Goal: Task Accomplishment & Management: Complete application form

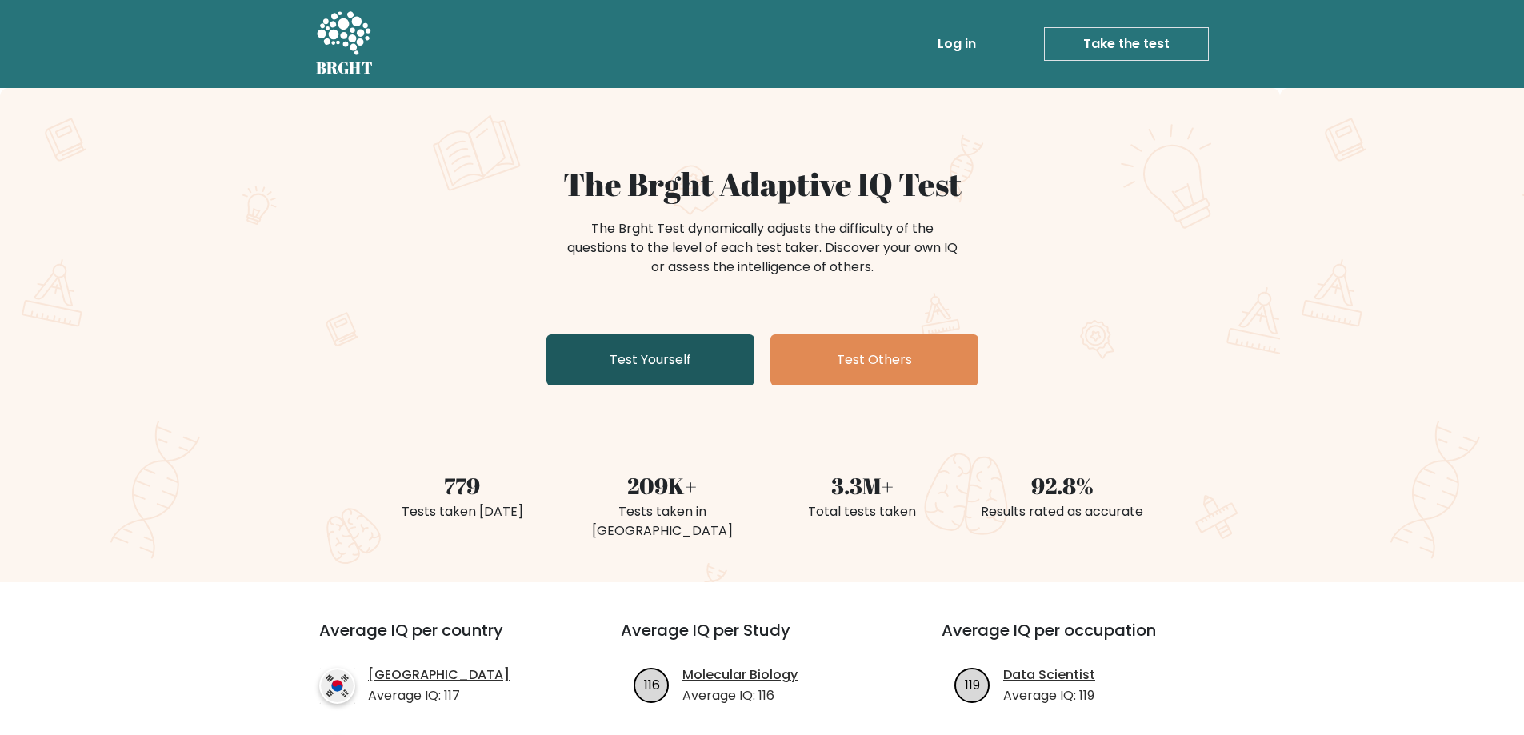
click at [670, 340] on link "Test Yourself" at bounding box center [651, 359] width 208 height 51
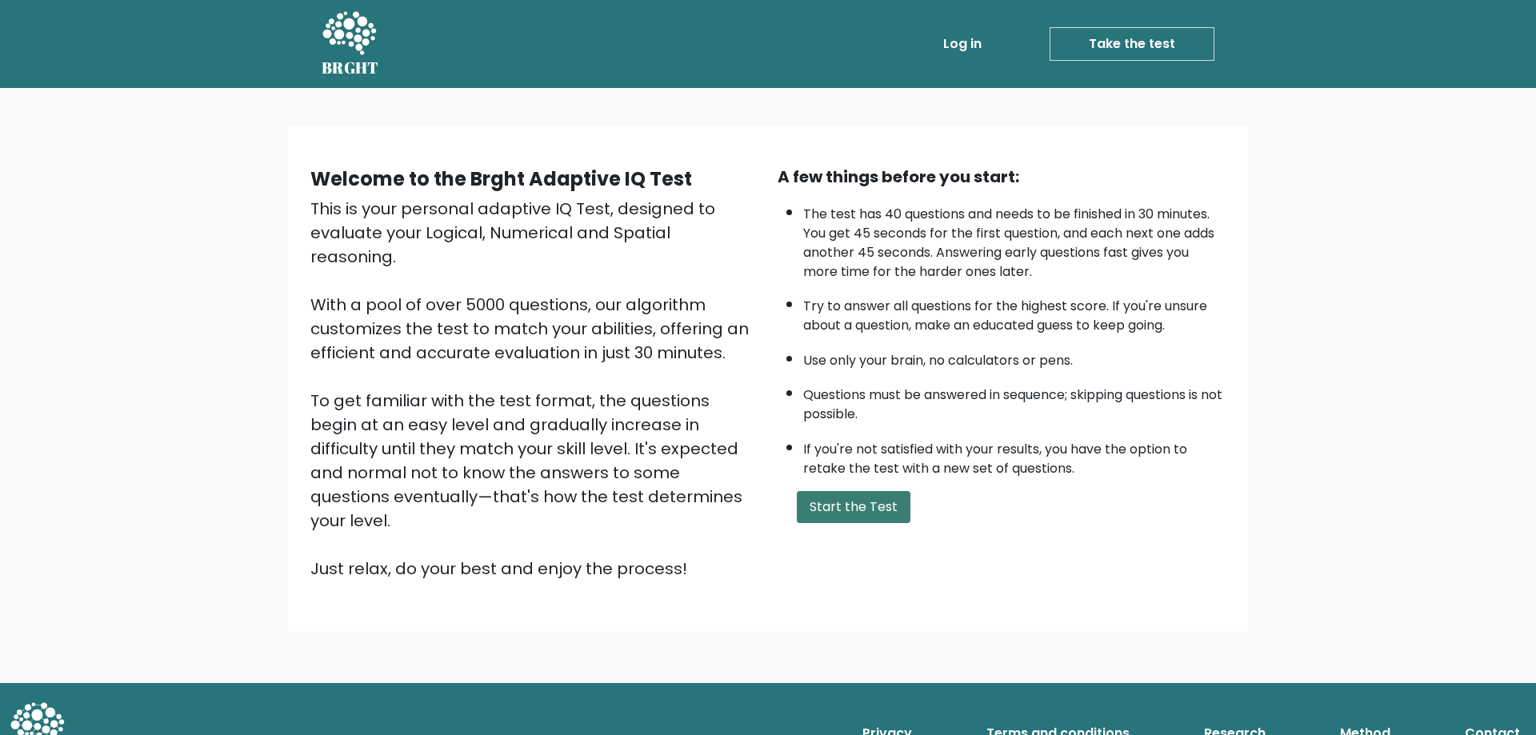
click at [843, 511] on button "Start the Test" at bounding box center [854, 507] width 114 height 32
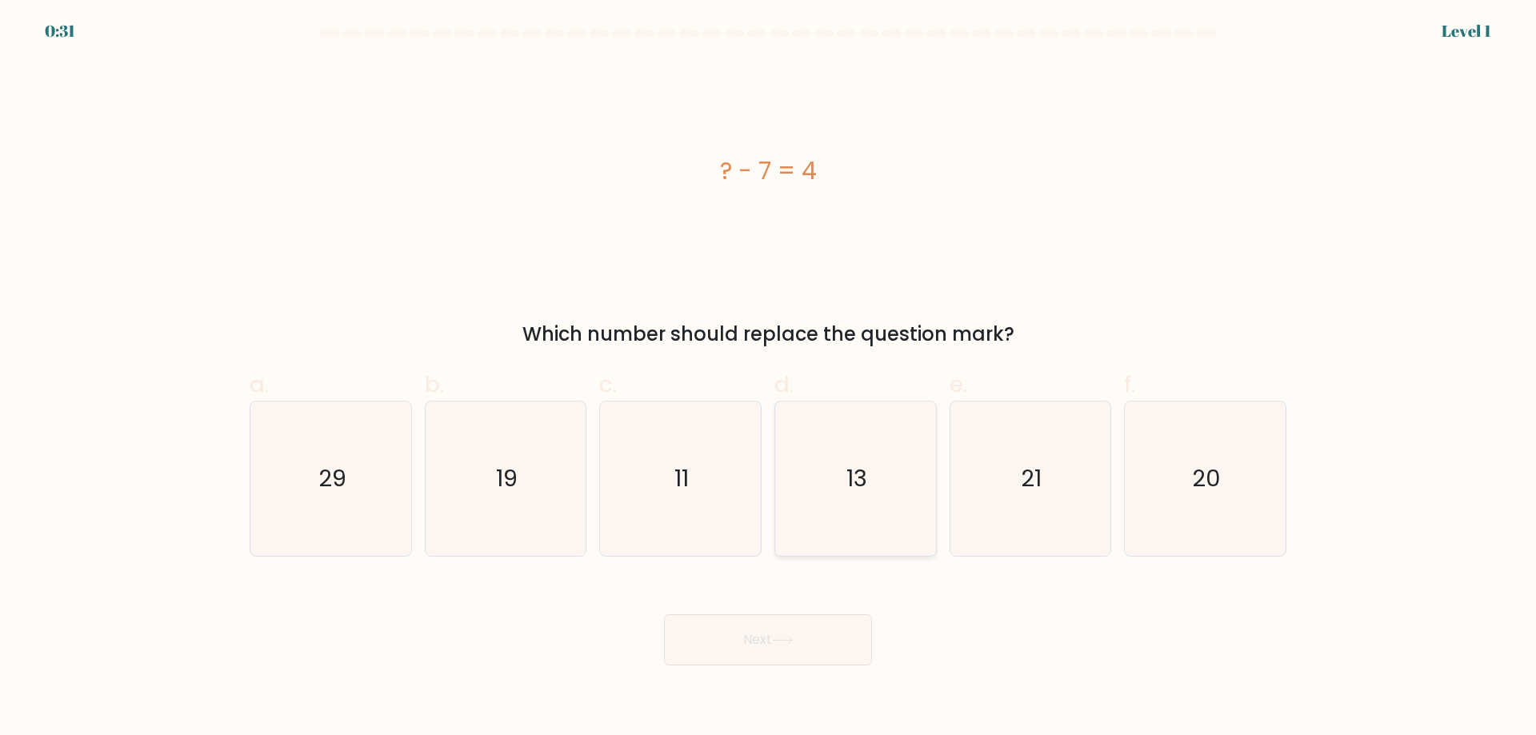
click at [905, 531] on icon "13" at bounding box center [856, 479] width 154 height 154
click at [769, 378] on input "d. 13" at bounding box center [768, 373] width 1 height 10
radio input "true"
click at [854, 623] on button "Next" at bounding box center [768, 640] width 208 height 51
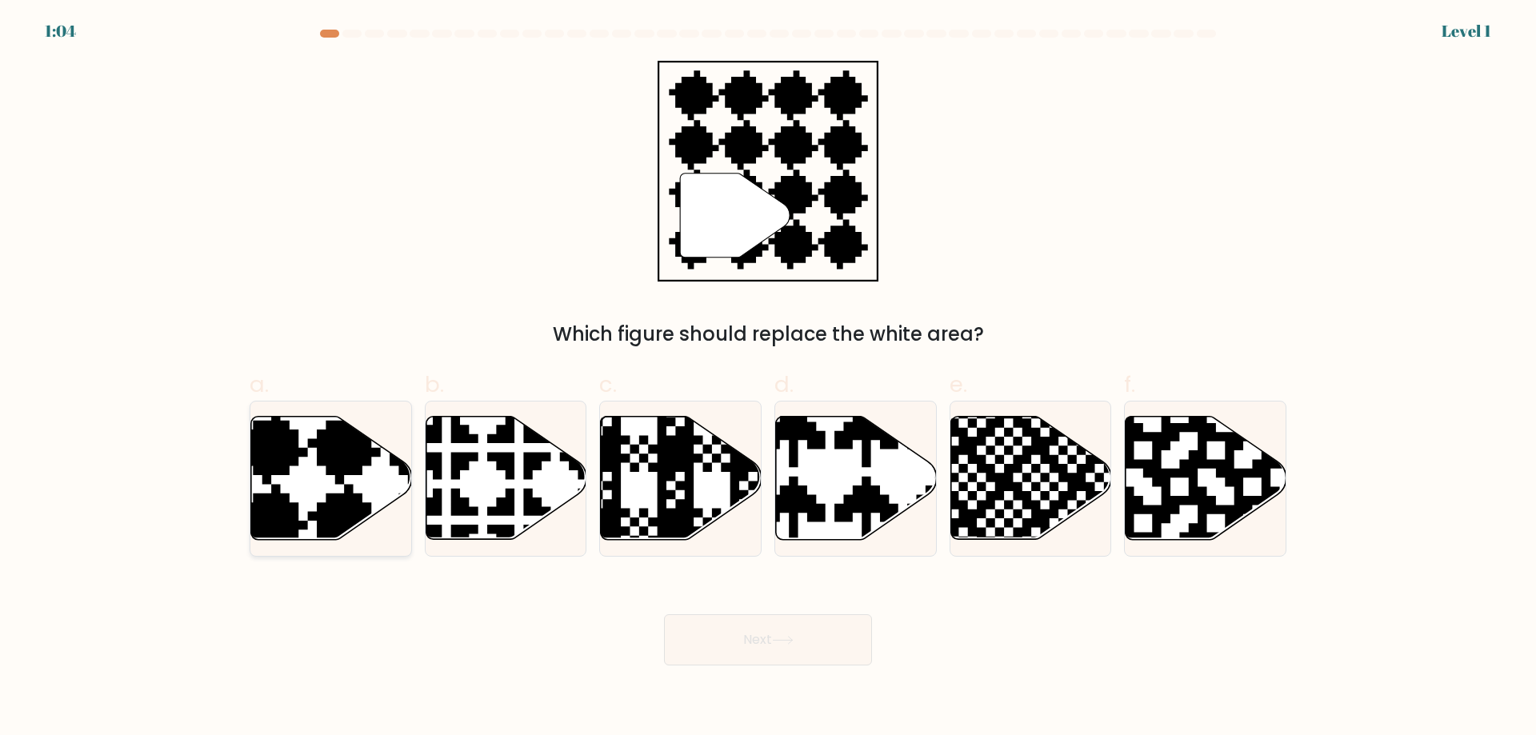
click at [338, 491] on icon at bounding box center [331, 478] width 161 height 123
click at [768, 378] on input "a." at bounding box center [768, 373] width 1 height 10
radio input "true"
click at [826, 639] on button "Next" at bounding box center [768, 640] width 208 height 51
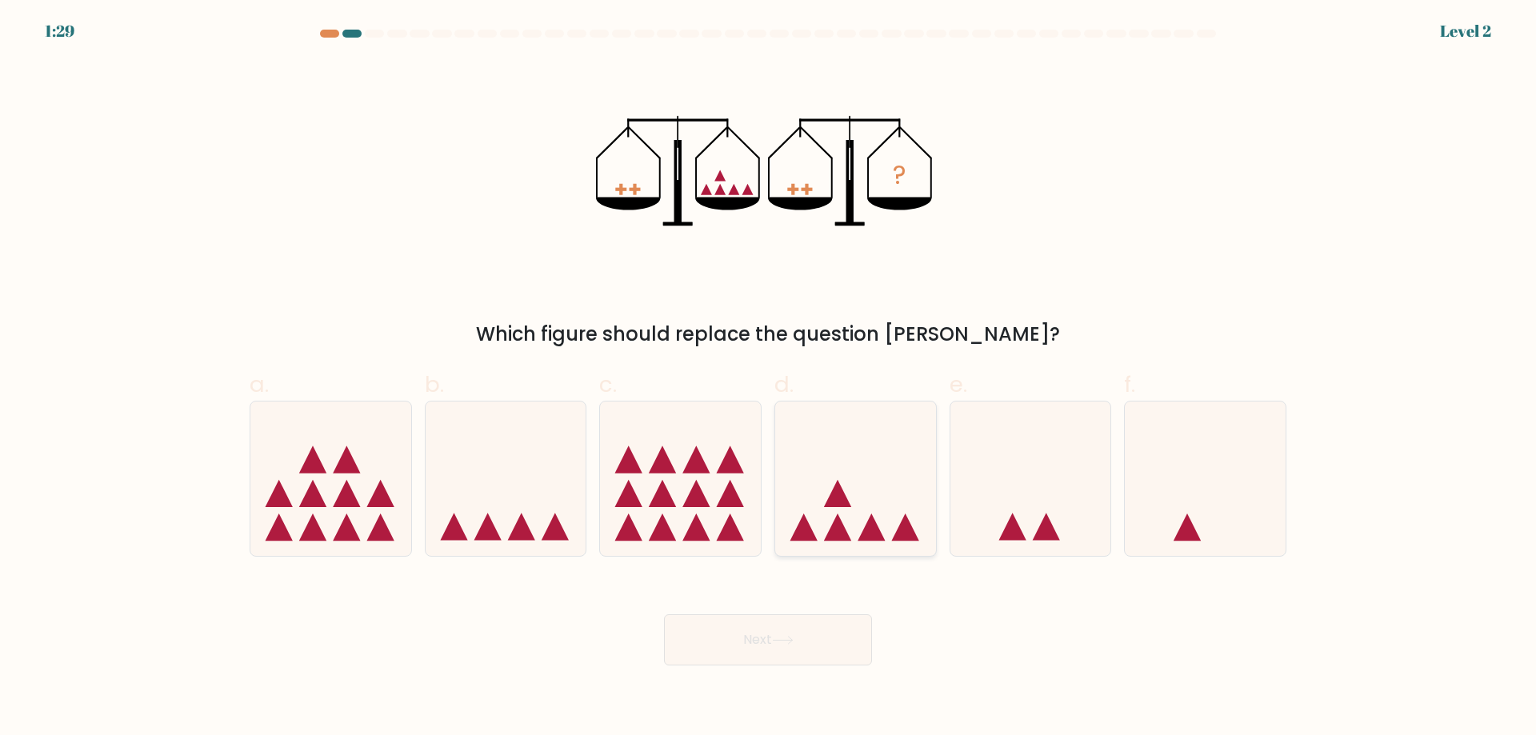
click at [900, 491] on icon at bounding box center [855, 478] width 161 height 133
click at [769, 378] on input "d." at bounding box center [768, 373] width 1 height 10
radio input "true"
click at [819, 647] on button "Next" at bounding box center [768, 640] width 208 height 51
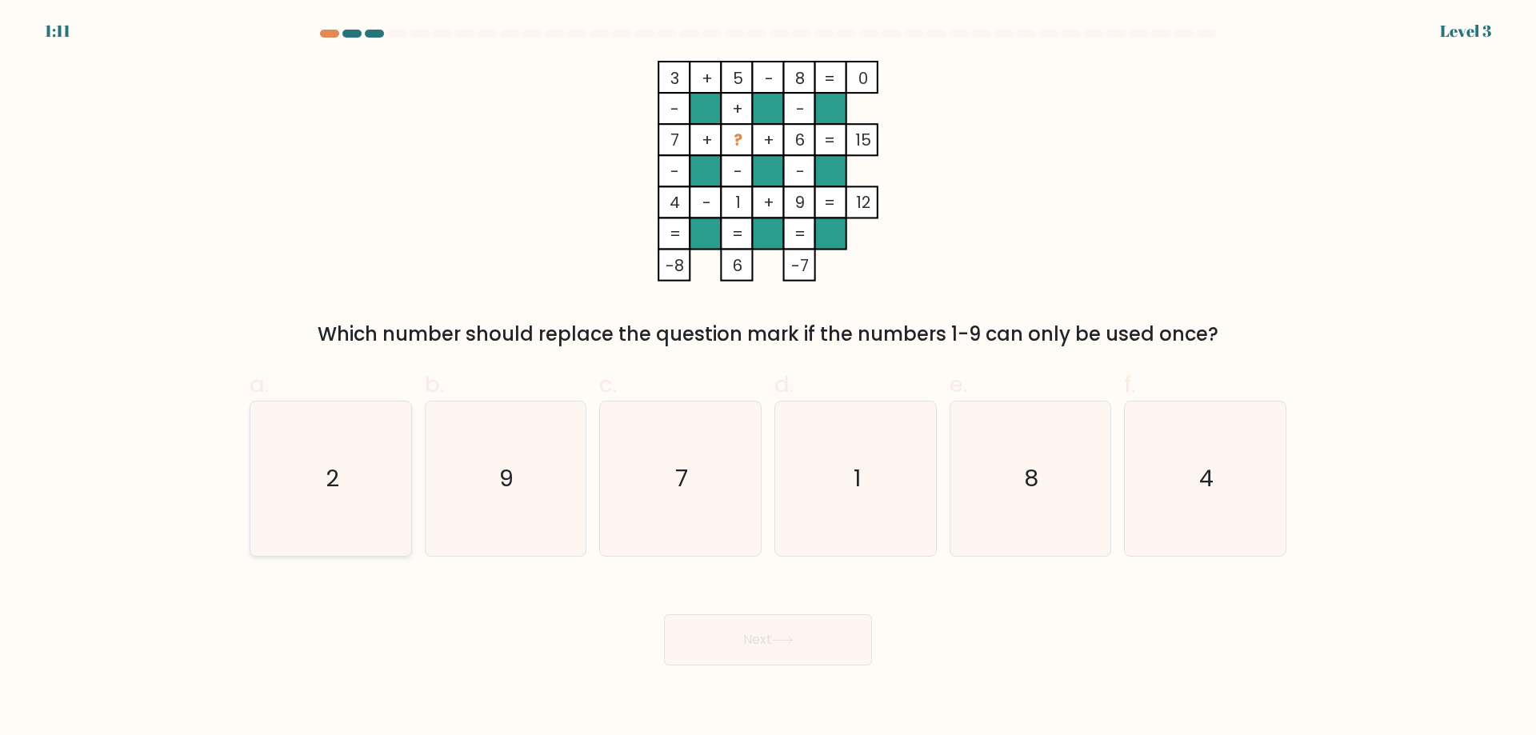
click at [383, 510] on icon "2" at bounding box center [331, 479] width 154 height 154
click at [768, 378] on input "a. 2" at bounding box center [768, 373] width 1 height 10
radio input "true"
click at [808, 647] on button "Next" at bounding box center [768, 640] width 208 height 51
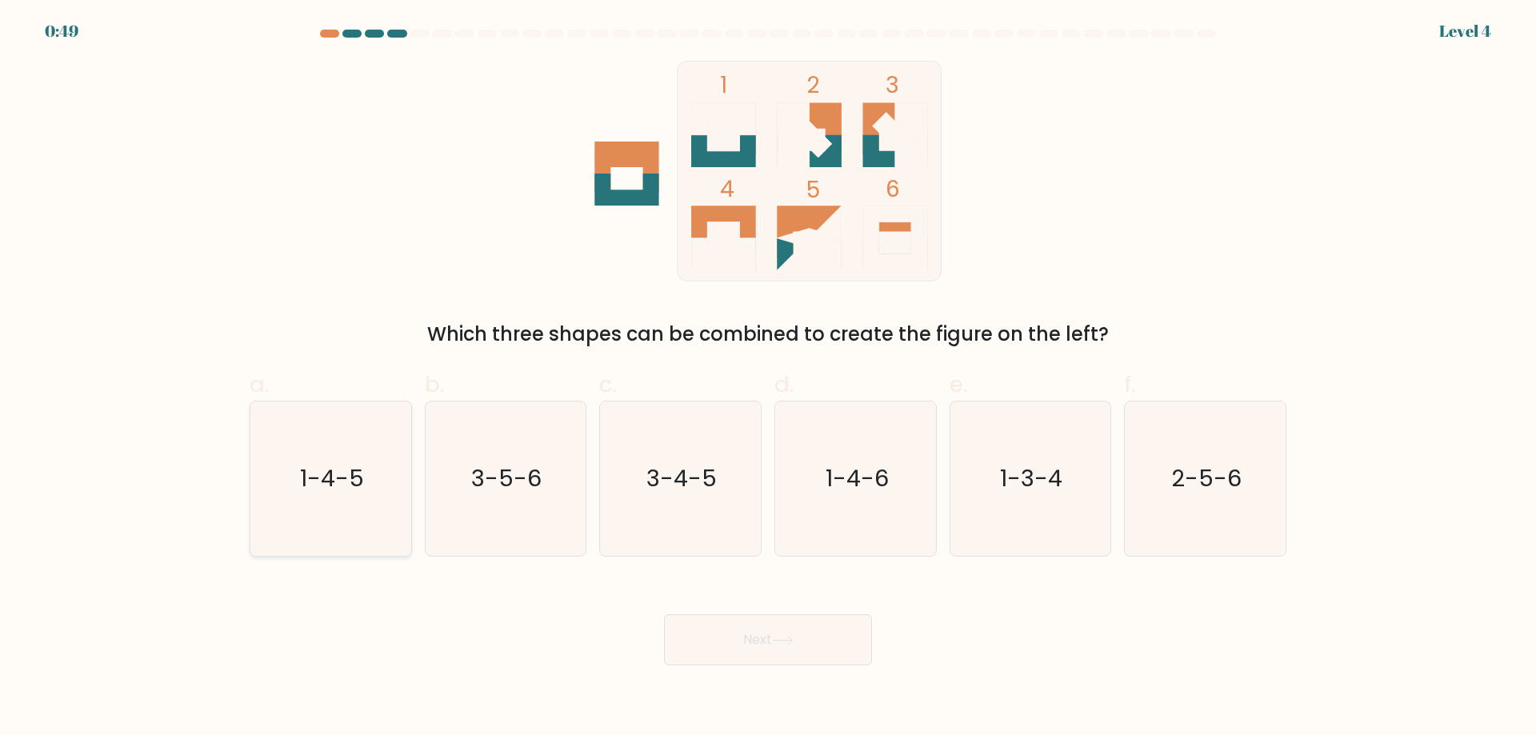
click at [346, 507] on icon "1-4-5" at bounding box center [331, 479] width 154 height 154
click at [768, 378] on input "a. 1-4-5" at bounding box center [768, 373] width 1 height 10
radio input "true"
click at [828, 622] on button "Next" at bounding box center [768, 640] width 208 height 51
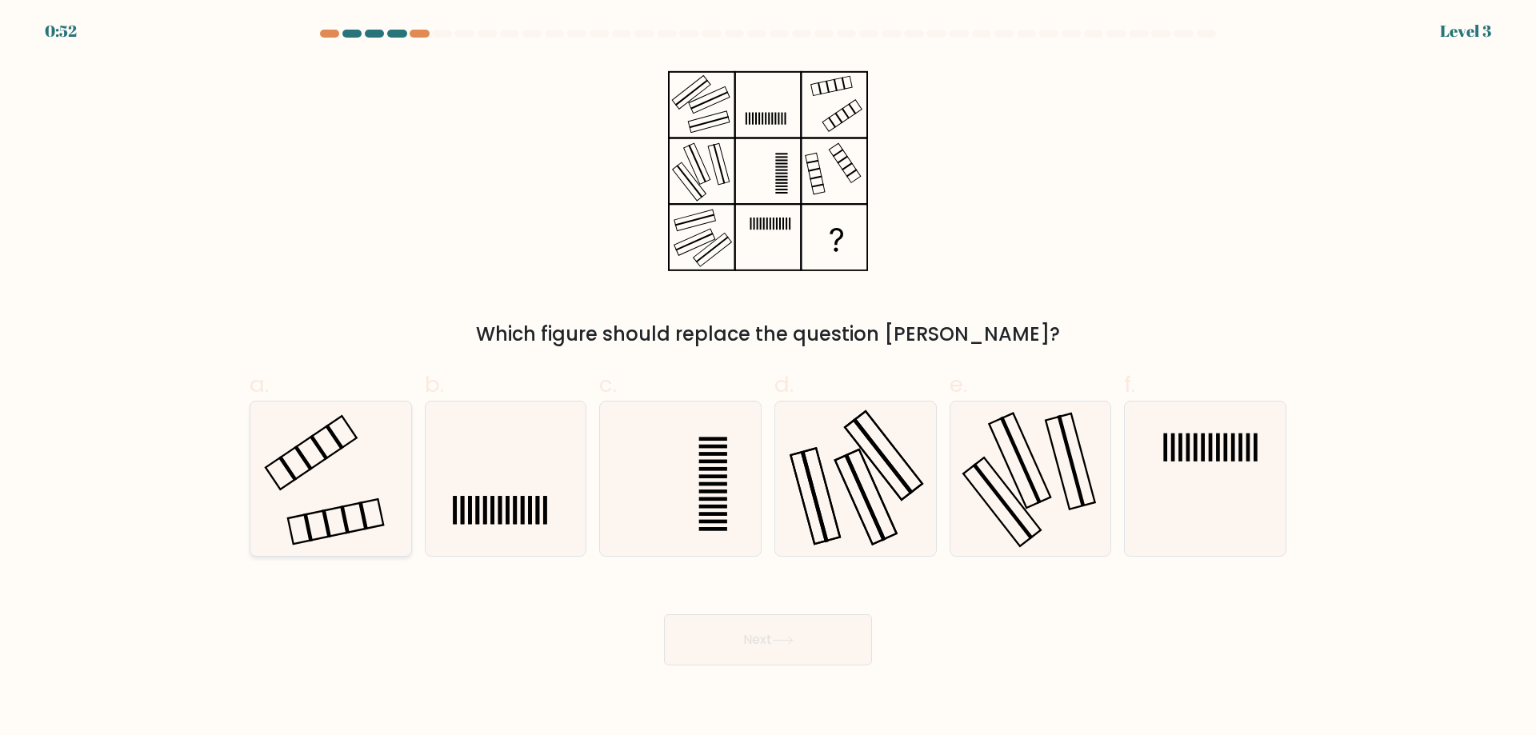
click at [332, 487] on icon at bounding box center [331, 479] width 154 height 154
click at [768, 378] on input "a." at bounding box center [768, 373] width 1 height 10
radio input "true"
click at [1263, 438] on icon at bounding box center [1205, 479] width 154 height 154
click at [769, 378] on input "f." at bounding box center [768, 373] width 1 height 10
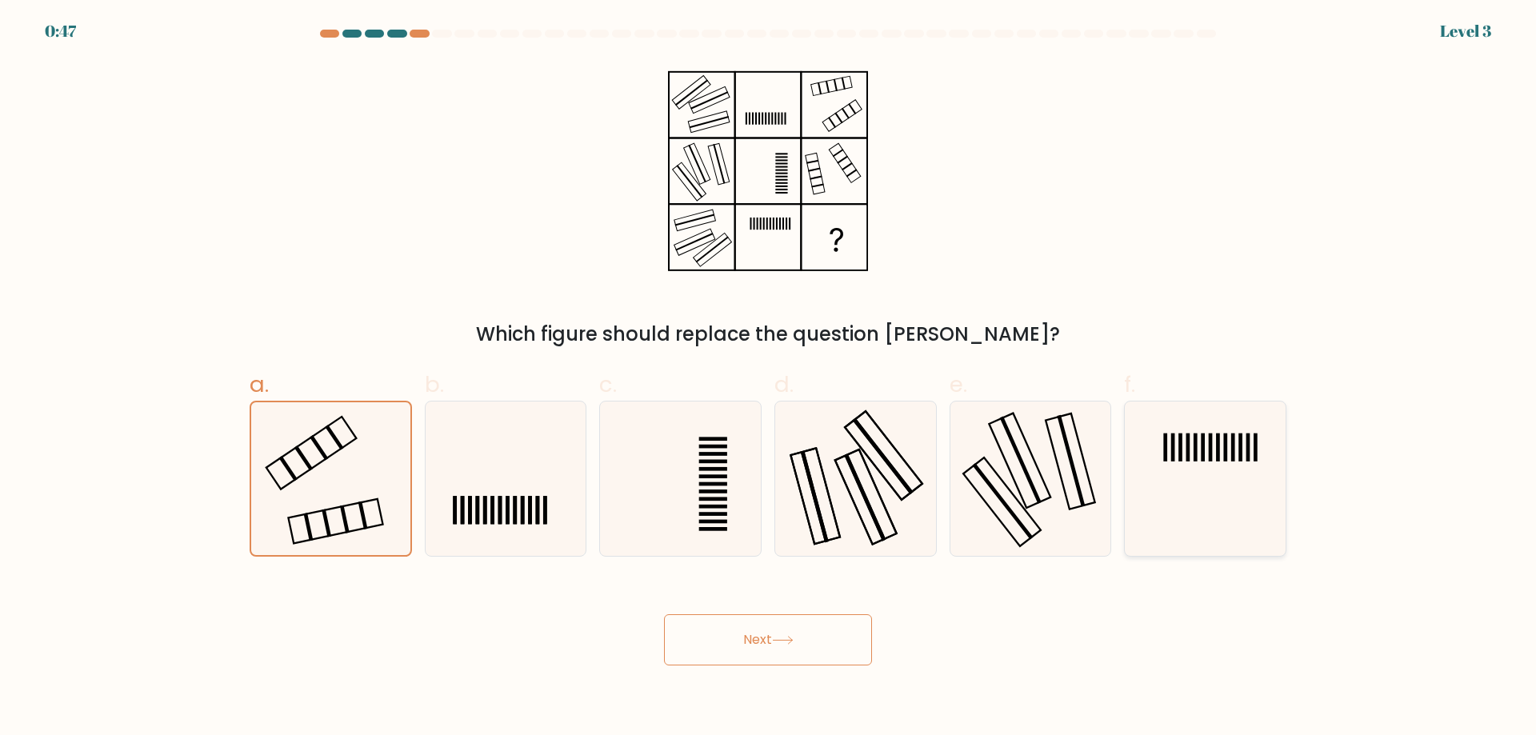
radio input "true"
click at [810, 491] on icon at bounding box center [856, 479] width 154 height 154
click at [769, 378] on input "d." at bounding box center [768, 373] width 1 height 10
radio input "true"
click at [787, 630] on button "Next" at bounding box center [768, 640] width 208 height 51
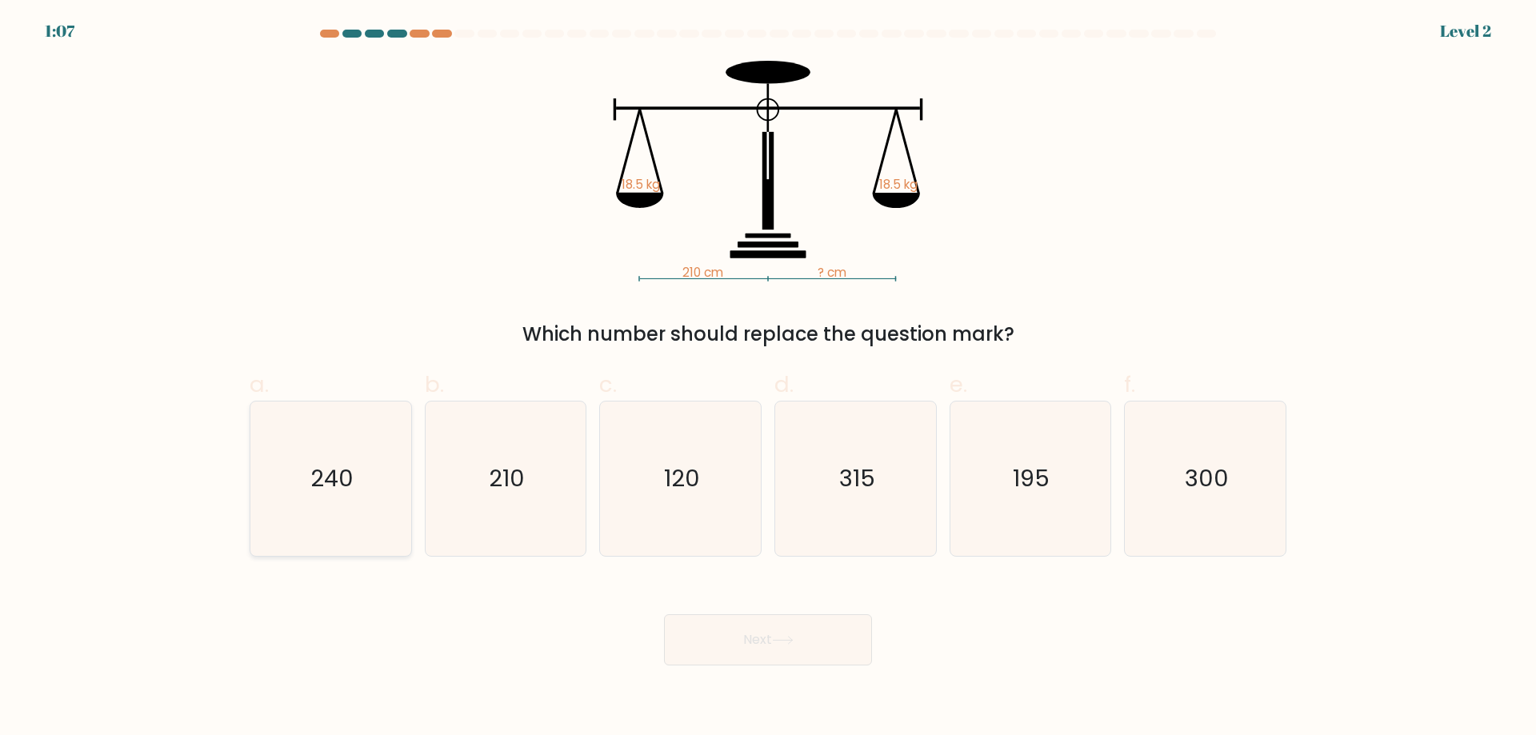
click at [368, 473] on icon "240" at bounding box center [331, 479] width 154 height 154
click at [768, 378] on input "a. 240" at bounding box center [768, 373] width 1 height 10
radio input "true"
click at [830, 447] on icon "315" at bounding box center [856, 479] width 154 height 154
click at [769, 378] on input "d. 315" at bounding box center [768, 373] width 1 height 10
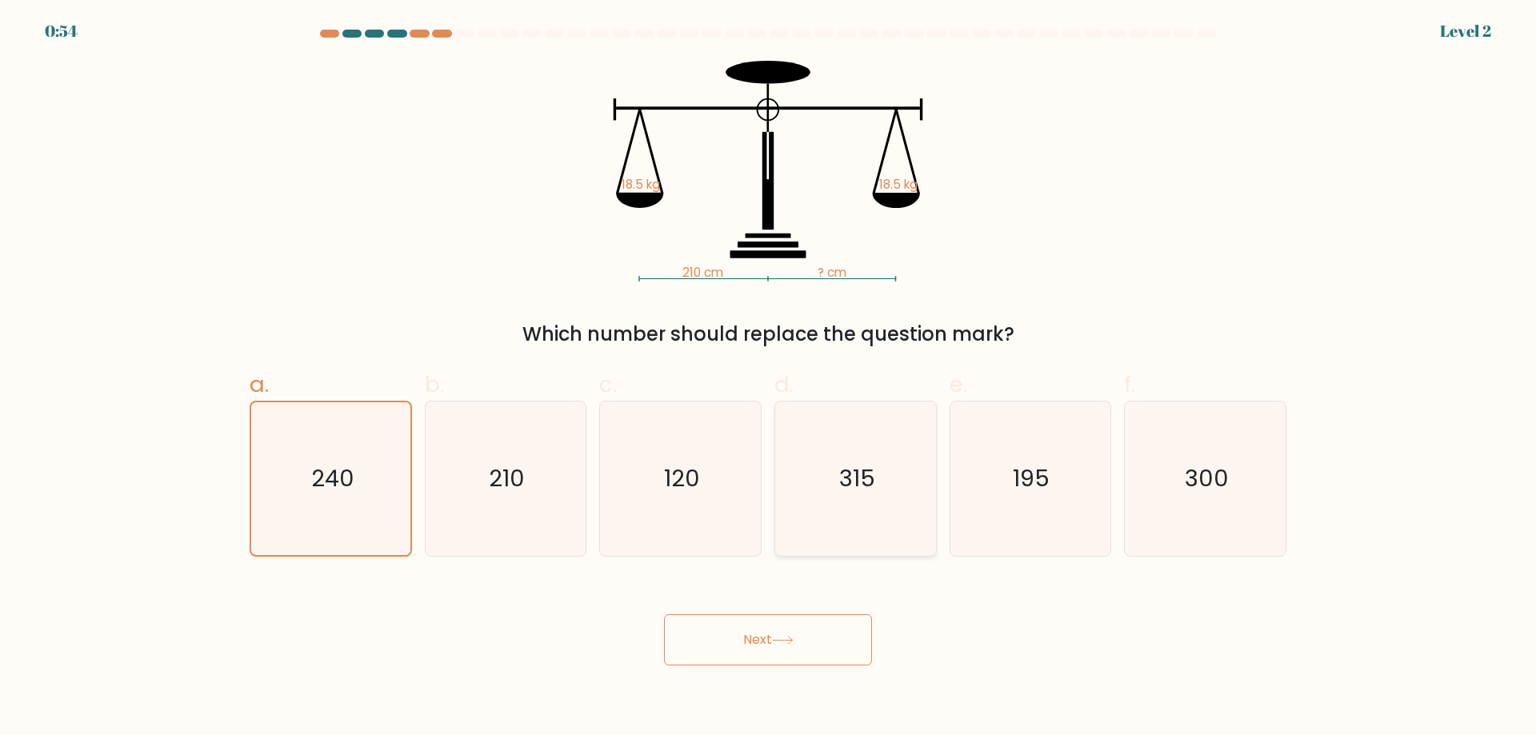
radio input "true"
click at [819, 634] on button "Next" at bounding box center [768, 640] width 208 height 51
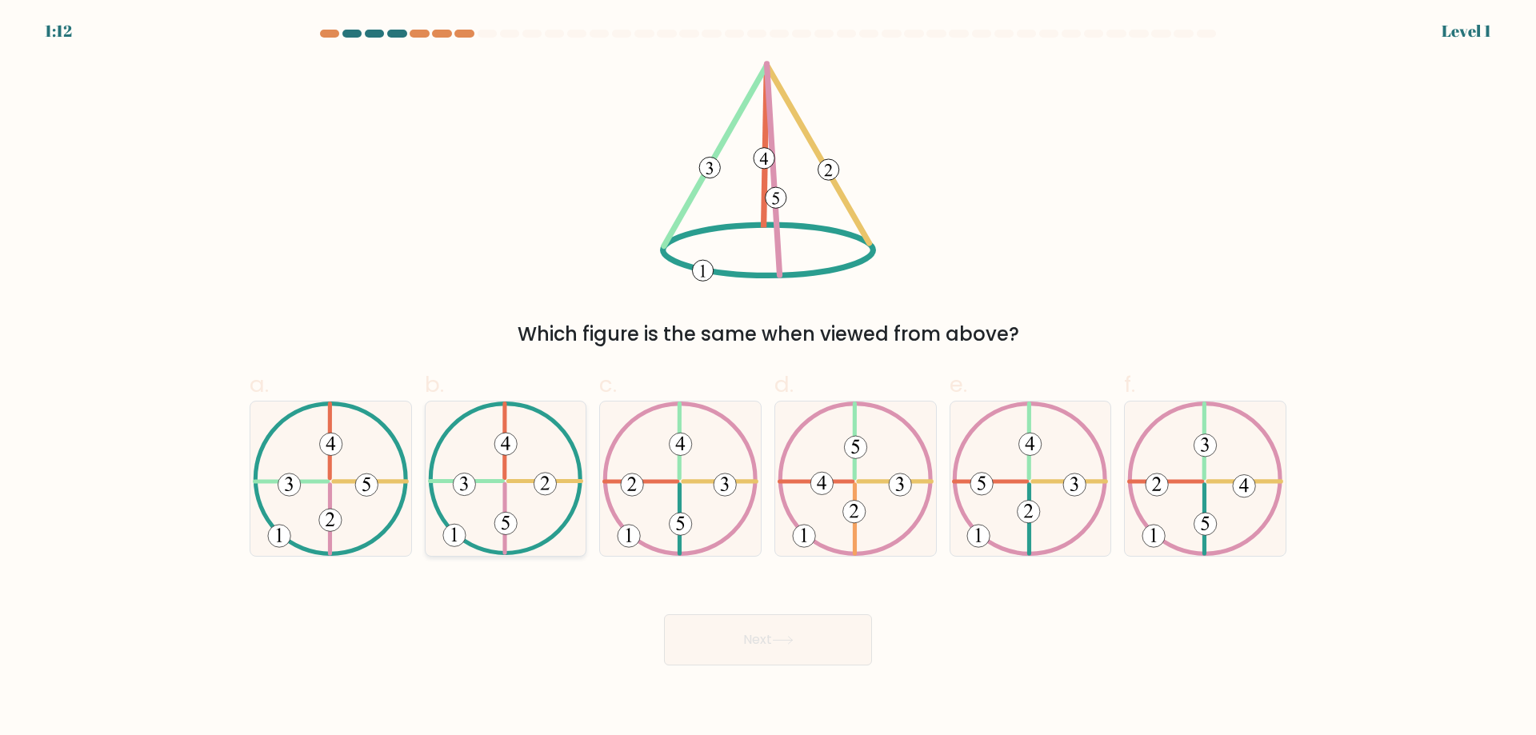
click at [481, 511] on icon at bounding box center [506, 479] width 156 height 154
click at [768, 378] on input "b." at bounding box center [768, 373] width 1 height 10
radio input "true"
click at [742, 627] on button "Next" at bounding box center [768, 640] width 208 height 51
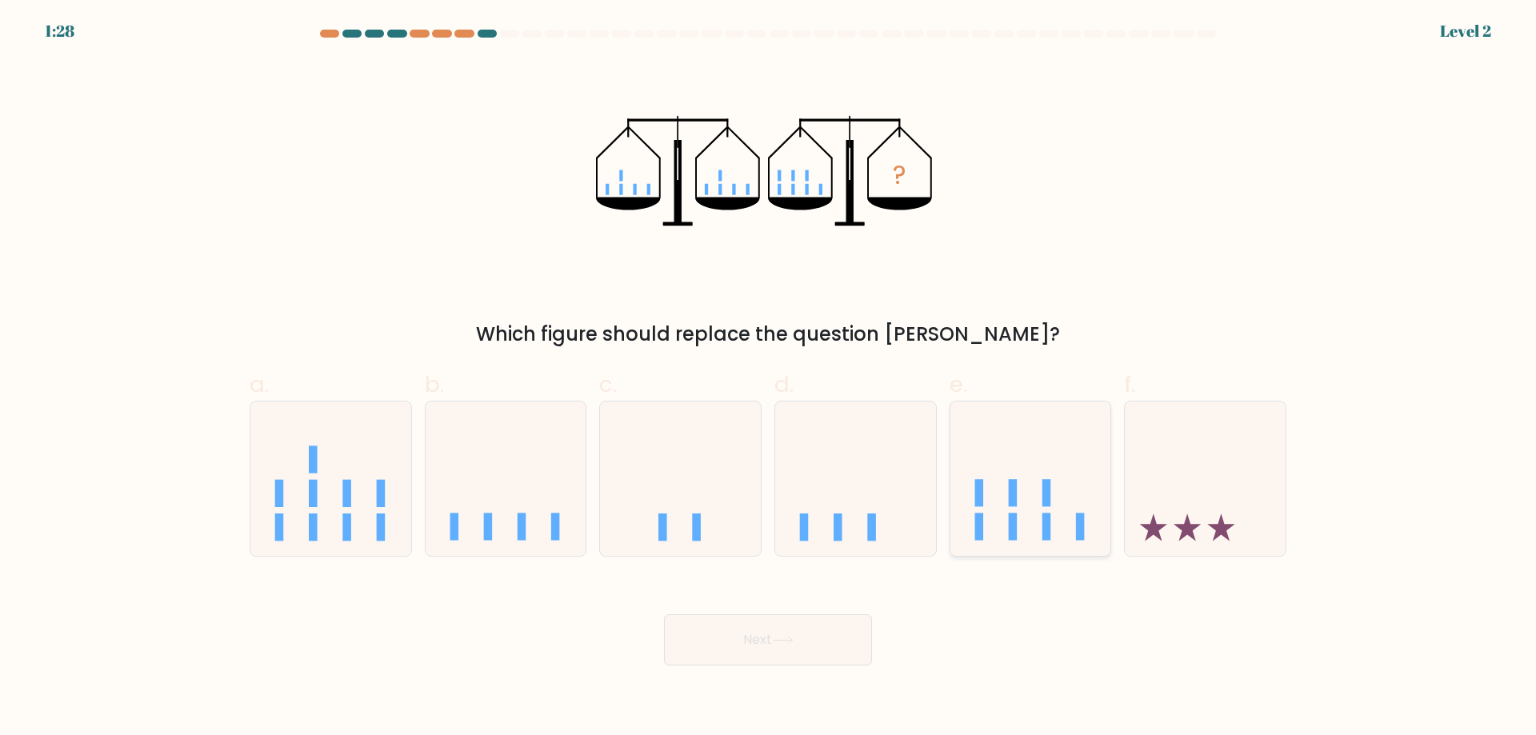
click at [1046, 528] on rect at bounding box center [1047, 527] width 9 height 27
click at [769, 378] on input "e." at bounding box center [768, 373] width 1 height 10
radio input "true"
click at [356, 524] on icon at bounding box center [330, 478] width 161 height 133
click at [768, 378] on input "a." at bounding box center [768, 373] width 1 height 10
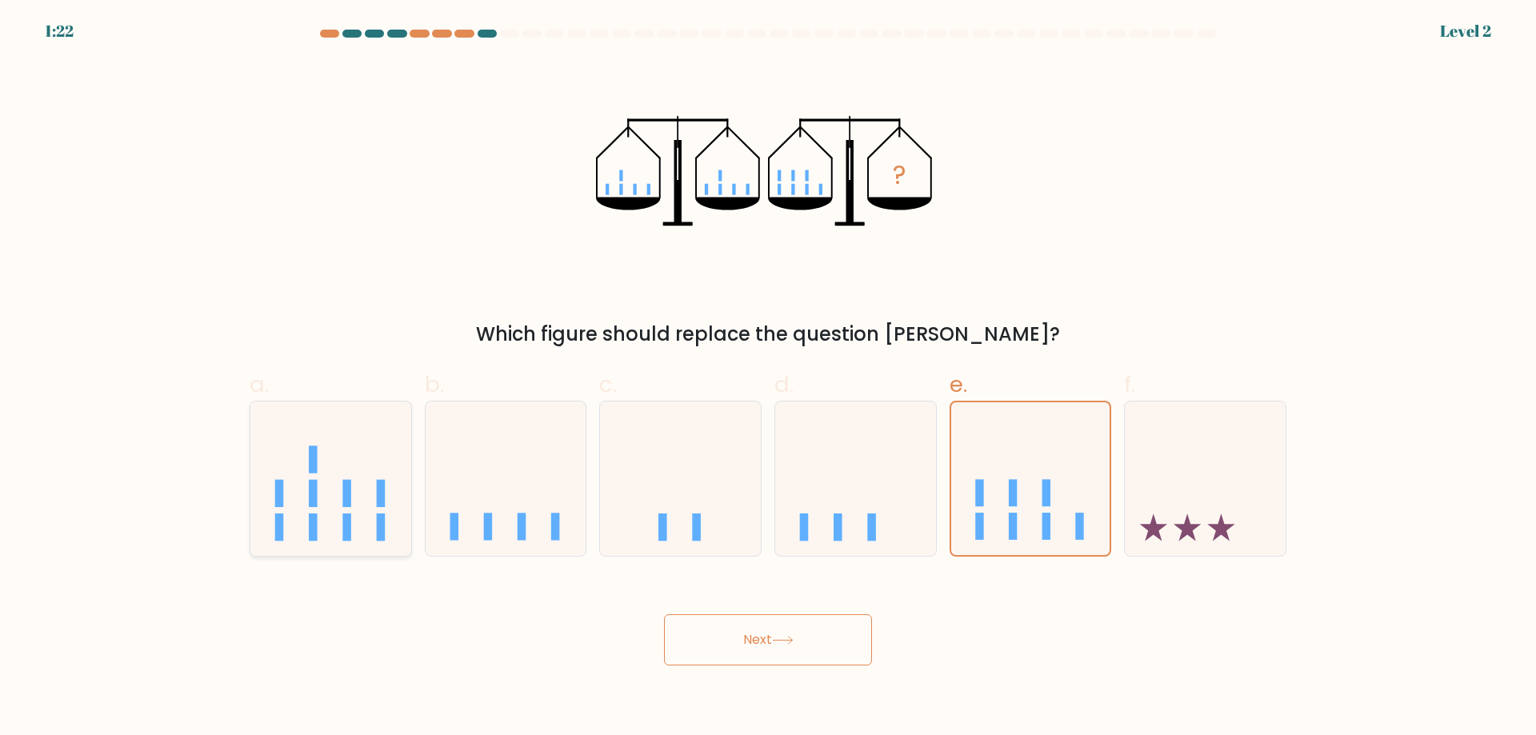
radio input "true"
click at [776, 615] on button "Next" at bounding box center [768, 640] width 208 height 51
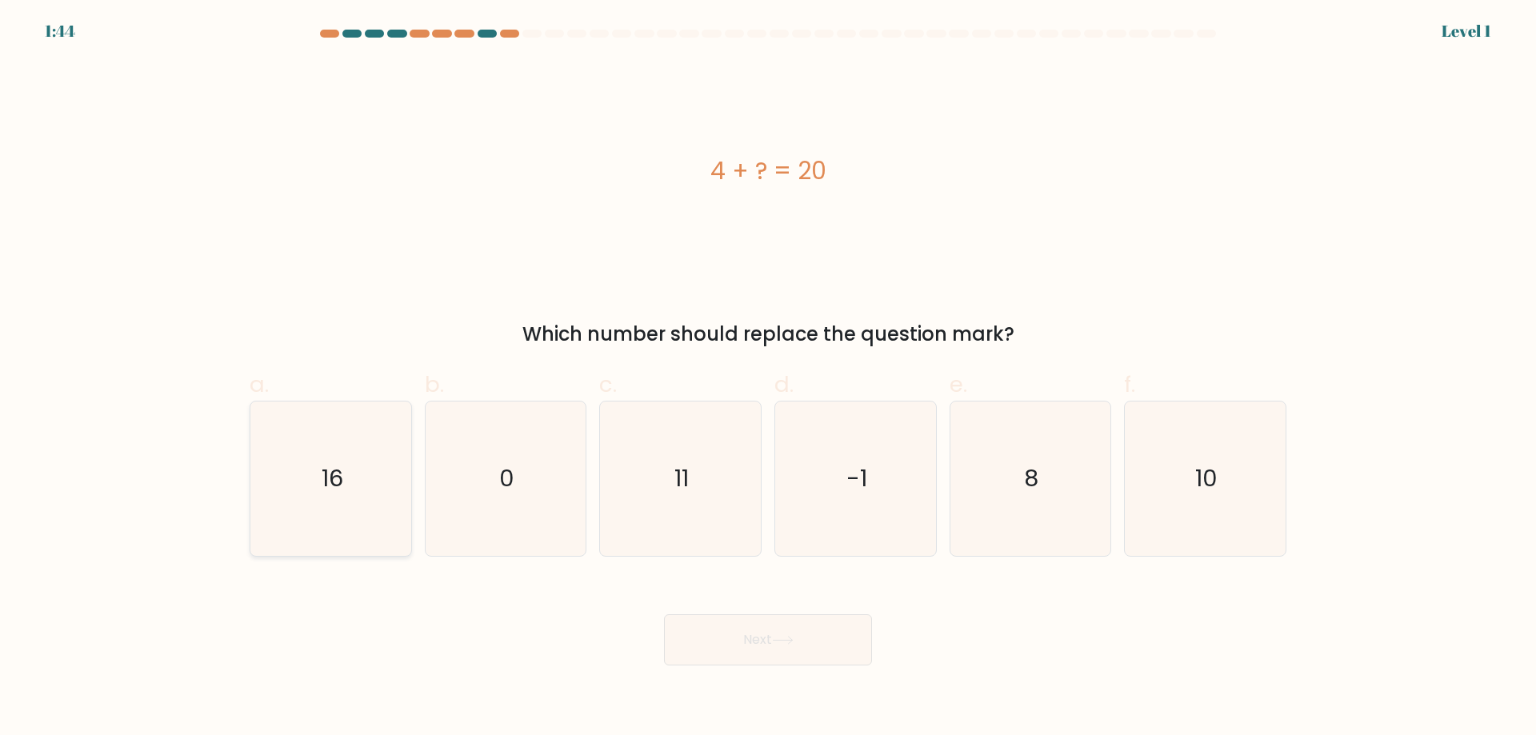
click at [359, 530] on icon "16" at bounding box center [331, 479] width 154 height 154
click at [768, 378] on input "a. 16" at bounding box center [768, 373] width 1 height 10
radio input "true"
click at [781, 635] on button "Next" at bounding box center [768, 640] width 208 height 51
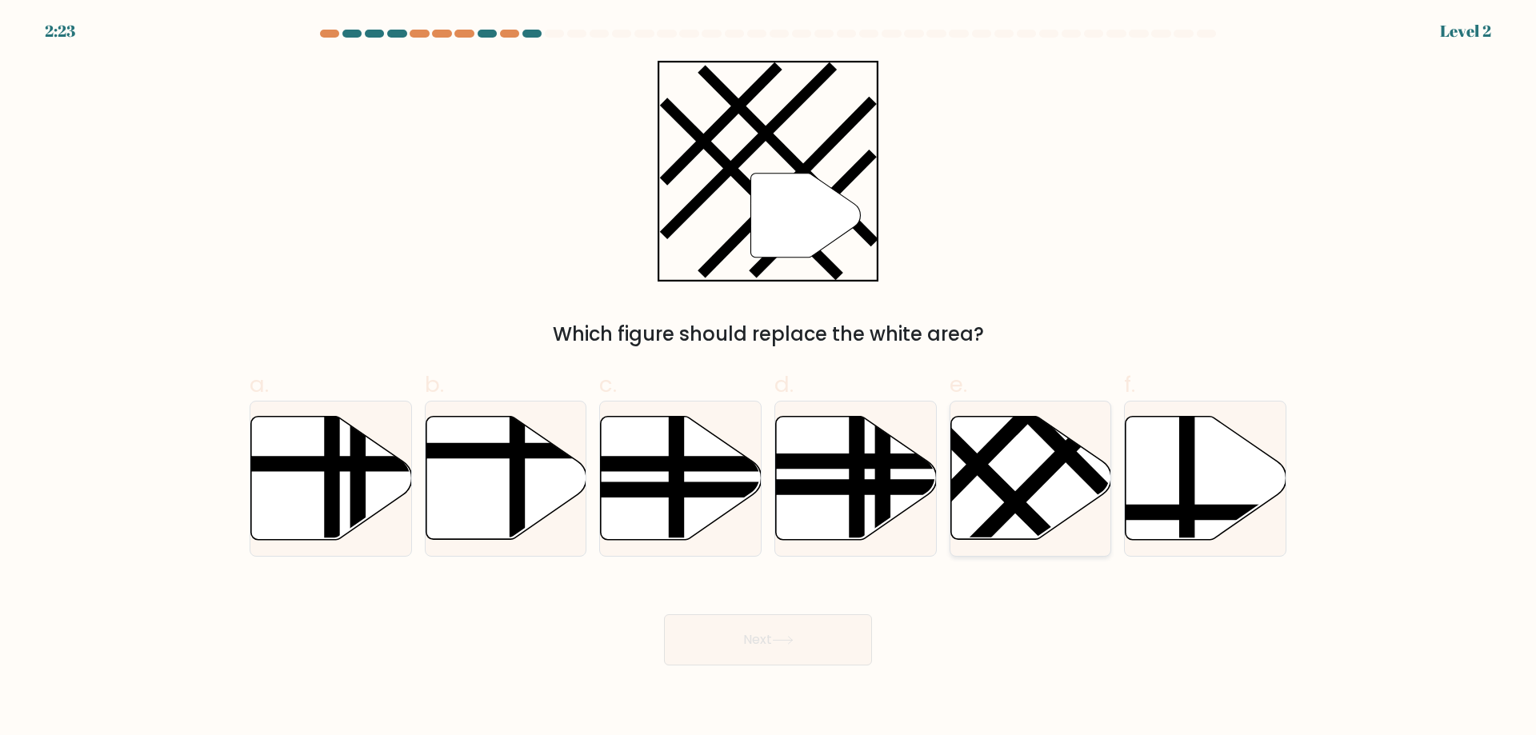
click at [991, 479] on line at bounding box center [952, 439] width 258 height 256
click at [769, 378] on input "e." at bounding box center [768, 373] width 1 height 10
radio input "true"
click at [827, 631] on button "Next" at bounding box center [768, 640] width 208 height 51
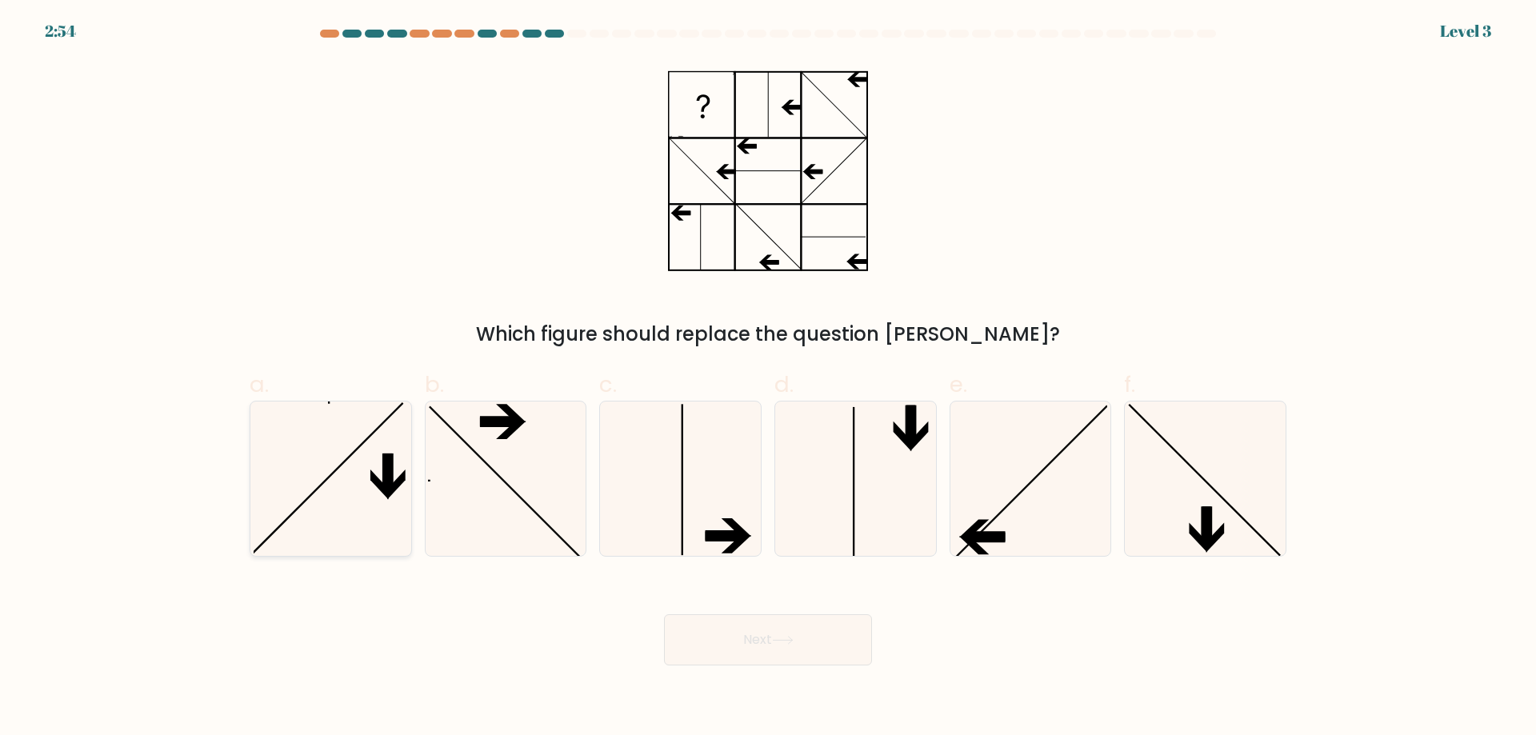
click at [349, 502] on icon at bounding box center [331, 479] width 154 height 154
click at [768, 378] on input "a." at bounding box center [768, 373] width 1 height 10
radio input "true"
click at [1055, 485] on icon at bounding box center [1030, 479] width 154 height 154
click at [769, 378] on input "e." at bounding box center [768, 373] width 1 height 10
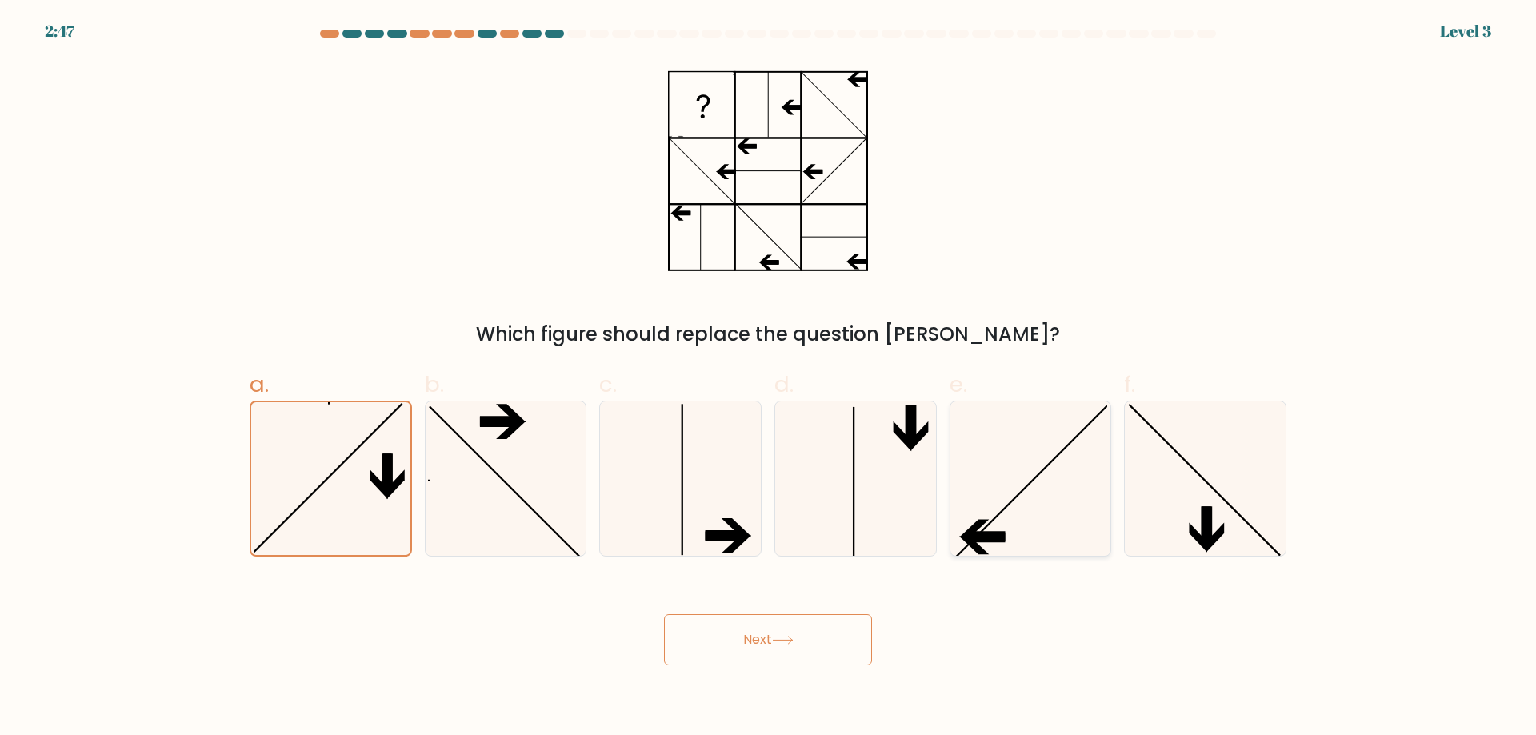
radio input "true"
click at [825, 651] on button "Next" at bounding box center [768, 640] width 208 height 51
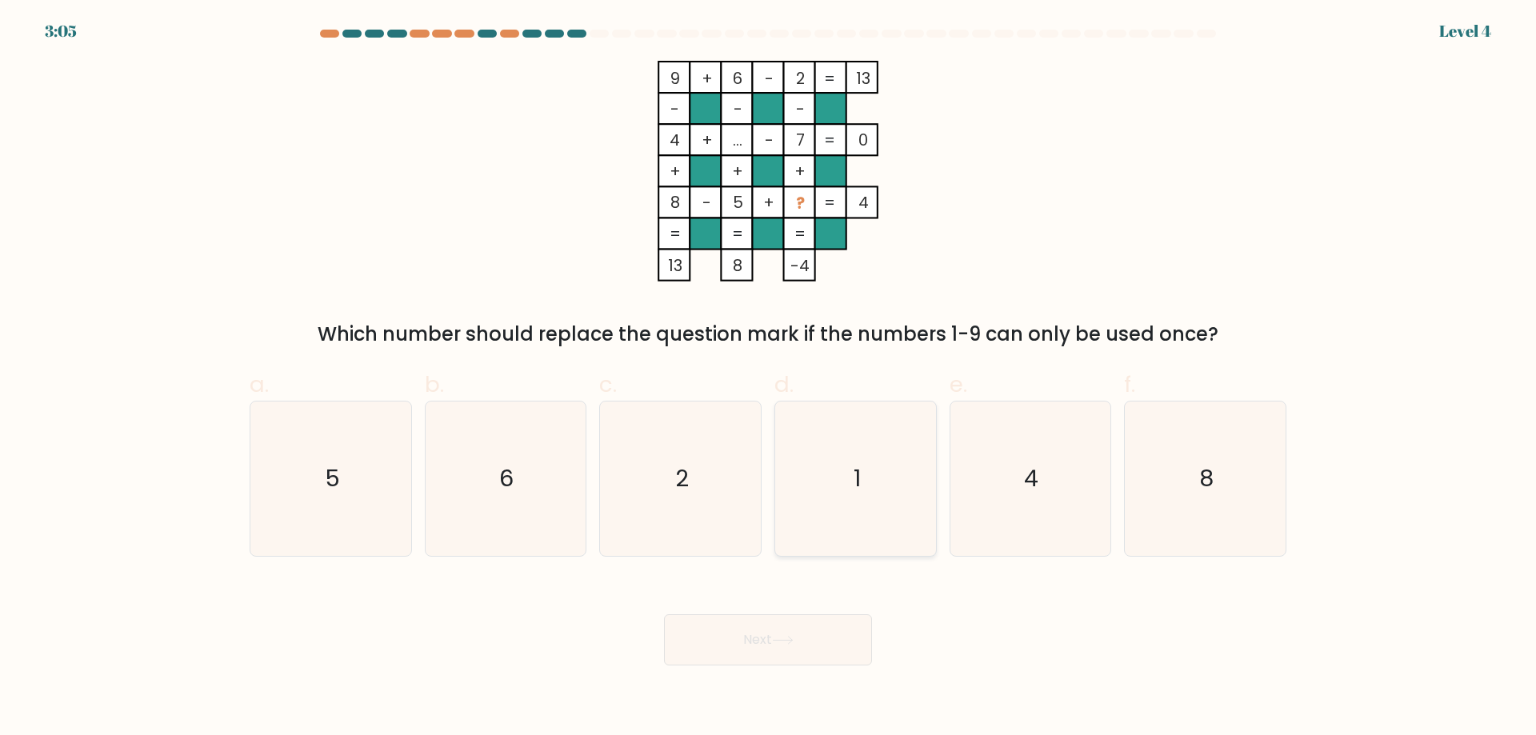
click at [869, 480] on icon "1" at bounding box center [856, 479] width 154 height 154
click at [769, 378] on input "d. 1" at bounding box center [768, 373] width 1 height 10
radio input "true"
click at [843, 636] on button "Next" at bounding box center [768, 640] width 208 height 51
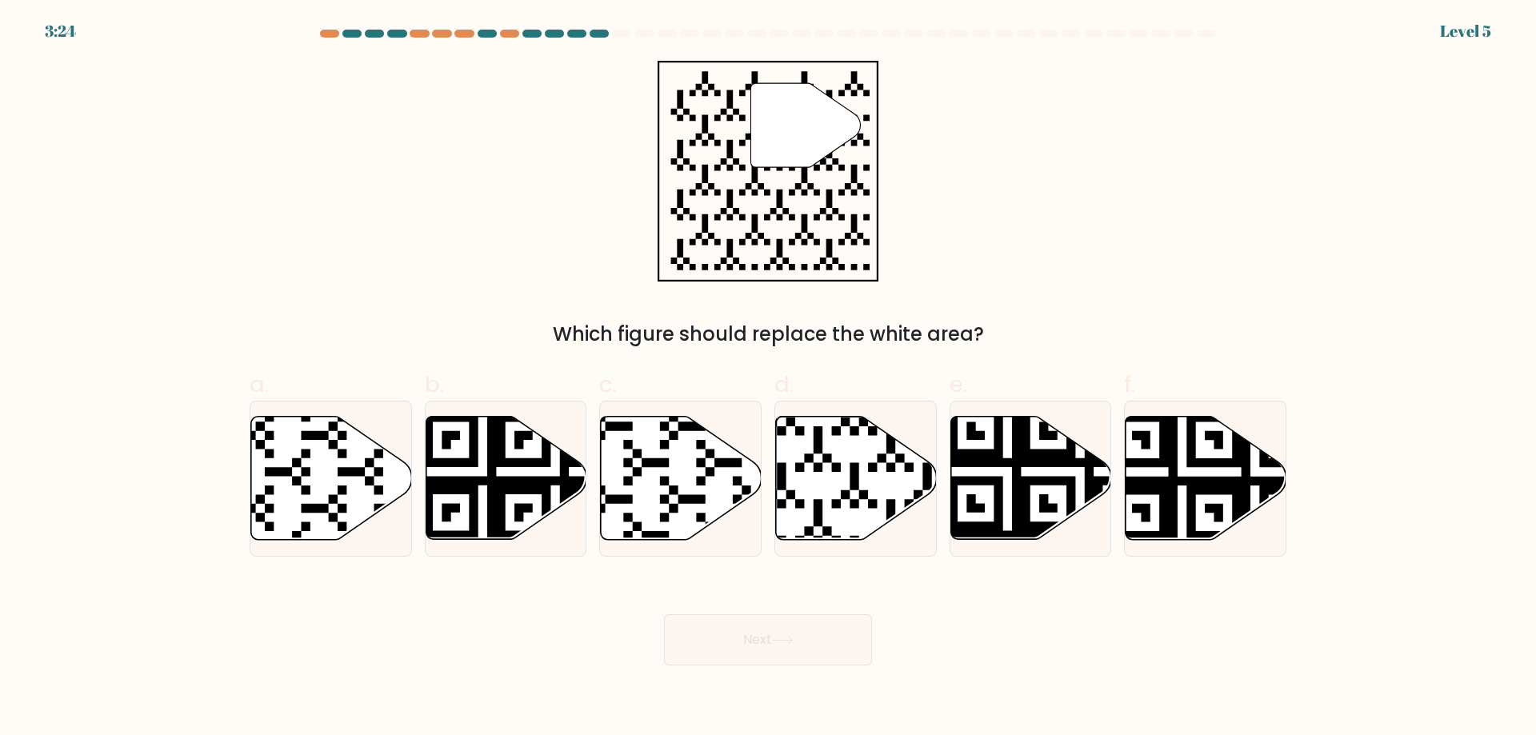
drag, startPoint x: 843, startPoint y: 636, endPoint x: 674, endPoint y: 635, distance: 168.8
click at [742, 656] on button "Next" at bounding box center [768, 640] width 208 height 51
click at [845, 489] on icon at bounding box center [856, 478] width 161 height 123
click at [769, 378] on input "d." at bounding box center [768, 373] width 1 height 10
radio input "true"
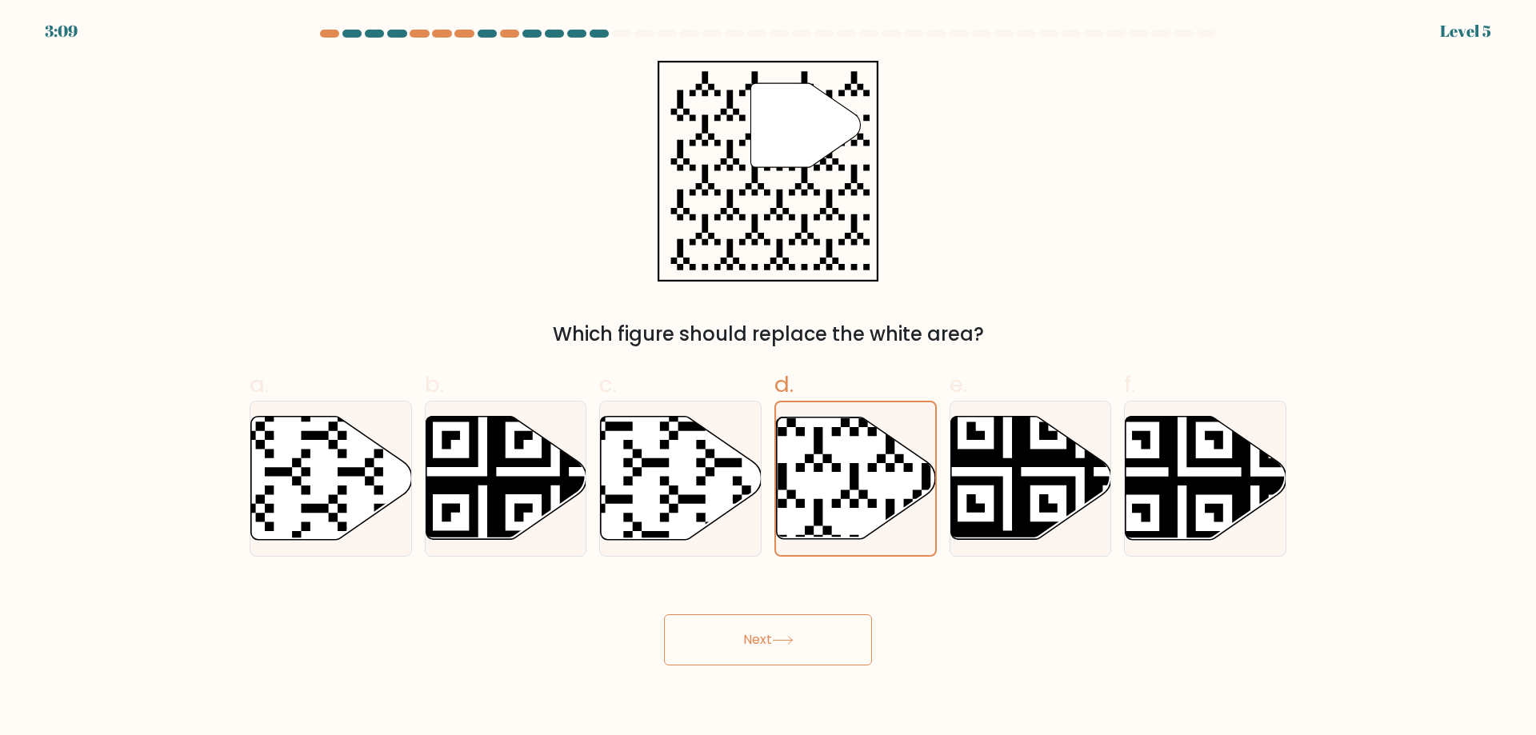
click at [793, 660] on button "Next" at bounding box center [768, 640] width 208 height 51
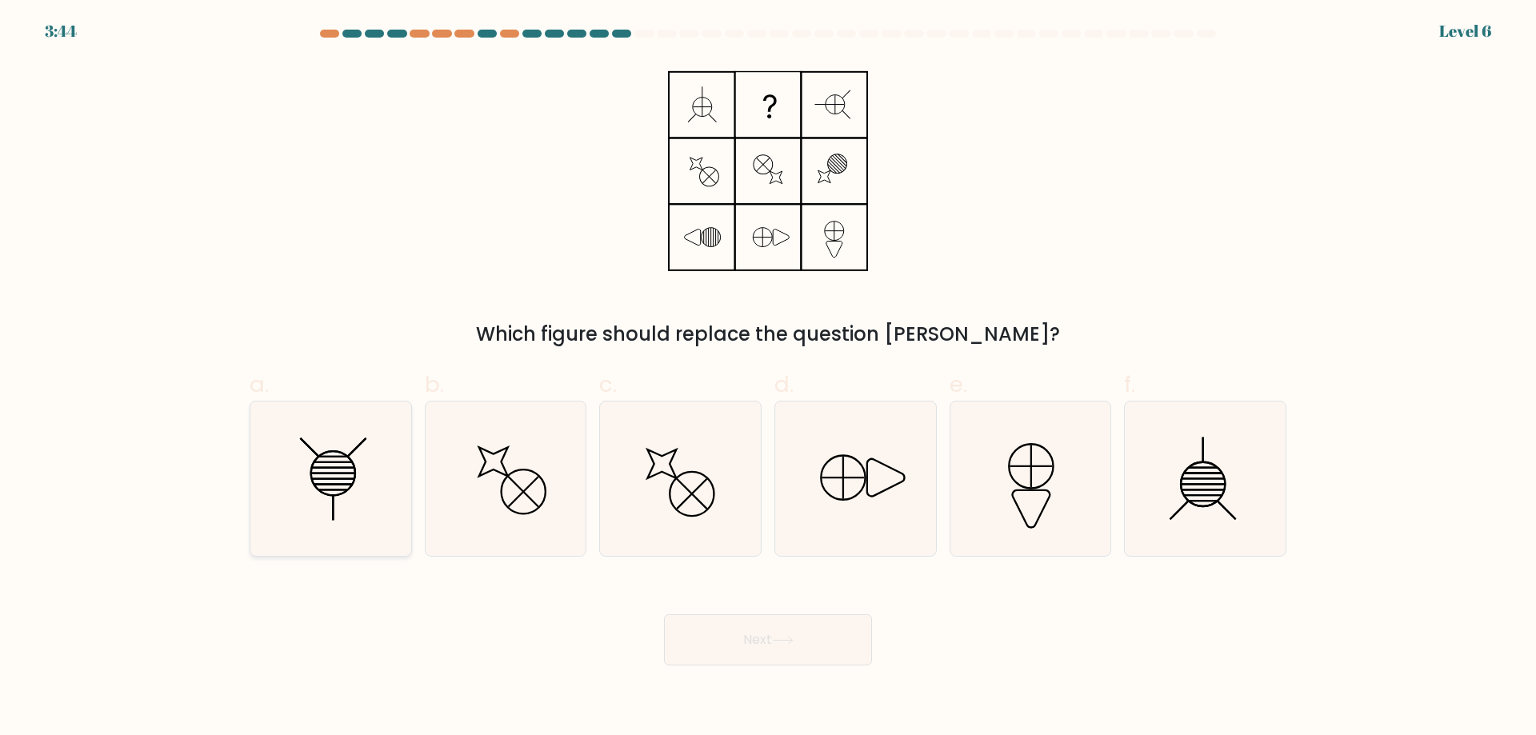
click at [354, 512] on icon at bounding box center [331, 479] width 154 height 154
click at [768, 378] on input "a." at bounding box center [768, 373] width 1 height 10
radio input "true"
click at [726, 645] on button "Next" at bounding box center [768, 640] width 208 height 51
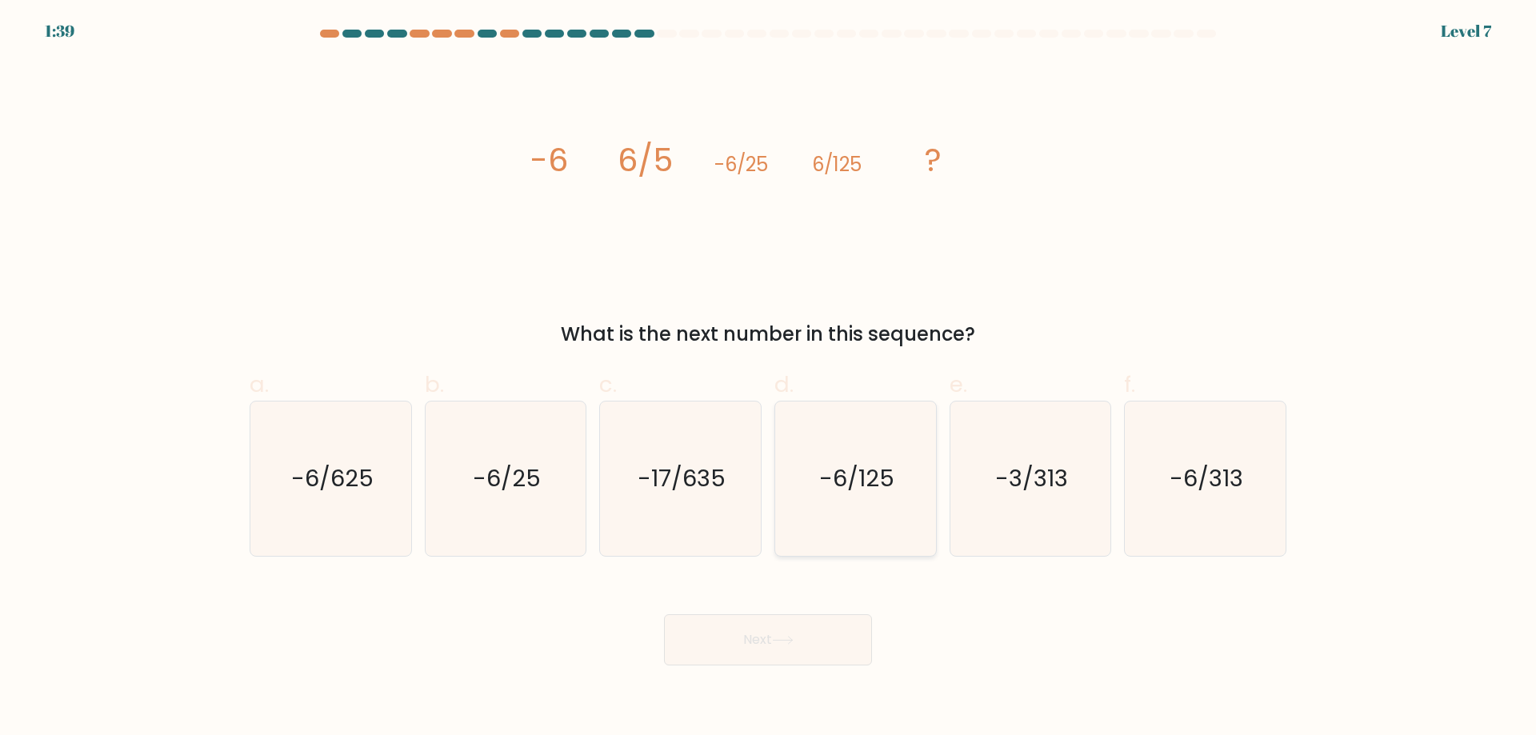
click at [860, 482] on text "-6/125" at bounding box center [856, 478] width 75 height 32
click at [769, 378] on input "d. -6/125" at bounding box center [768, 373] width 1 height 10
radio input "true"
click at [855, 644] on button "Next" at bounding box center [768, 640] width 208 height 51
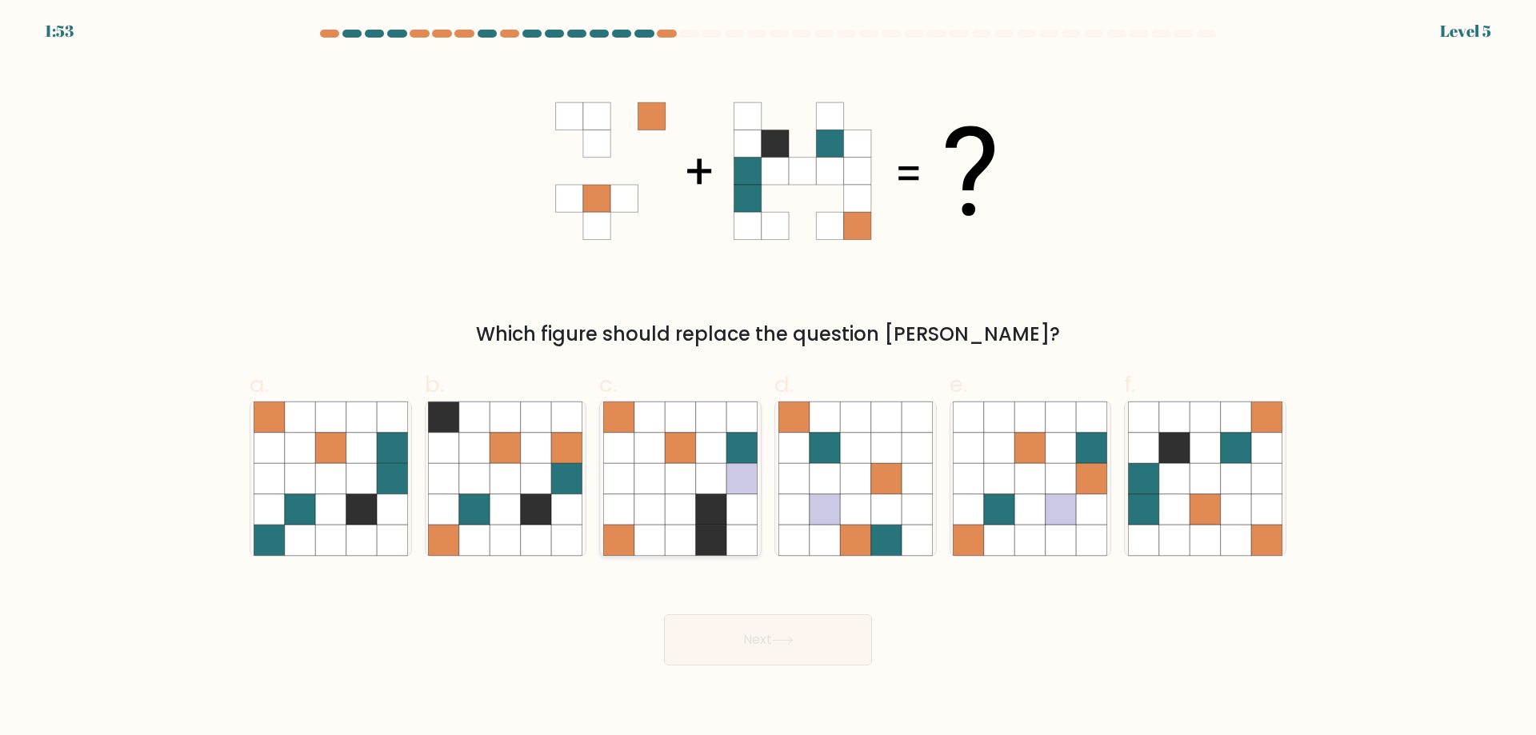
click at [666, 507] on icon at bounding box center [680, 510] width 30 height 30
click at [768, 378] on input "c." at bounding box center [768, 373] width 1 height 10
radio input "true"
click at [720, 643] on button "Next" at bounding box center [768, 640] width 208 height 51
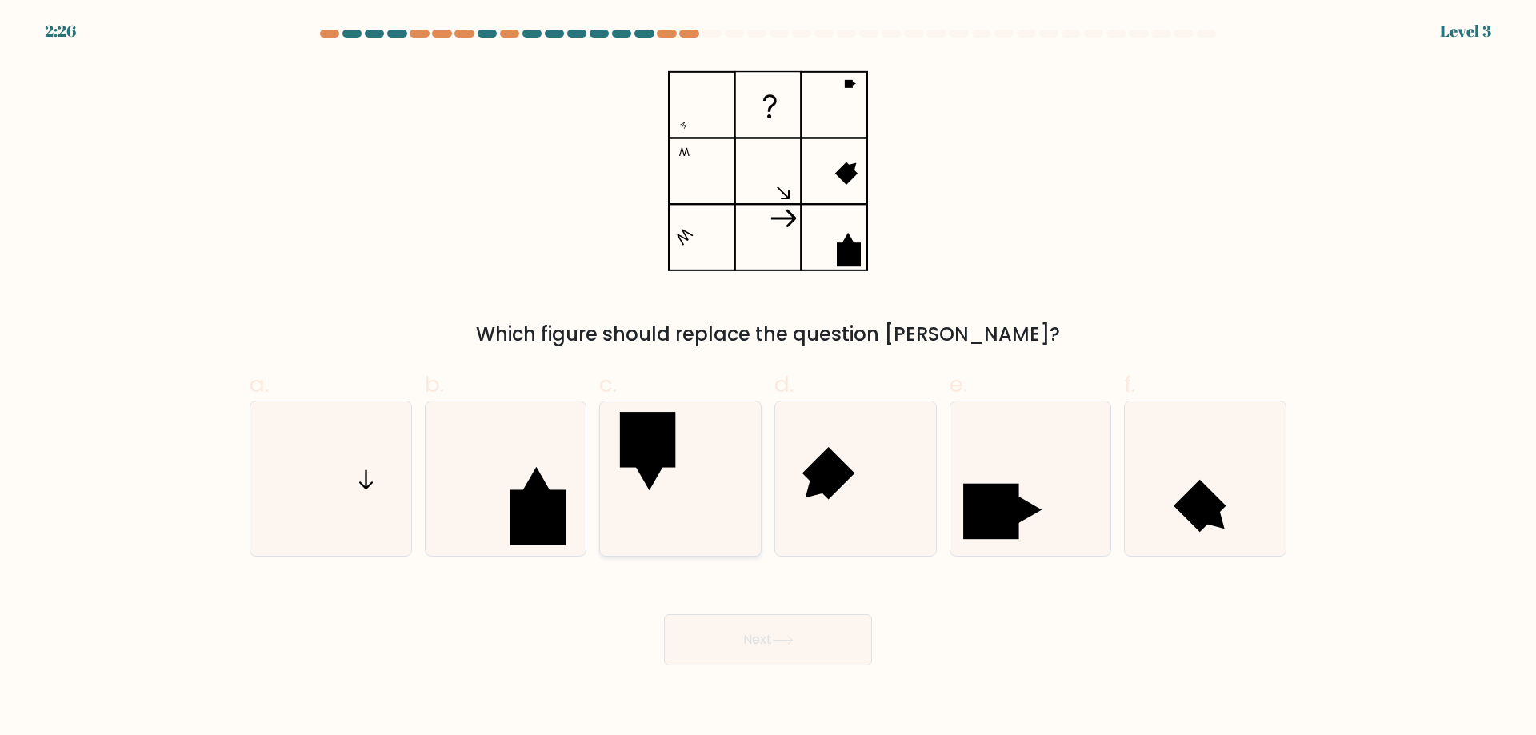
click at [715, 483] on icon at bounding box center [680, 479] width 154 height 154
click at [768, 378] on input "c." at bounding box center [768, 373] width 1 height 10
radio input "true"
click at [794, 643] on icon at bounding box center [783, 640] width 22 height 9
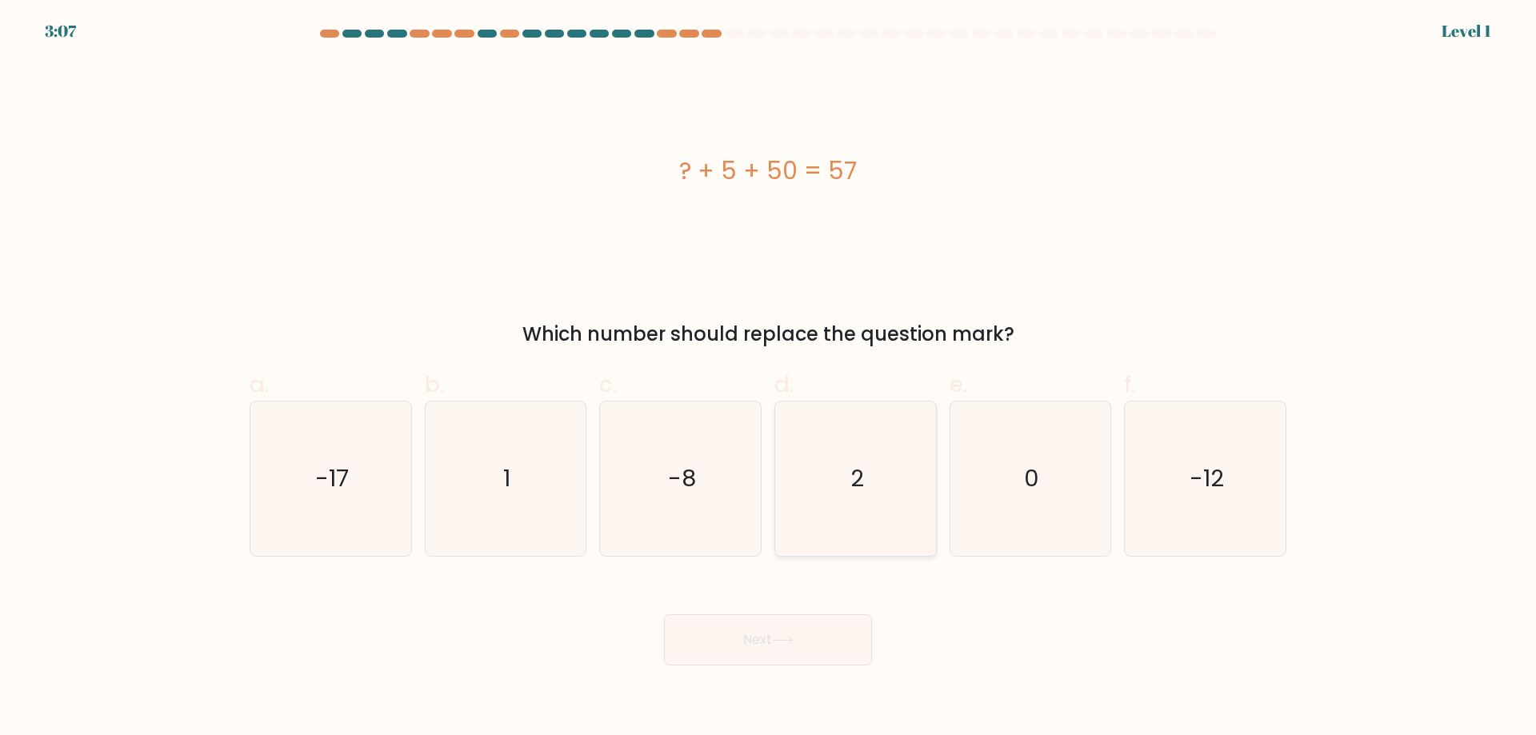
click at [830, 497] on icon "2" at bounding box center [856, 479] width 154 height 154
click at [769, 378] on input "d. 2" at bounding box center [768, 373] width 1 height 10
radio input "true"
click at [805, 629] on button "Next" at bounding box center [768, 640] width 208 height 51
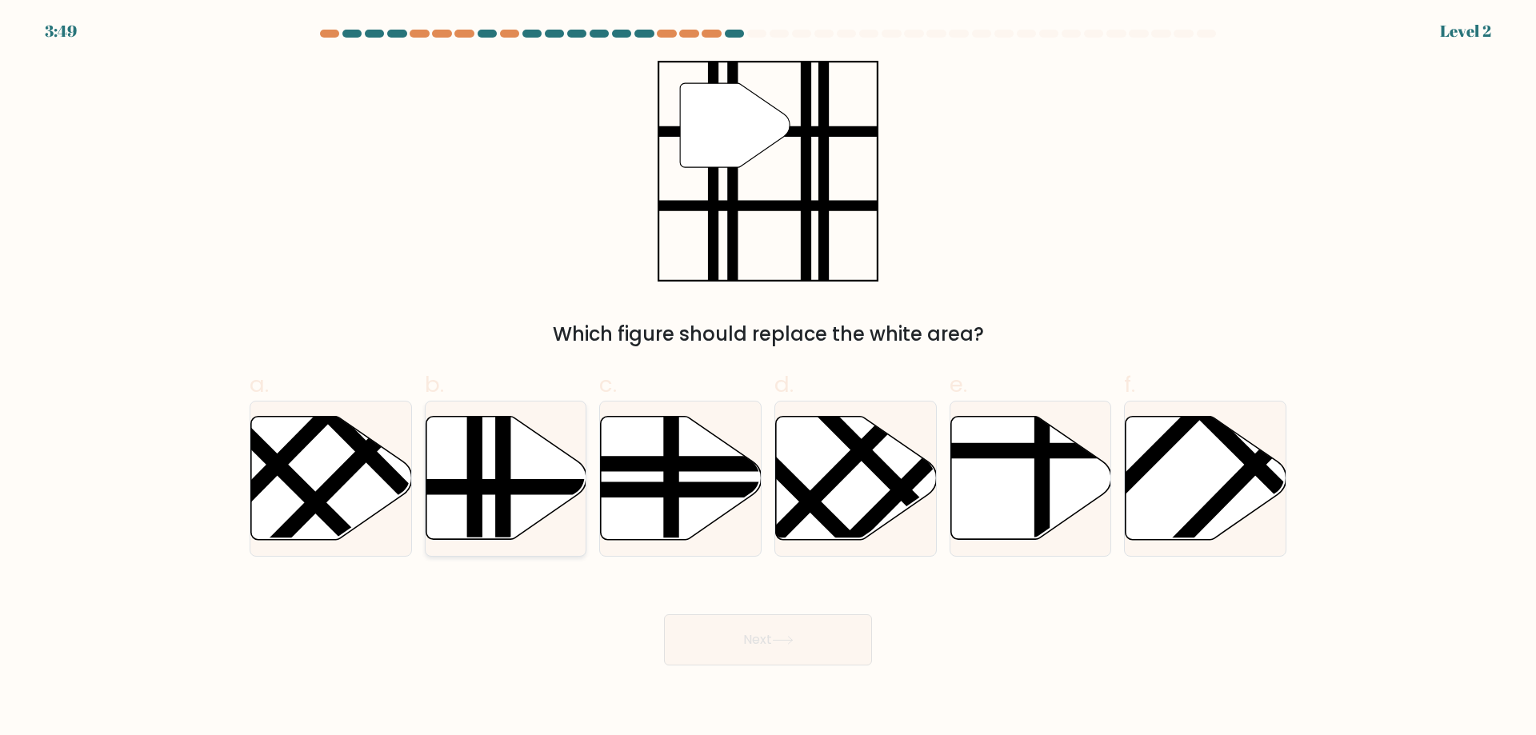
click at [465, 487] on line at bounding box center [555, 487] width 324 height 0
click at [768, 378] on input "b." at bounding box center [768, 373] width 1 height 10
radio input "true"
click at [777, 635] on button "Next" at bounding box center [768, 640] width 208 height 51
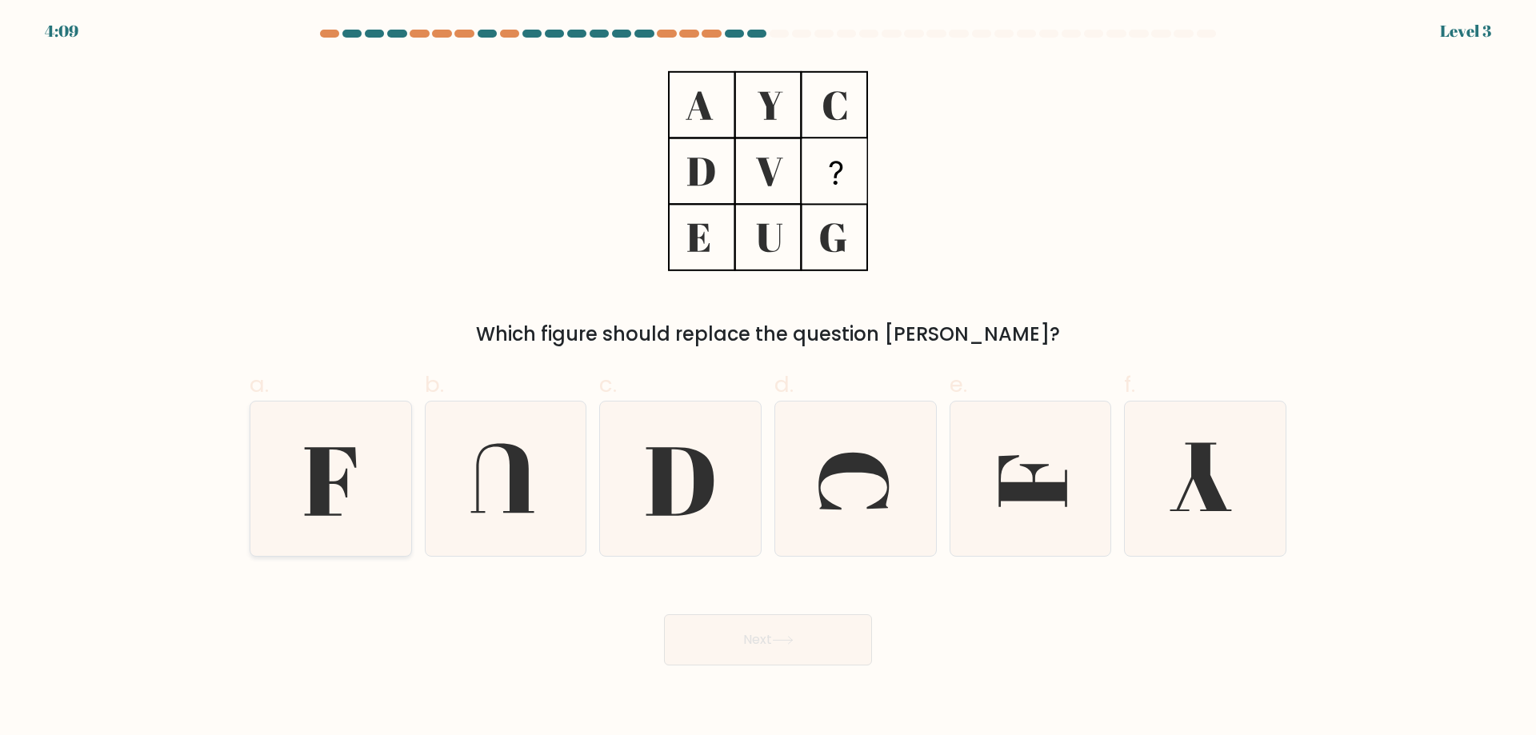
click at [344, 506] on icon at bounding box center [331, 479] width 154 height 154
click at [768, 378] on input "a." at bounding box center [768, 373] width 1 height 10
radio input "true"
click at [803, 656] on button "Next" at bounding box center [768, 640] width 208 height 51
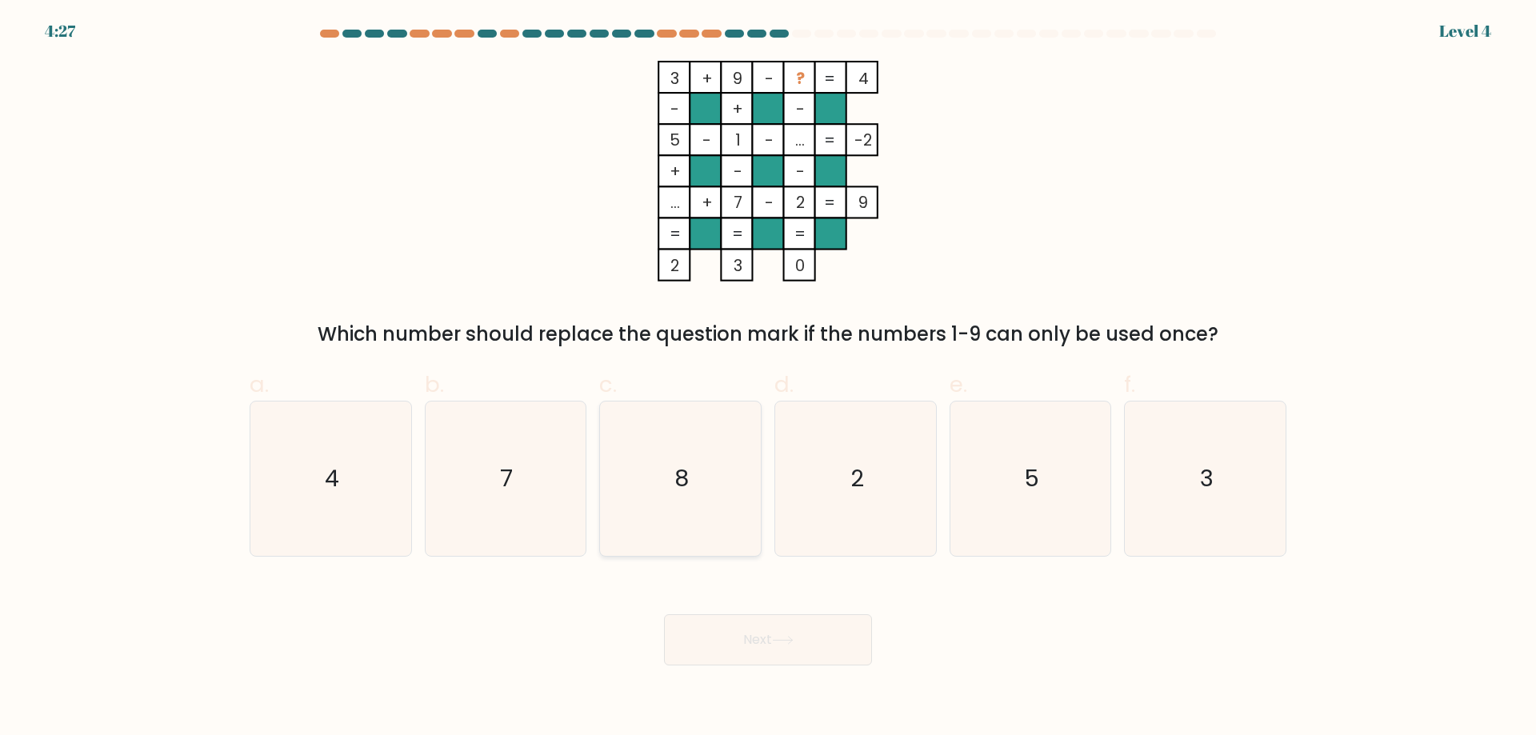
click at [701, 499] on icon "8" at bounding box center [680, 479] width 154 height 154
click at [768, 378] on input "c. 8" at bounding box center [768, 373] width 1 height 10
radio input "true"
click at [792, 647] on button "Next" at bounding box center [768, 640] width 208 height 51
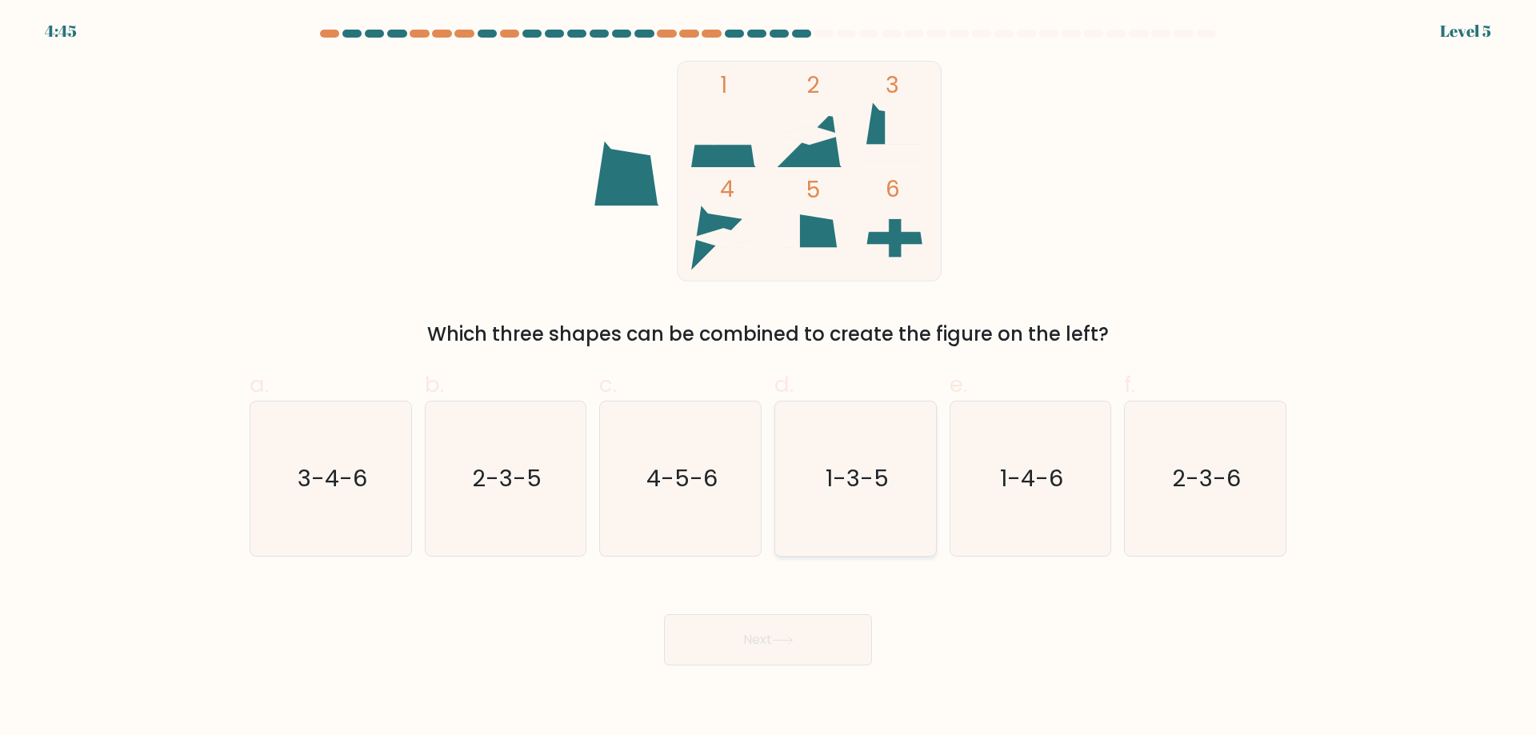
drag, startPoint x: 853, startPoint y: 491, endPoint x: 840, endPoint y: 617, distance: 126.3
click at [852, 491] on text "1-3-5" at bounding box center [857, 478] width 63 height 32
click at [769, 378] on input "d. 1-3-5" at bounding box center [768, 373] width 1 height 10
radio input "true"
click at [835, 630] on button "Next" at bounding box center [768, 640] width 208 height 51
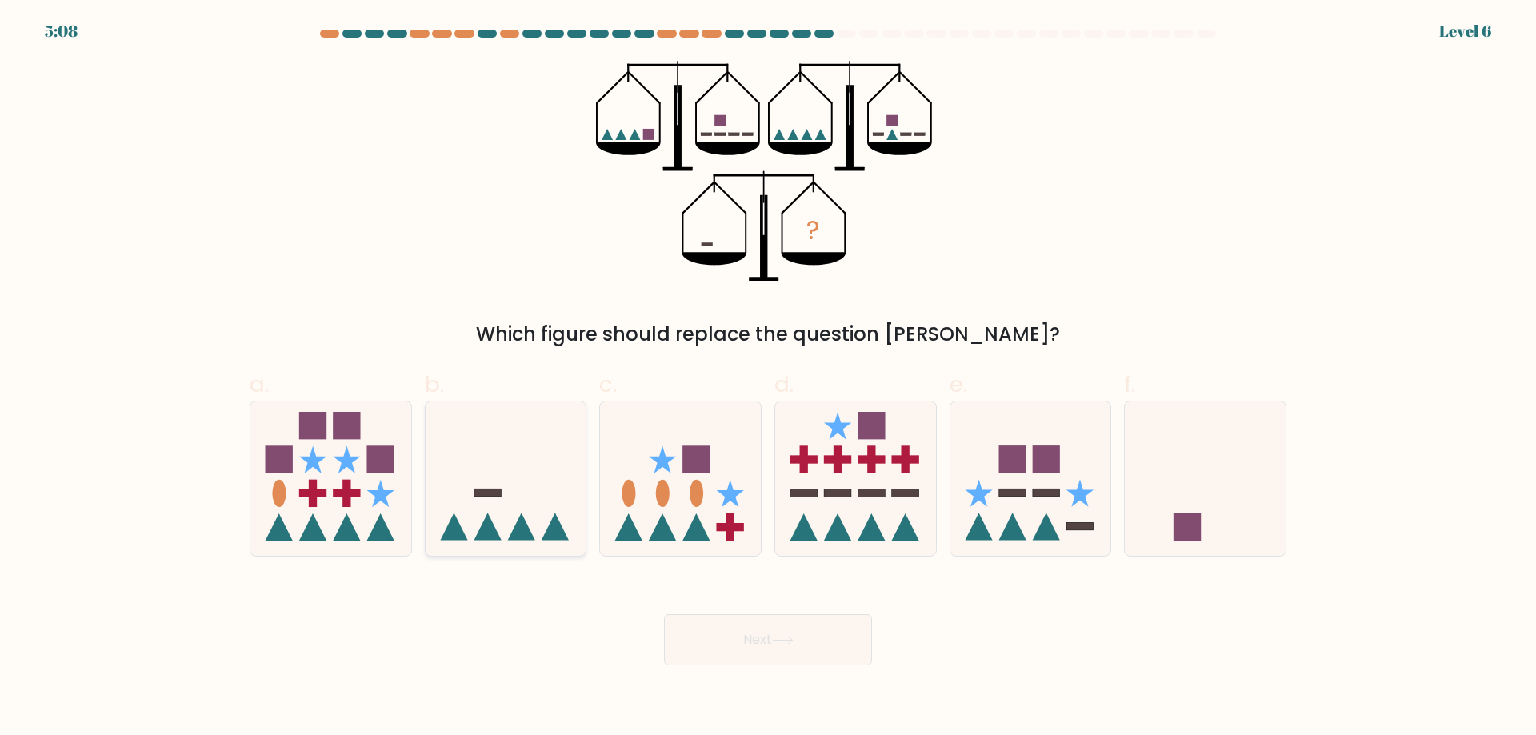
click at [528, 499] on icon at bounding box center [506, 478] width 161 height 133
click at [768, 378] on input "b." at bounding box center [768, 373] width 1 height 10
radio input "true"
click at [814, 651] on button "Next" at bounding box center [768, 640] width 208 height 51
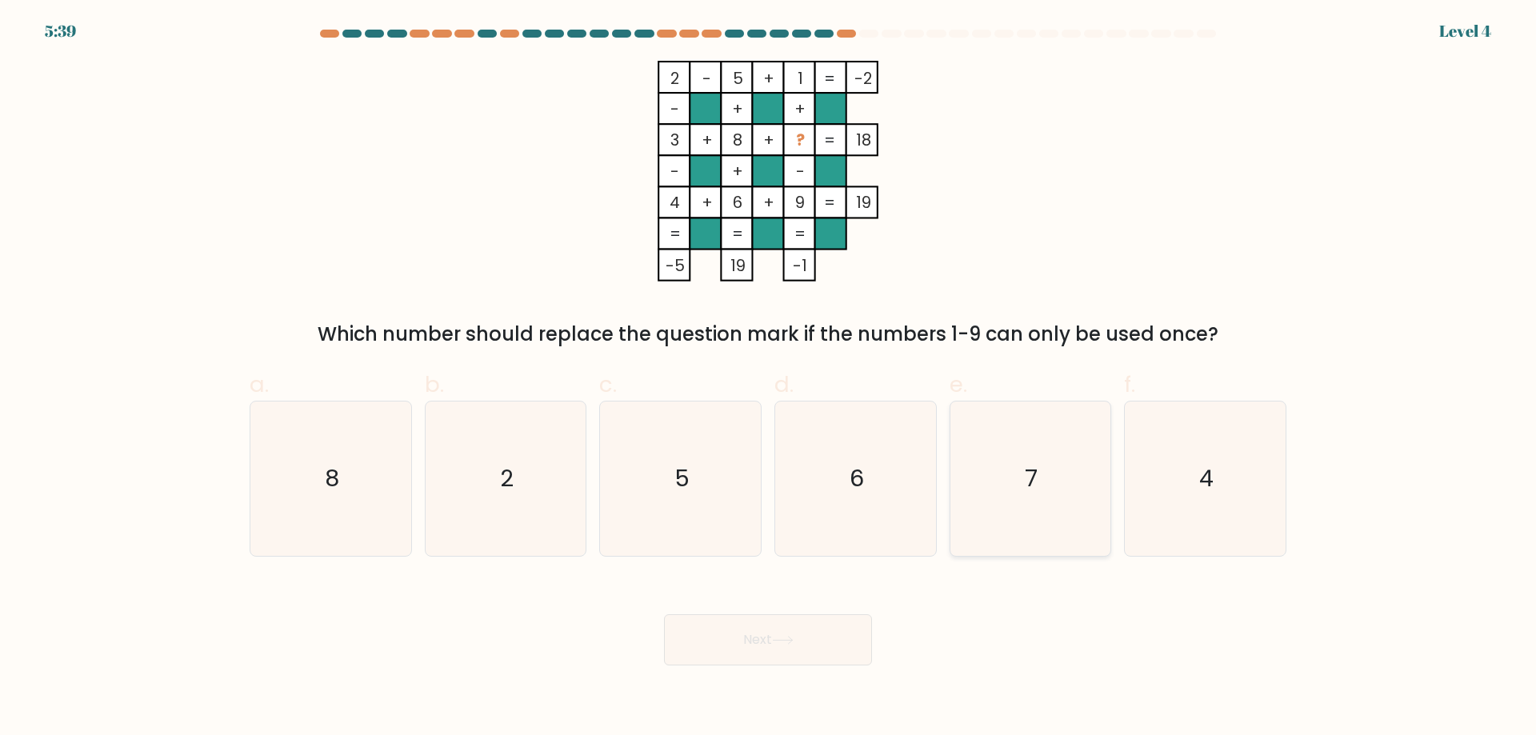
click at [1032, 477] on text "7" at bounding box center [1032, 478] width 13 height 32
click at [769, 378] on input "e. 7" at bounding box center [768, 373] width 1 height 10
radio input "true"
click at [813, 647] on button "Next" at bounding box center [768, 640] width 208 height 51
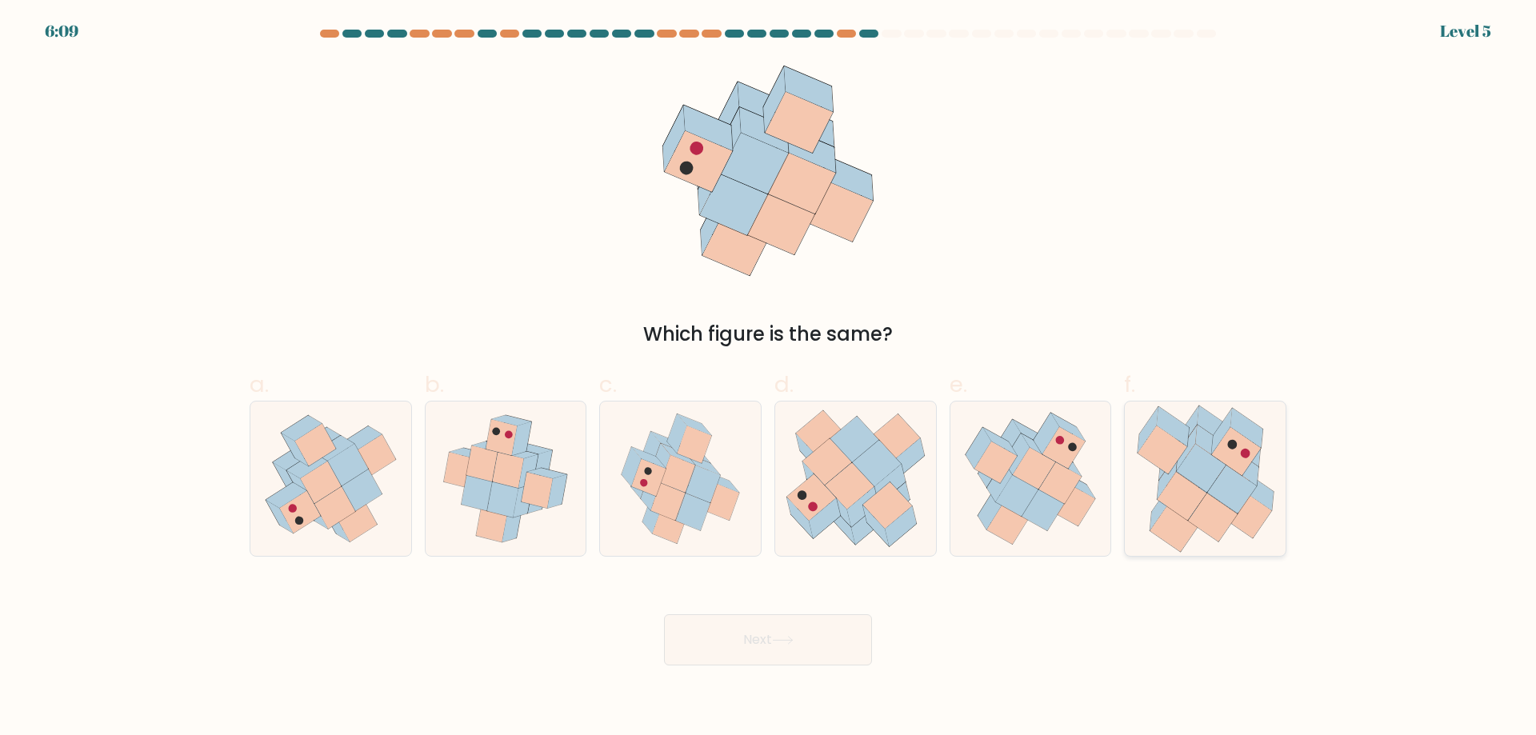
click at [1192, 516] on icon at bounding box center [1212, 518] width 49 height 48
click at [769, 378] on input "f." at bounding box center [768, 373] width 1 height 10
radio input "true"
click at [789, 663] on button "Next" at bounding box center [768, 640] width 208 height 51
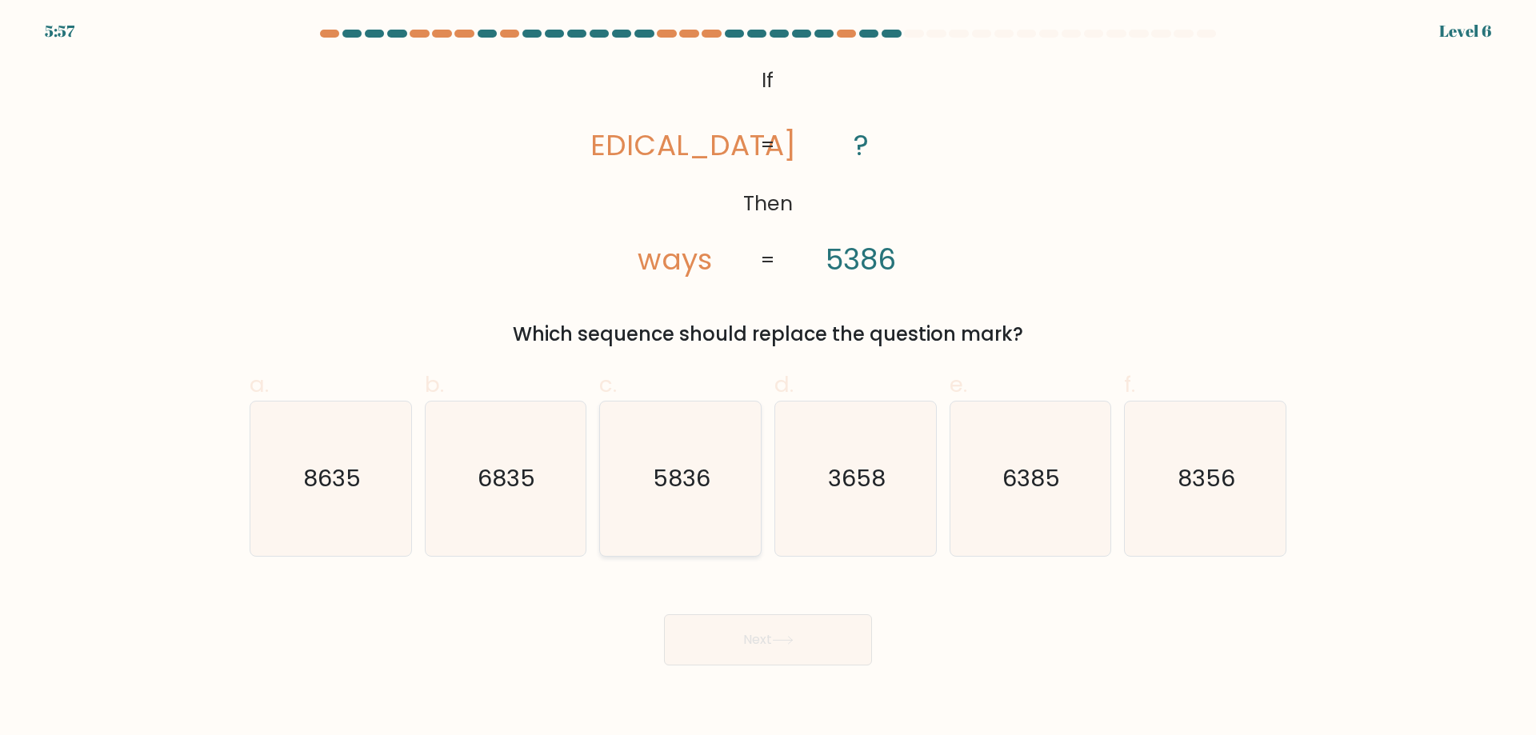
click at [695, 463] on text "5836" at bounding box center [683, 478] width 58 height 32
click at [768, 378] on input "c. 5836" at bounding box center [768, 373] width 1 height 10
radio input "true"
click at [768, 368] on input "b. 6835" at bounding box center [768, 373] width 1 height 10
radio input "true"
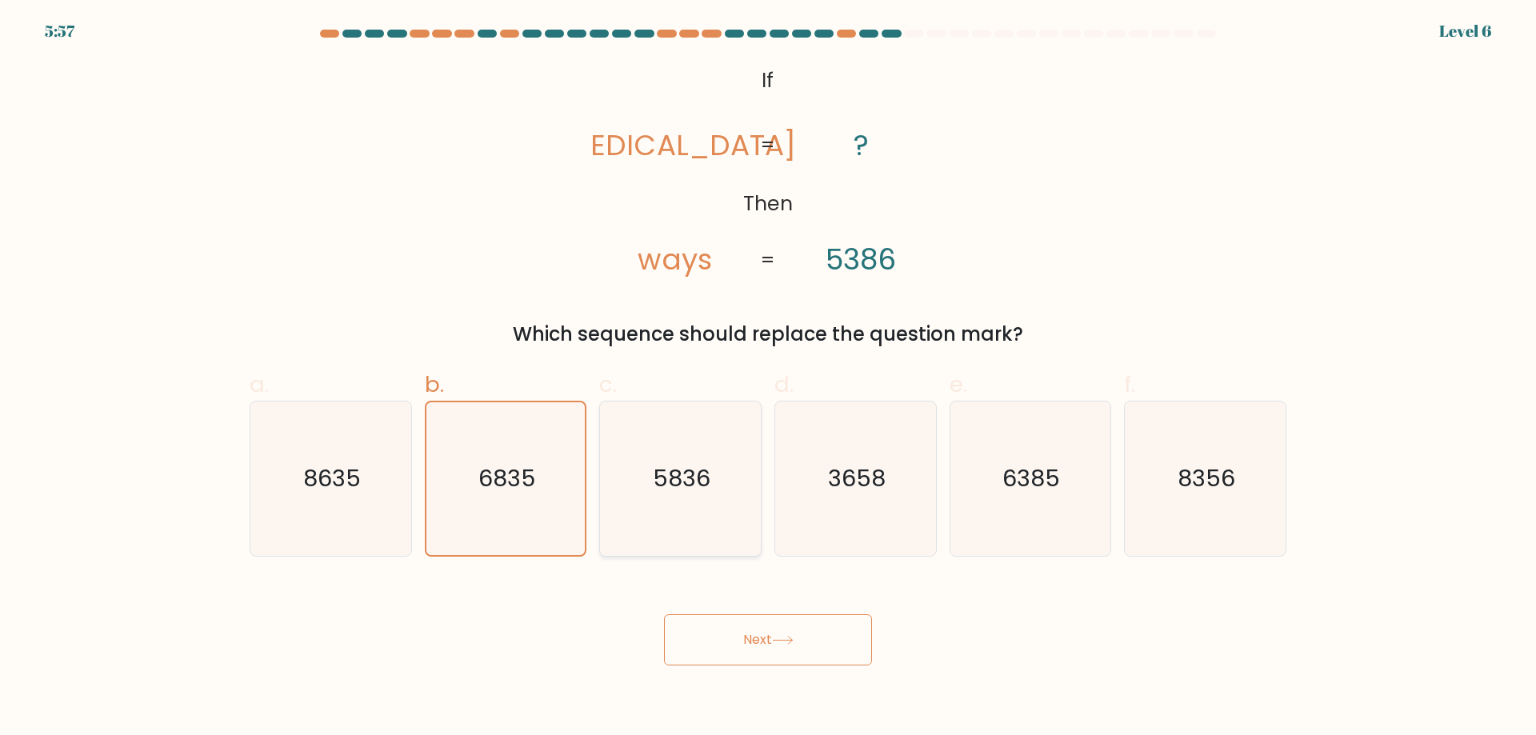
click at [768, 368] on input "a. 8635" at bounding box center [768, 373] width 1 height 10
radio input "true"
click at [768, 368] on input "f. 8356" at bounding box center [768, 373] width 1 height 10
radio input "true"
click at [768, 368] on input "e. 6385" at bounding box center [768, 373] width 1 height 10
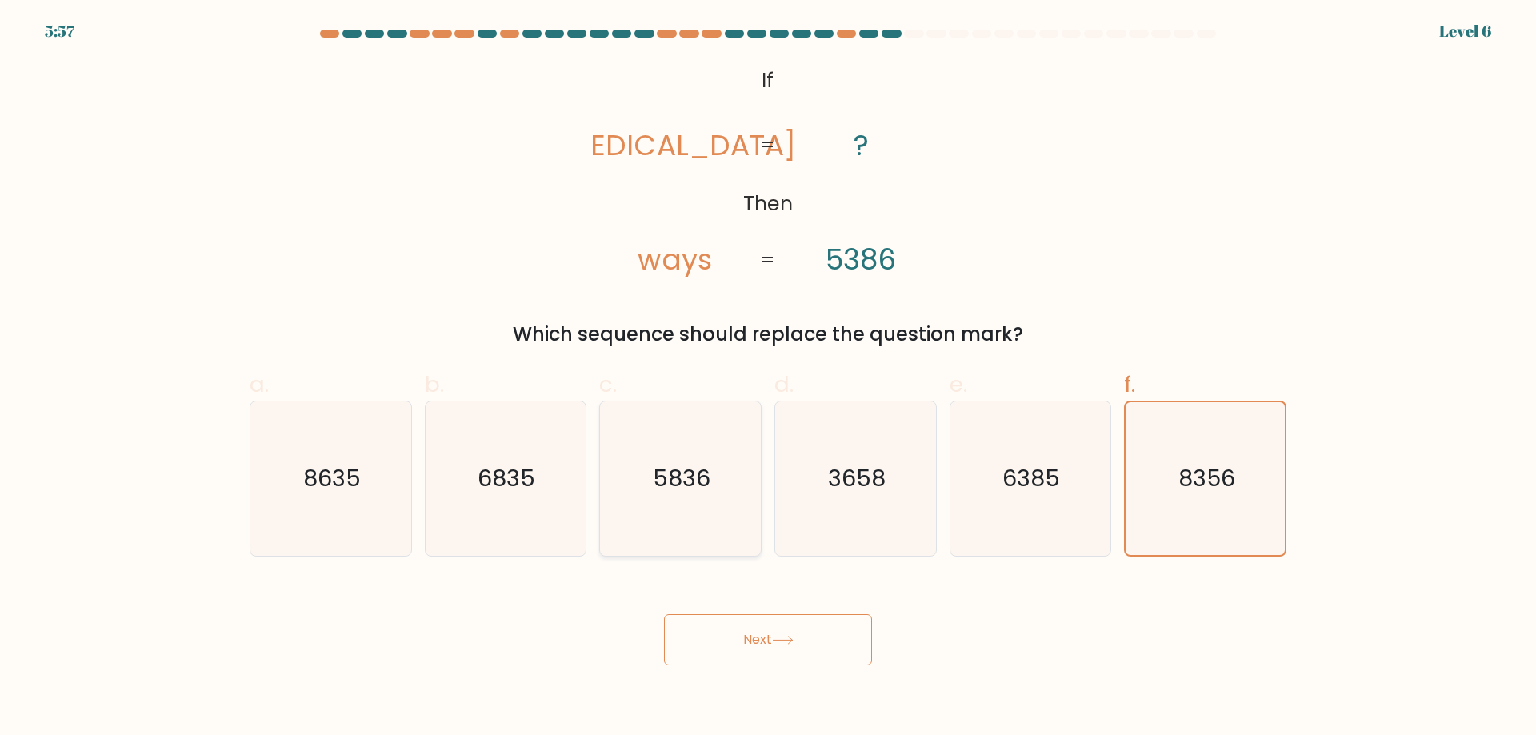
radio input "true"
click at [768, 368] on input "d. 3658" at bounding box center [768, 373] width 1 height 10
radio input "true"
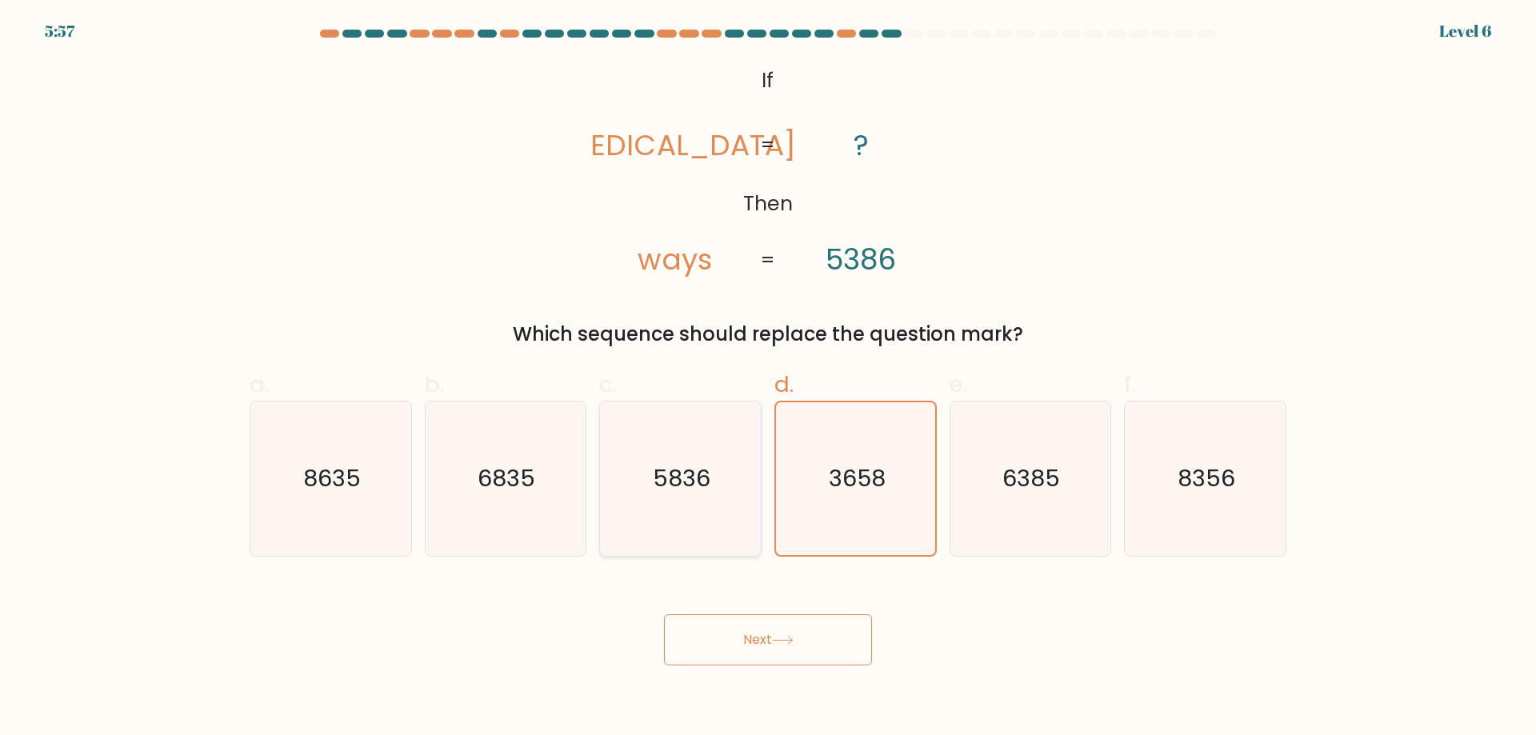
click at [768, 368] on input "c. 5836" at bounding box center [768, 373] width 1 height 10
radio input "true"
click at [768, 368] on input "b. 6835" at bounding box center [768, 373] width 1 height 10
radio input "true"
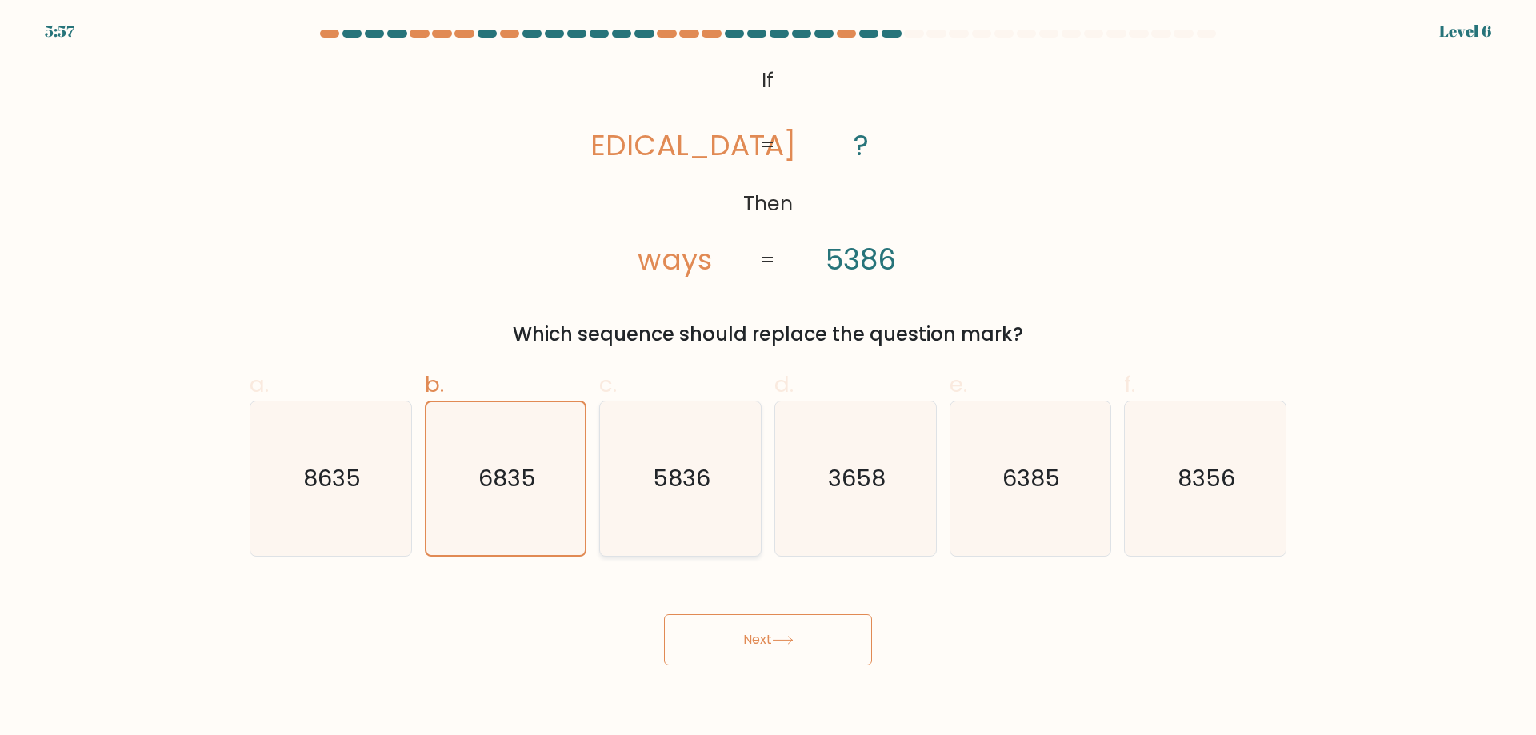
click at [768, 368] on input "a. 8635" at bounding box center [768, 373] width 1 height 10
radio input "true"
click at [768, 368] on input "f. 8356" at bounding box center [768, 373] width 1 height 10
radio input "true"
click at [768, 368] on input "e. 6385" at bounding box center [768, 373] width 1 height 10
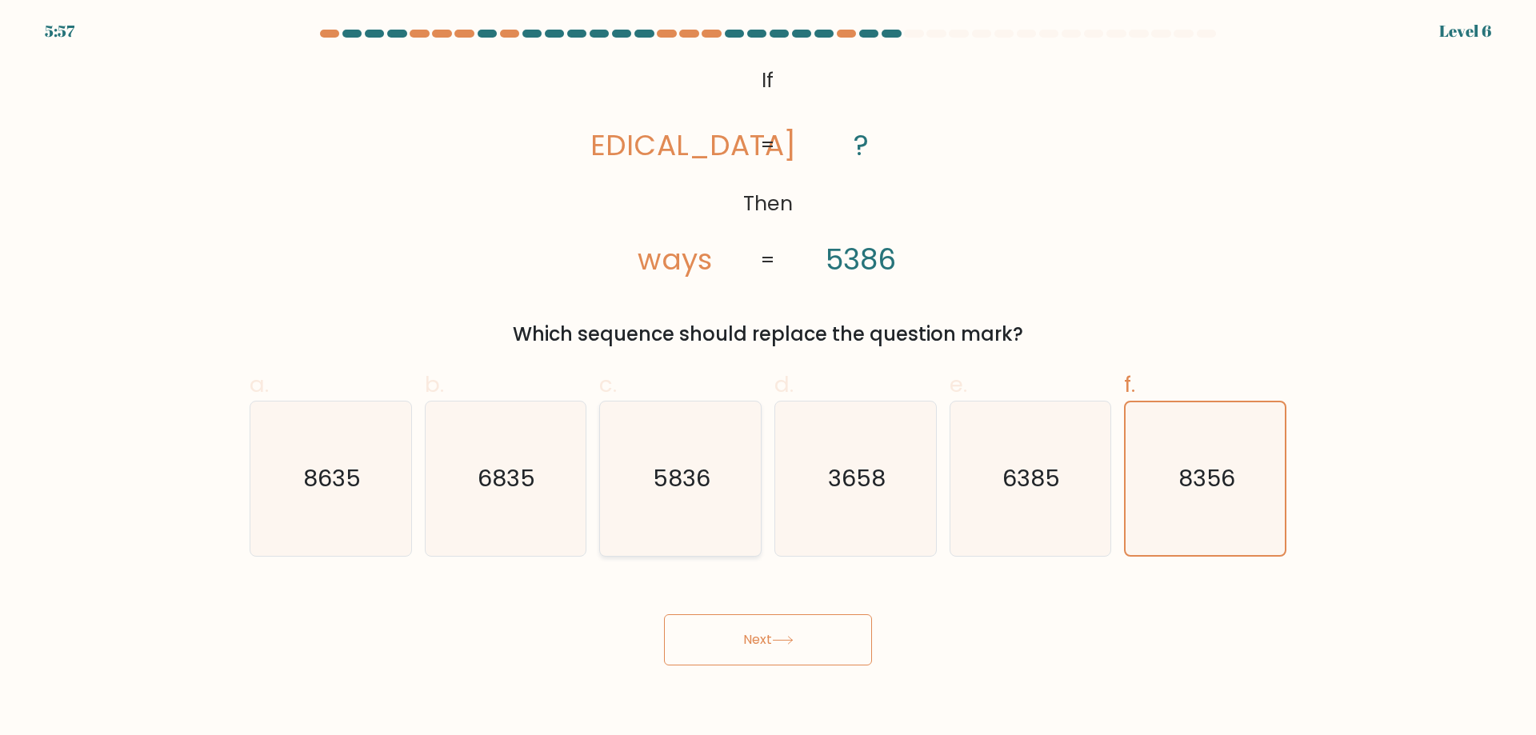
radio input "true"
click at [768, 368] on input "d. 3658" at bounding box center [768, 373] width 1 height 10
radio input "true"
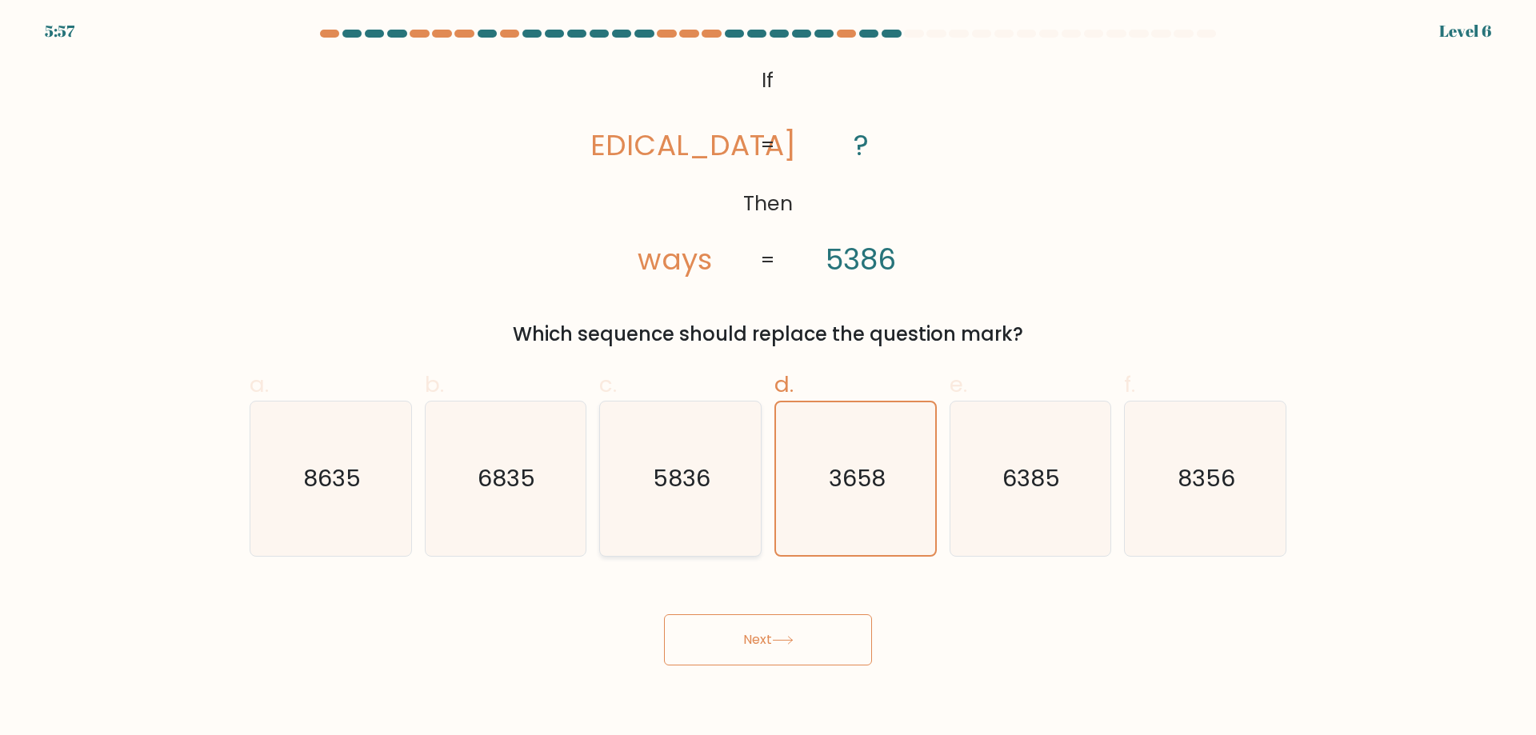
click at [768, 368] on input "c. 5836" at bounding box center [768, 373] width 1 height 10
radio input "true"
click at [768, 368] on input "b. 6835" at bounding box center [768, 373] width 1 height 10
radio input "true"
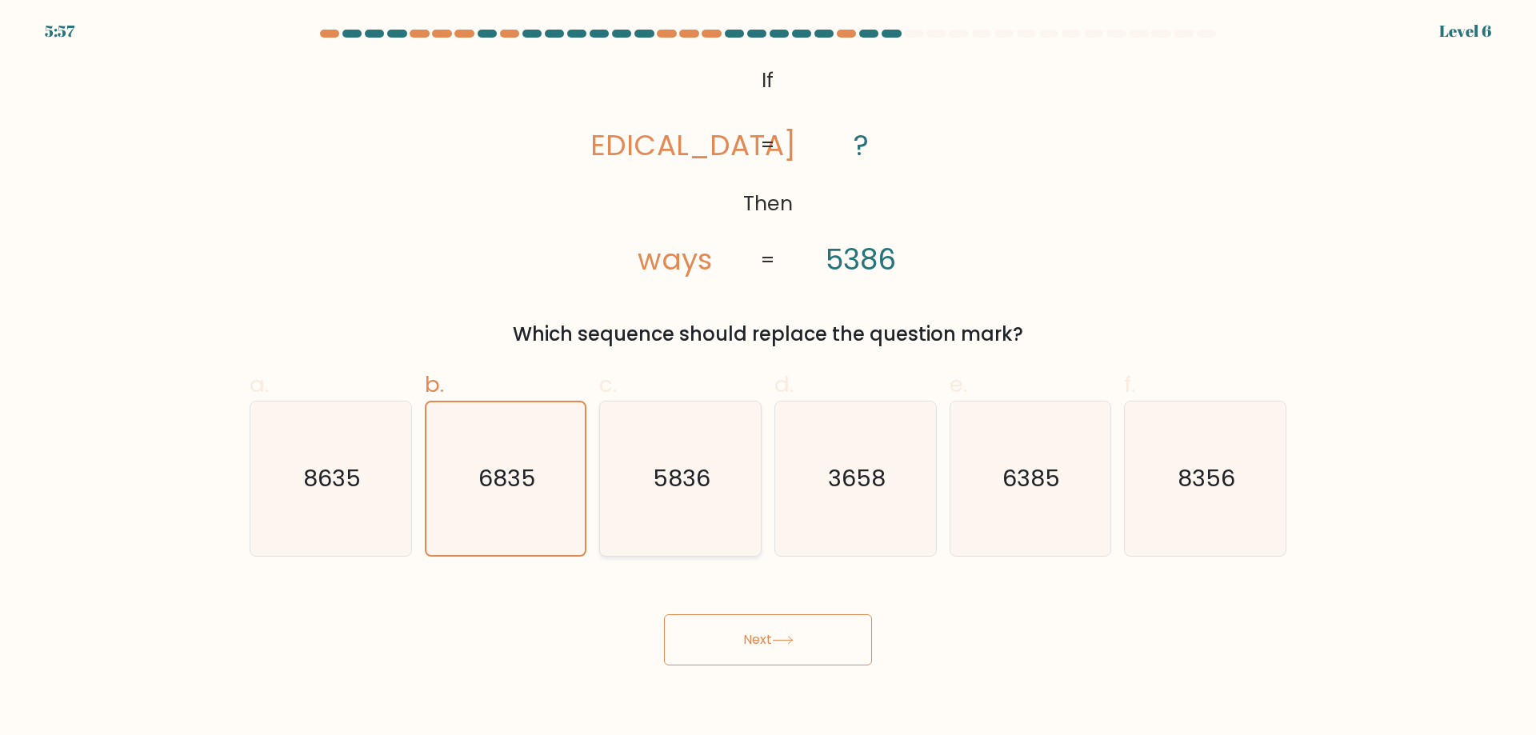
click at [768, 368] on input "a. 8635" at bounding box center [768, 373] width 1 height 10
radio input "true"
click at [768, 368] on input "f. 8356" at bounding box center [768, 373] width 1 height 10
radio input "true"
click at [768, 368] on input "e. 6385" at bounding box center [768, 373] width 1 height 10
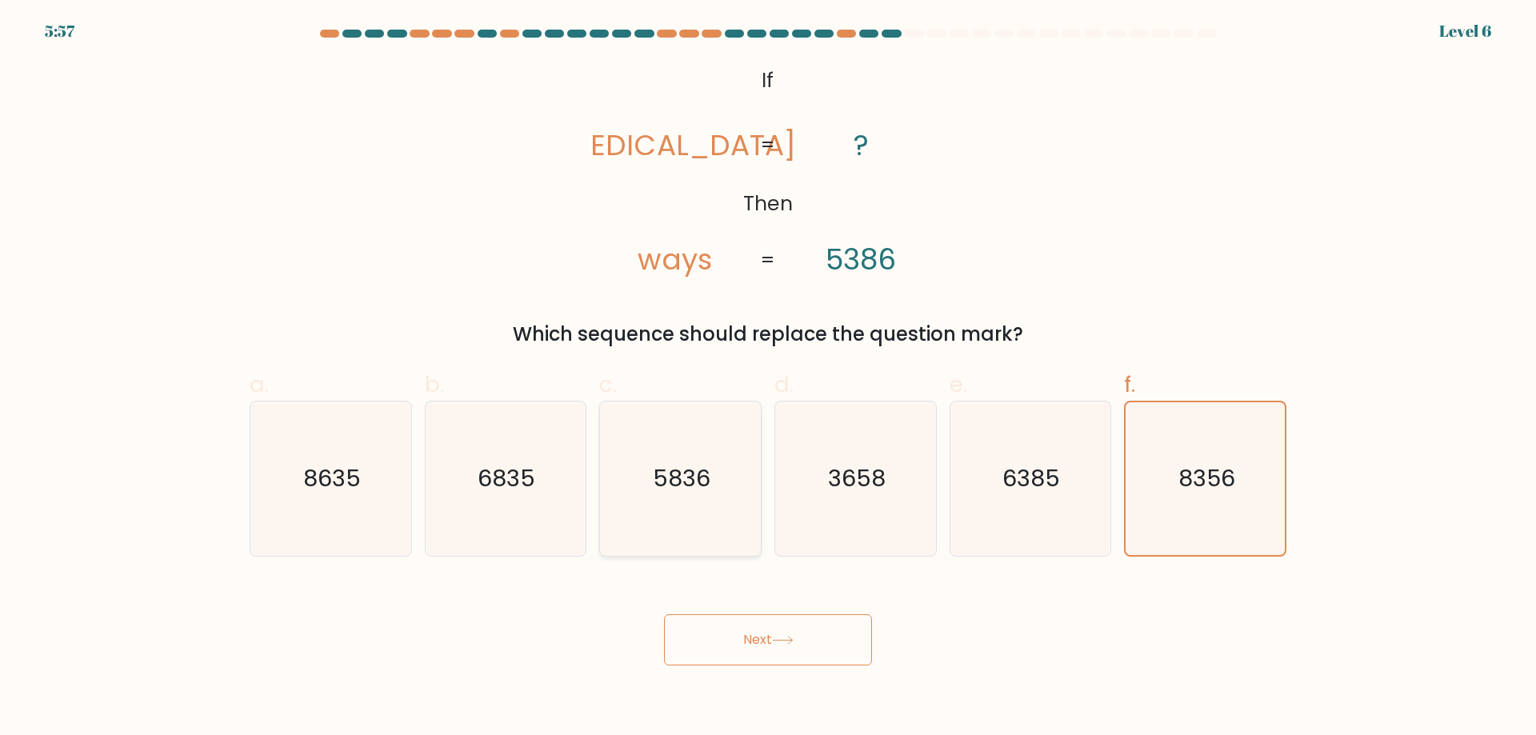
radio input "true"
click at [768, 368] on input "d. 3658" at bounding box center [768, 373] width 1 height 10
radio input "true"
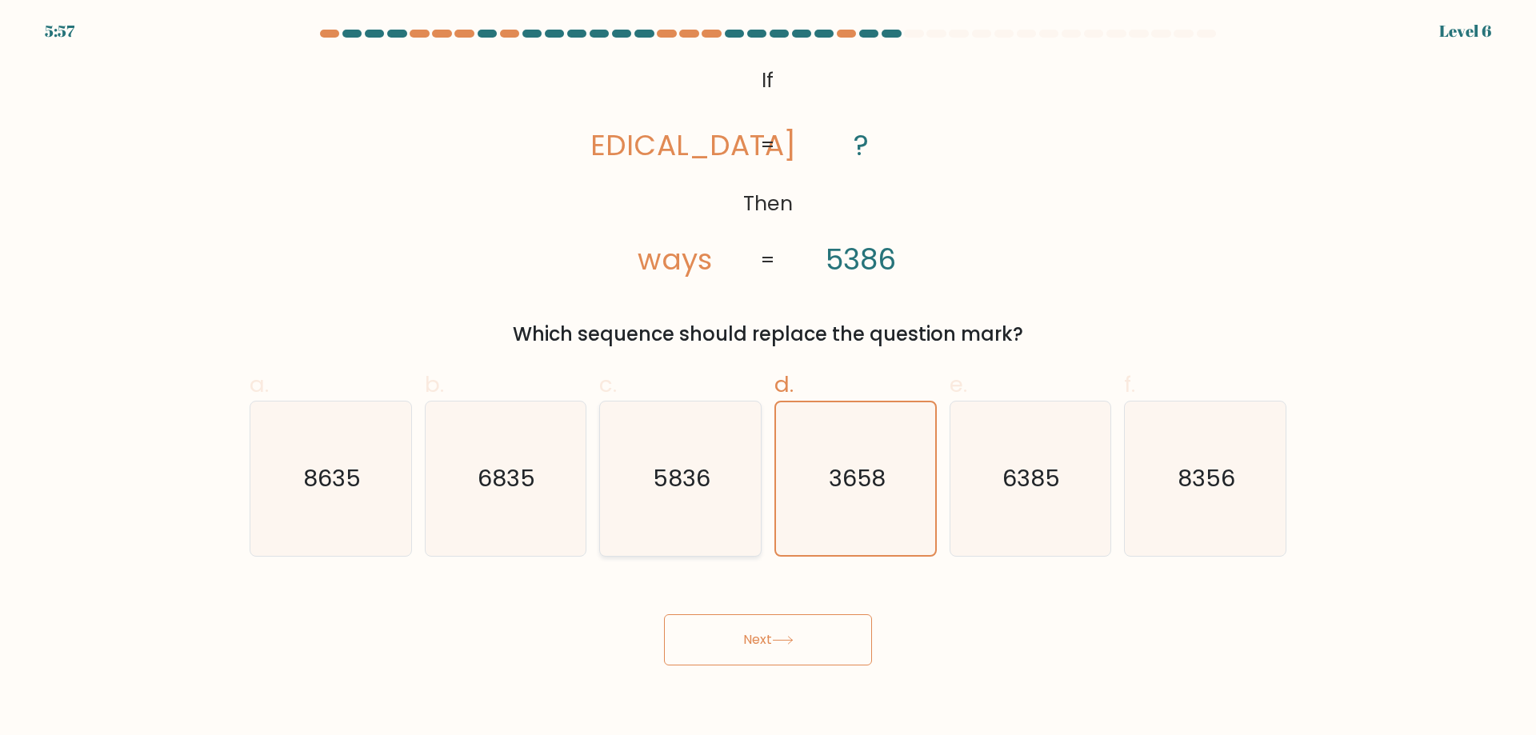
click at [768, 368] on input "c. 5836" at bounding box center [768, 373] width 1 height 10
radio input "true"
click at [768, 368] on input "b. 6835" at bounding box center [768, 373] width 1 height 10
radio input "true"
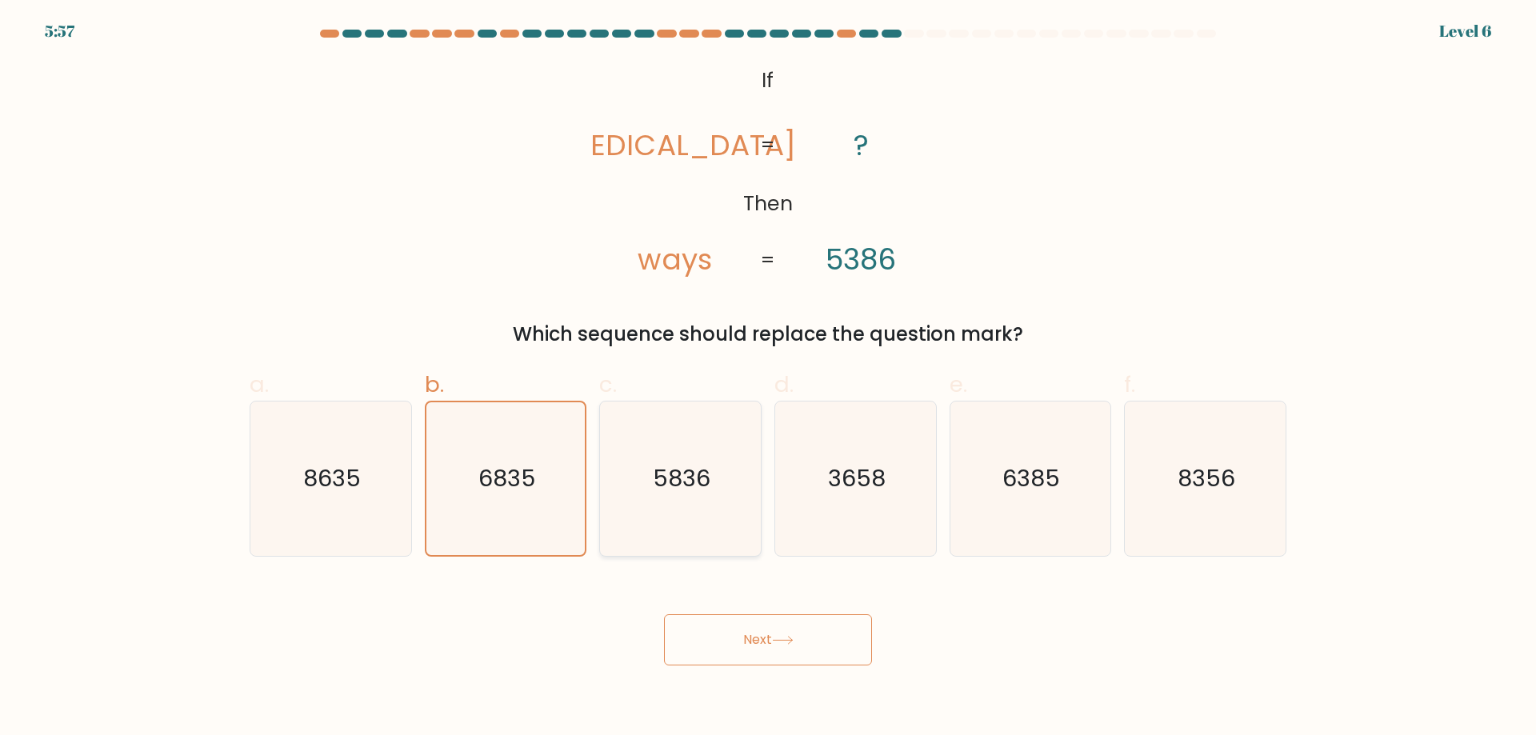
click at [768, 368] on input "a. 8635" at bounding box center [768, 373] width 1 height 10
radio input "true"
click at [768, 368] on input "f. 8356" at bounding box center [768, 373] width 1 height 10
radio input "true"
click at [768, 368] on input "e. 6385" at bounding box center [768, 373] width 1 height 10
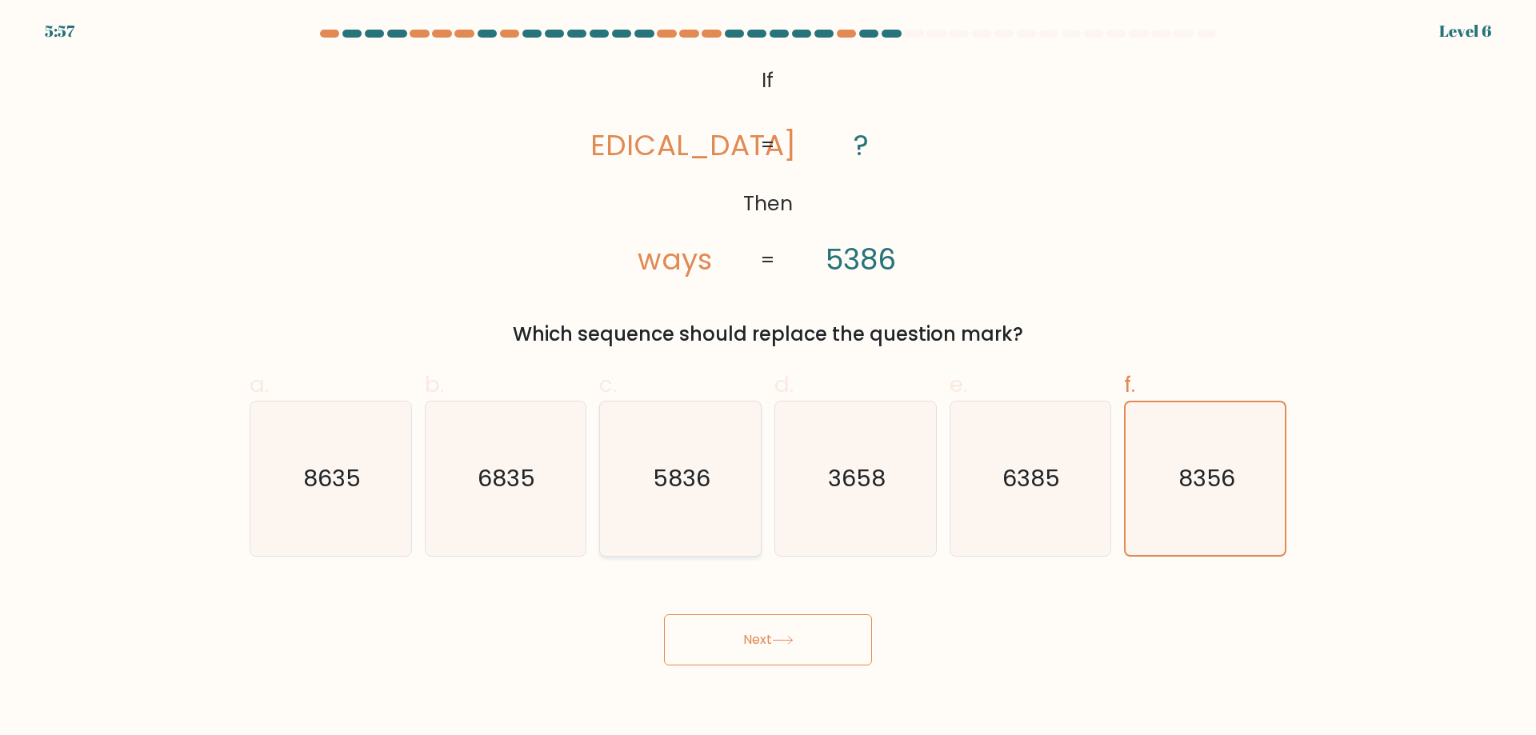
radio input "true"
click at [768, 368] on input "d. 3658" at bounding box center [768, 373] width 1 height 10
radio input "true"
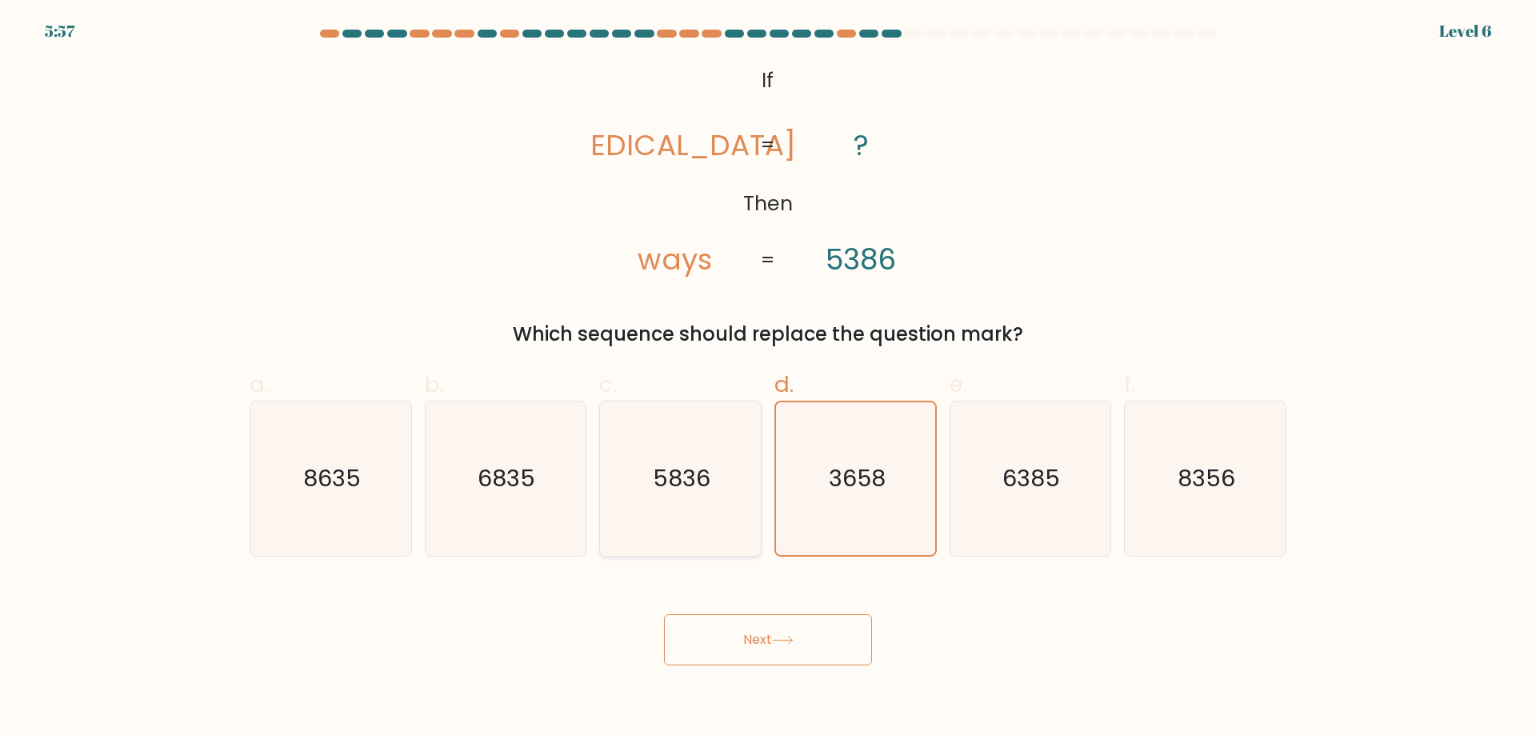
click at [768, 368] on input "c. 5836" at bounding box center [768, 373] width 1 height 10
radio input "true"
click at [768, 368] on input "b. 6835" at bounding box center [768, 373] width 1 height 10
radio input "true"
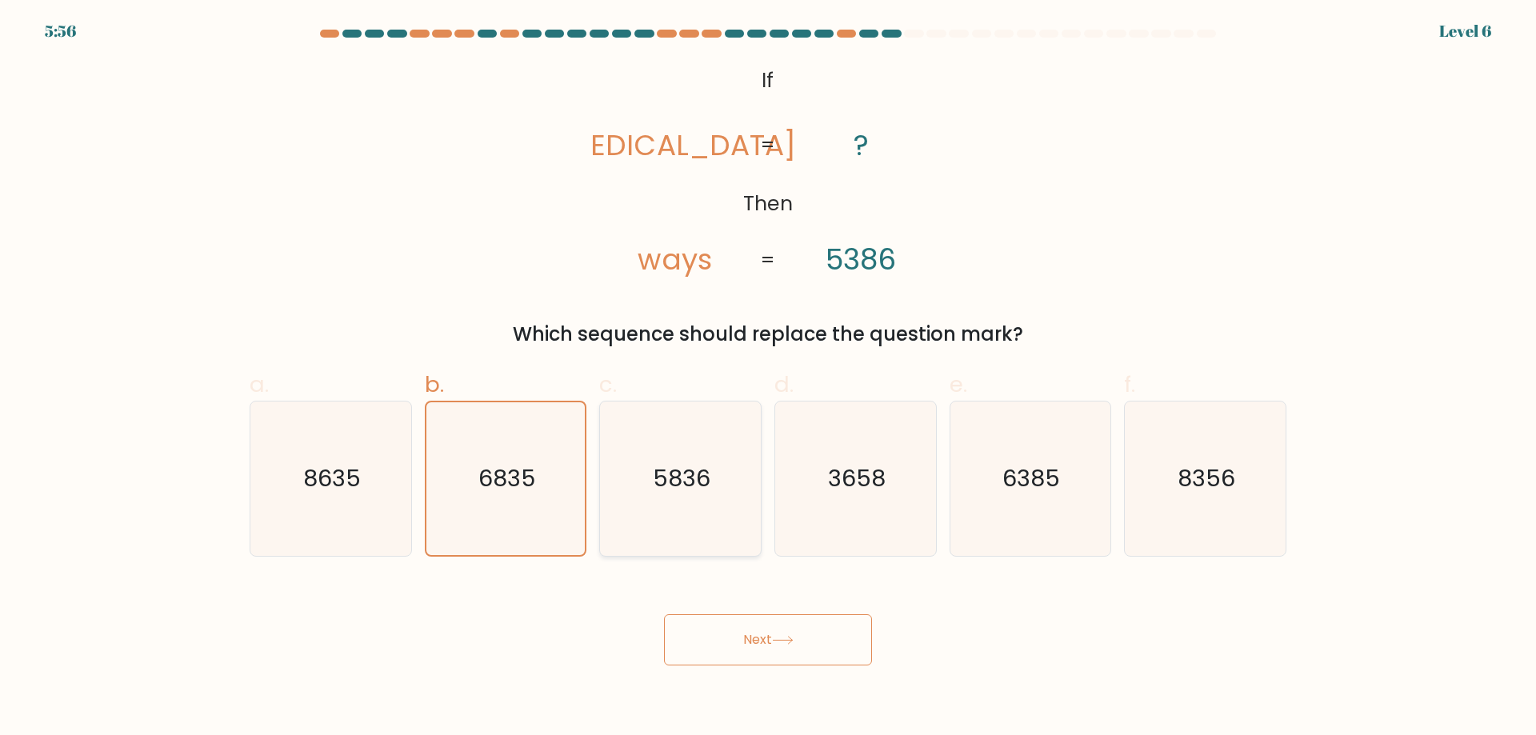
click at [768, 368] on input "a. 8635" at bounding box center [768, 373] width 1 height 10
radio input "true"
click at [768, 368] on input "f. 8356" at bounding box center [768, 373] width 1 height 10
radio input "true"
click at [768, 368] on input "e. 6385" at bounding box center [768, 373] width 1 height 10
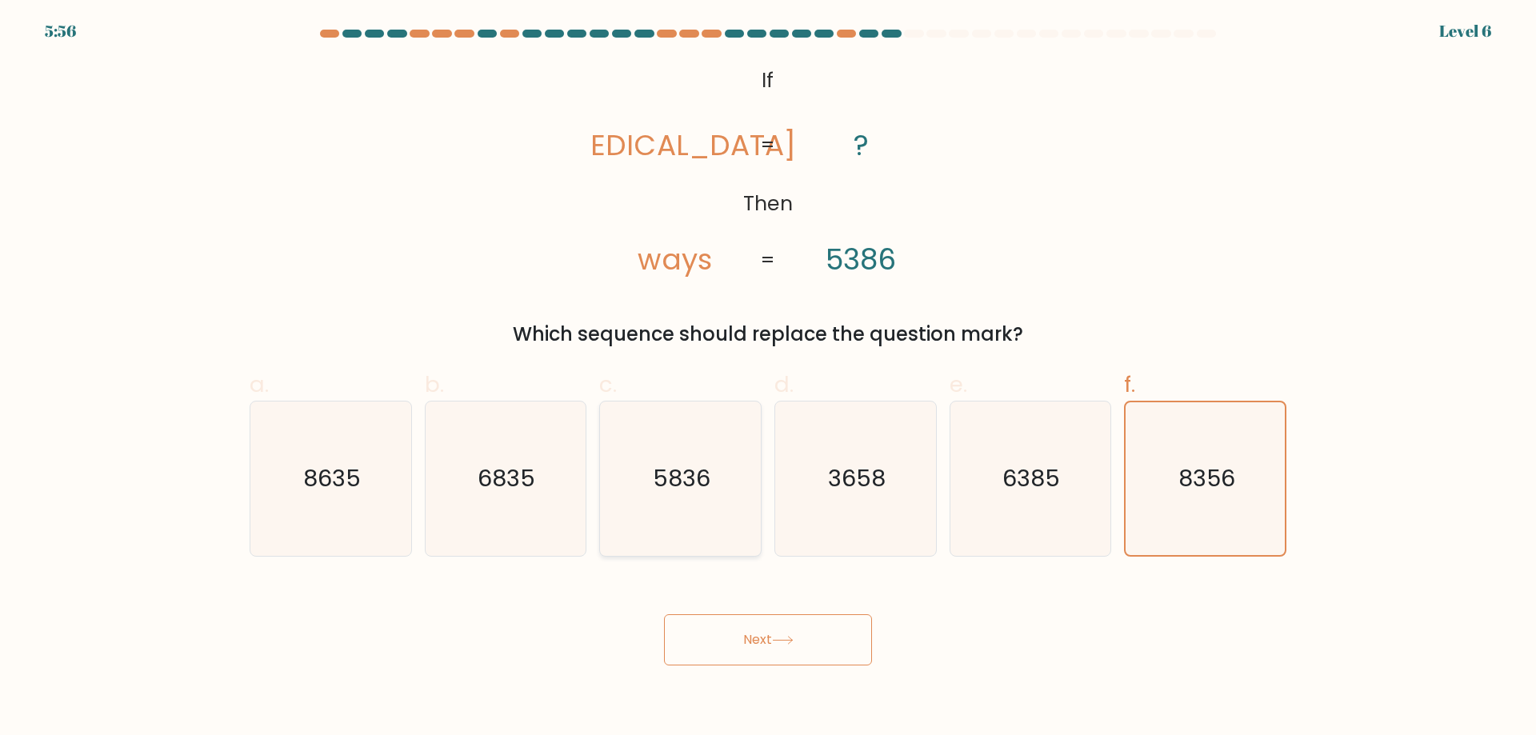
radio input "true"
click at [768, 368] on input "d. 3658" at bounding box center [768, 373] width 1 height 10
radio input "true"
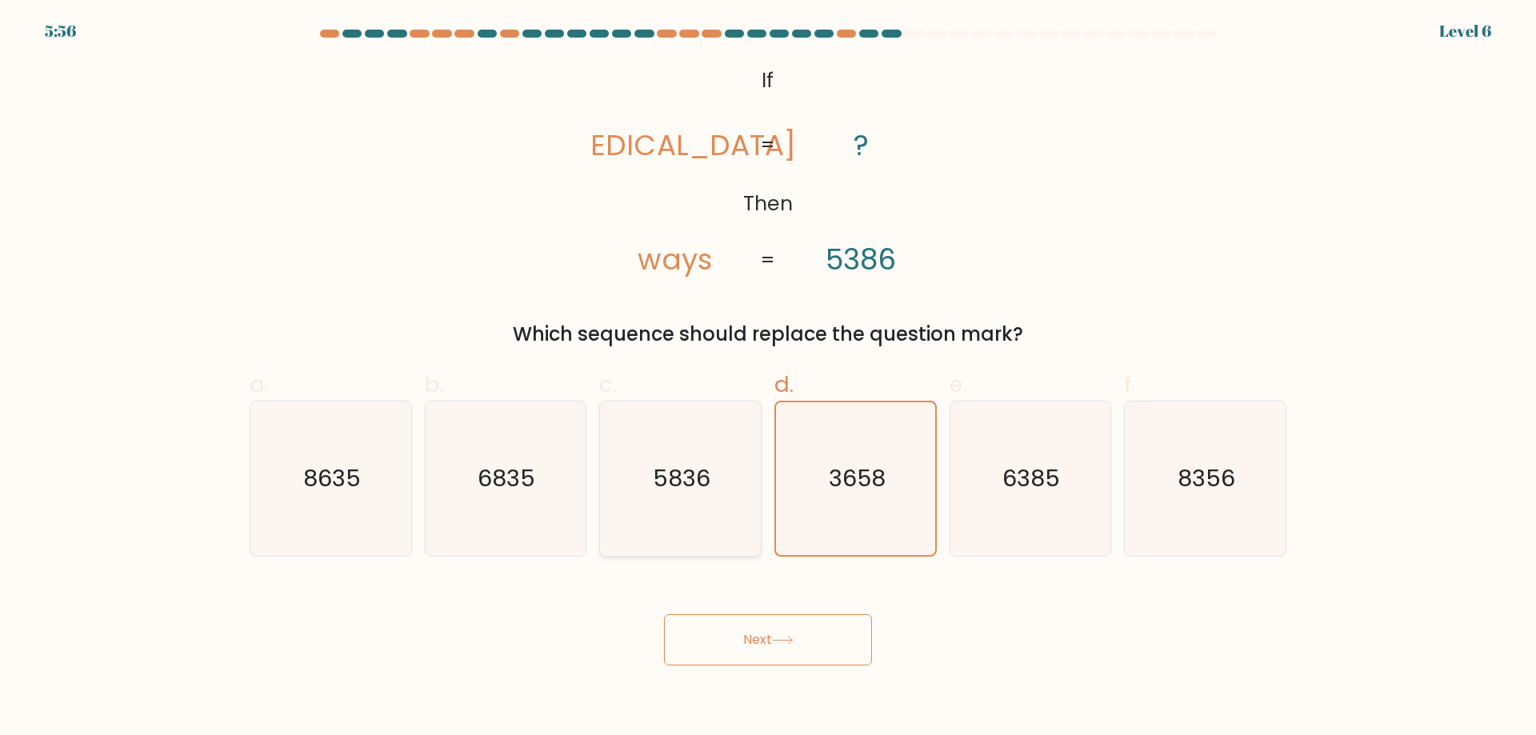
click at [768, 368] on input "c. 5836" at bounding box center [768, 373] width 1 height 10
radio input "true"
click at [768, 368] on input "b. 6835" at bounding box center [768, 373] width 1 height 10
radio input "true"
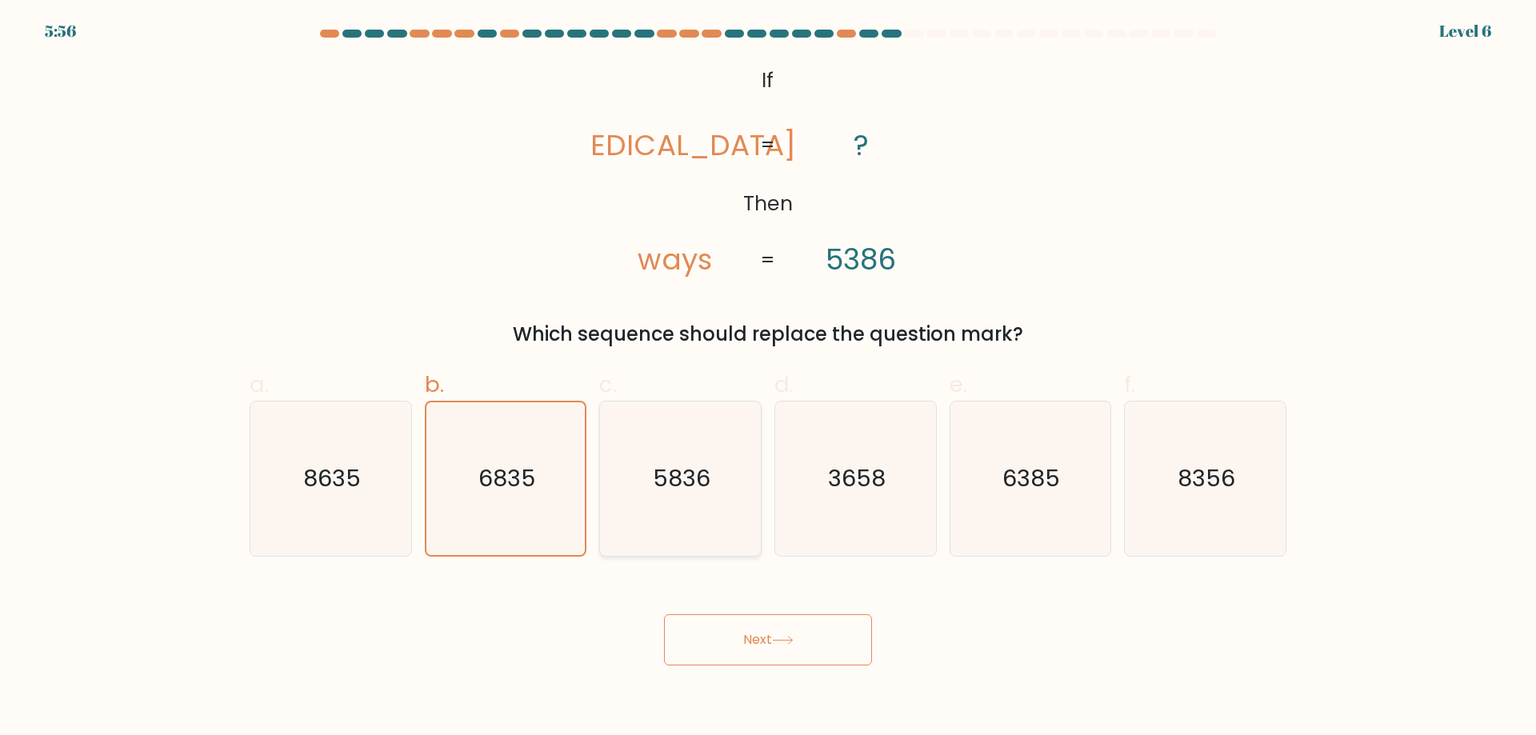
click at [768, 368] on input "a. 8635" at bounding box center [768, 373] width 1 height 10
radio input "true"
click at [1239, 512] on icon "8356" at bounding box center [1205, 479] width 154 height 154
click at [769, 378] on input "f. 8356" at bounding box center [768, 373] width 1 height 10
radio input "true"
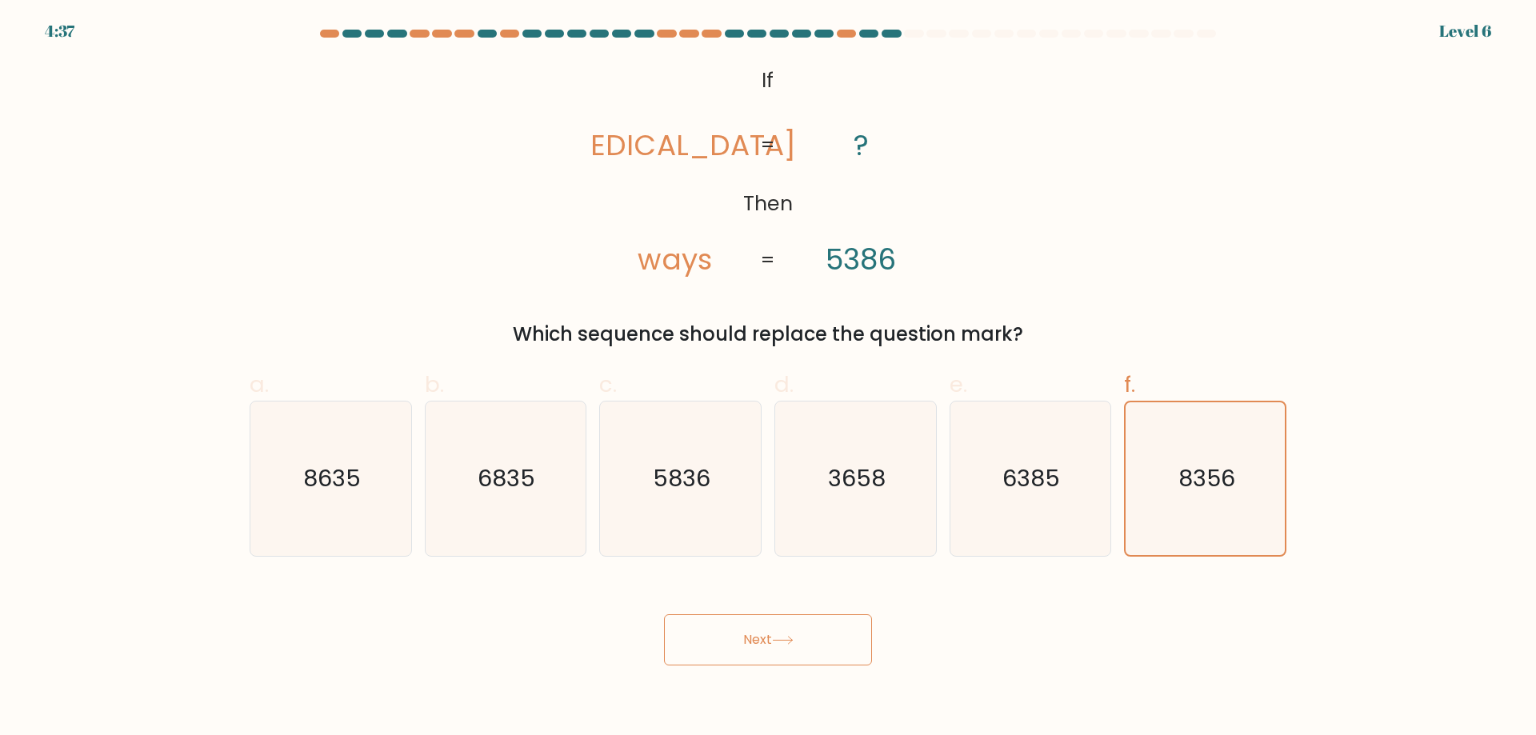
click at [809, 644] on button "Next" at bounding box center [768, 640] width 208 height 51
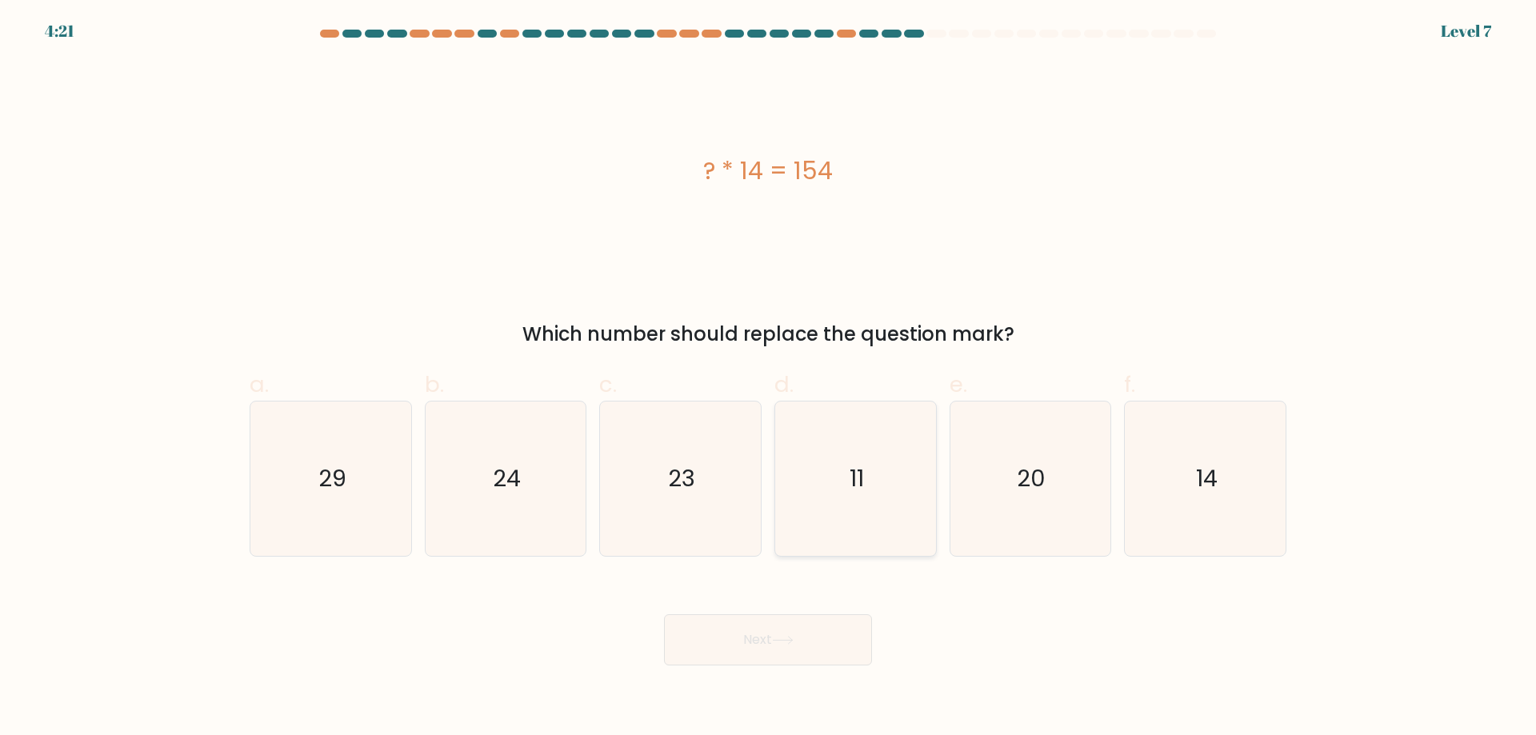
click at [810, 505] on icon "11" at bounding box center [856, 479] width 154 height 154
click at [769, 378] on input "d. 11" at bounding box center [768, 373] width 1 height 10
radio input "true"
click at [822, 656] on button "Next" at bounding box center [768, 640] width 208 height 51
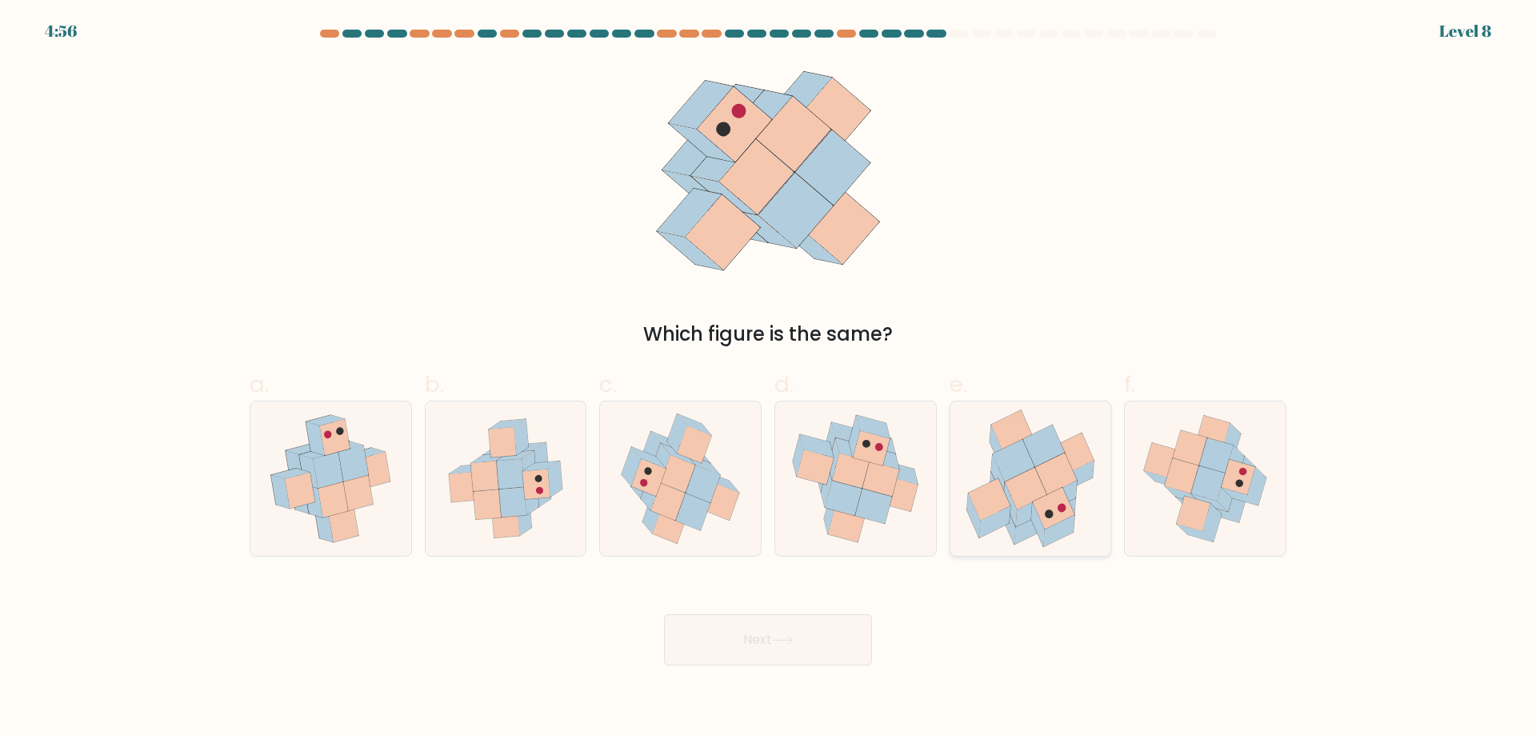
click at [1036, 524] on icon at bounding box center [1038, 525] width 14 height 44
click at [769, 378] on input "e." at bounding box center [768, 373] width 1 height 10
radio input "true"
click at [879, 520] on icon at bounding box center [873, 506] width 37 height 34
click at [769, 378] on input "d." at bounding box center [768, 373] width 1 height 10
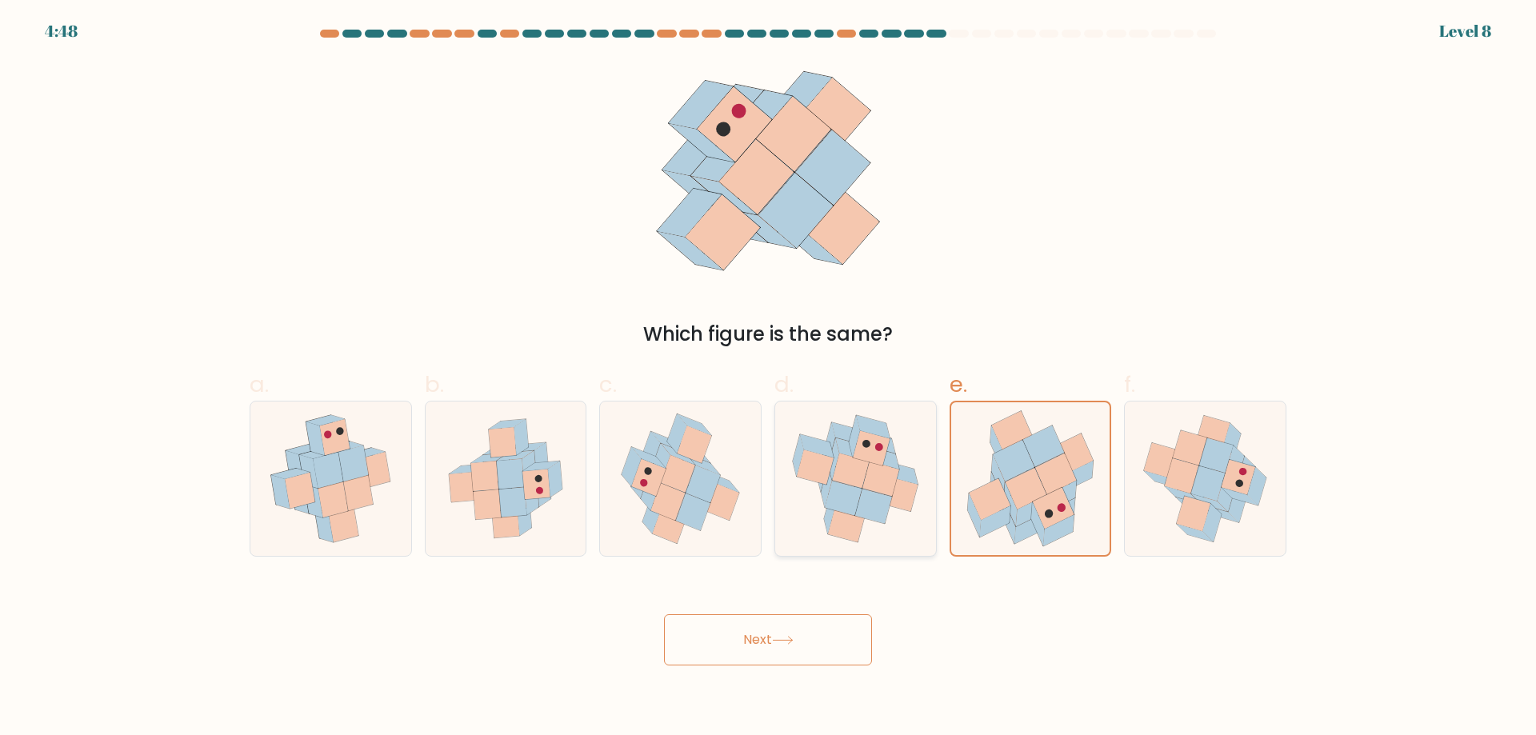
radio input "true"
click at [818, 655] on button "Next" at bounding box center [768, 640] width 208 height 51
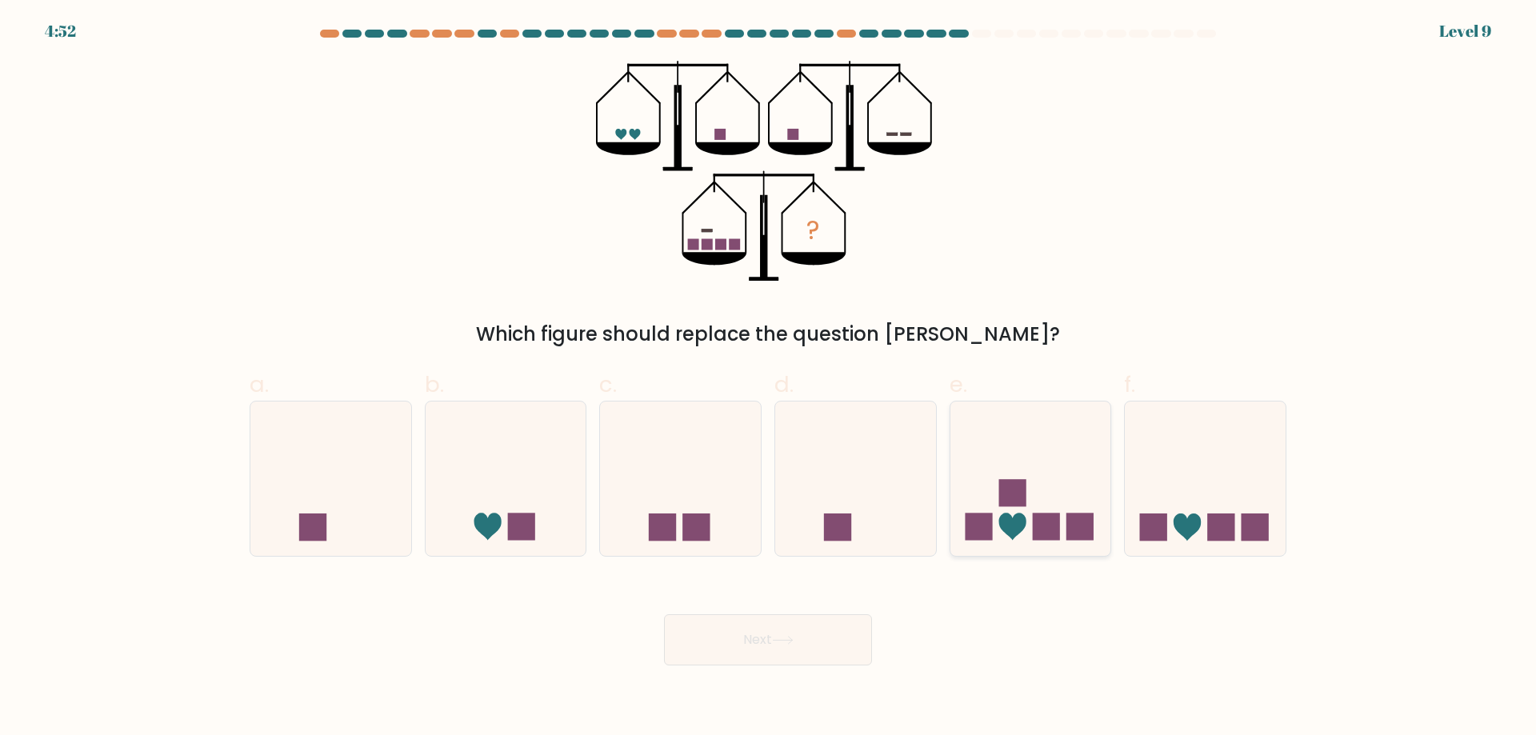
click at [1038, 527] on rect at bounding box center [1046, 527] width 27 height 27
click at [769, 378] on input "e." at bounding box center [768, 373] width 1 height 10
radio input "true"
click at [835, 655] on button "Next" at bounding box center [768, 640] width 208 height 51
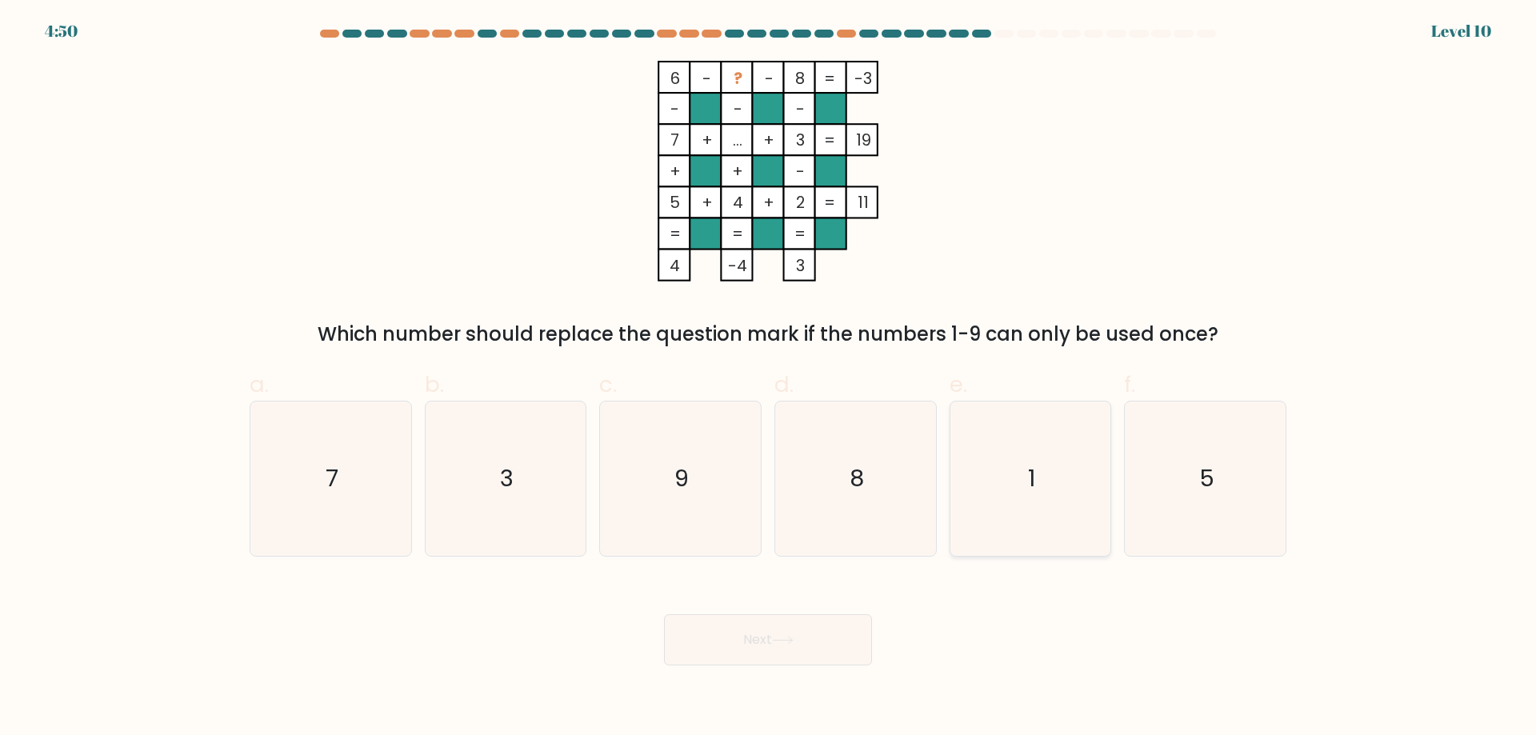
click at [977, 516] on icon "1" at bounding box center [1030, 479] width 154 height 154
click at [769, 378] on input "e. 1" at bounding box center [768, 373] width 1 height 10
radio input "true"
click at [823, 651] on button "Next" at bounding box center [768, 640] width 208 height 51
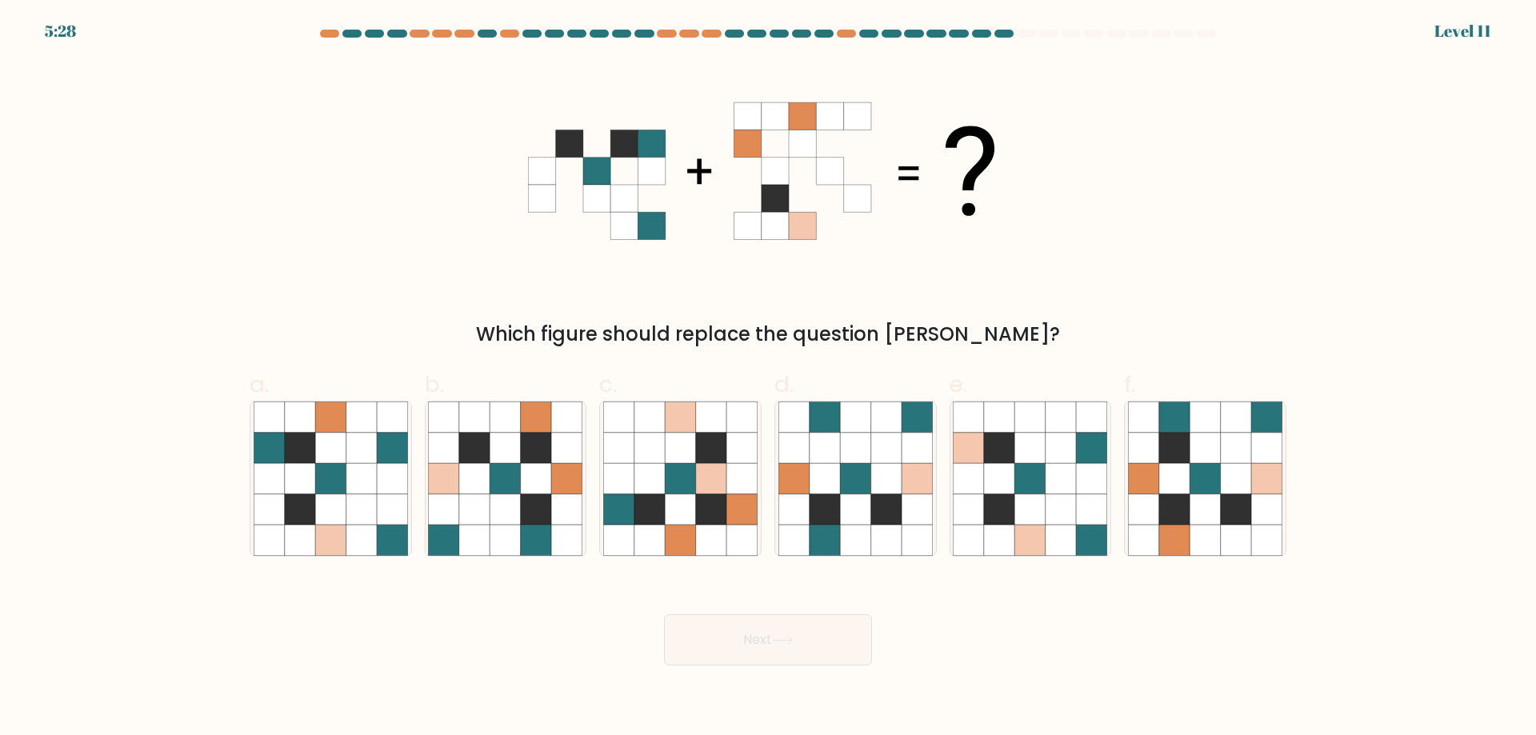
drag, startPoint x: 611, startPoint y: 192, endPoint x: 850, endPoint y: 189, distance: 238.5
click at [850, 189] on 1 at bounding box center [761, 170] width 467 height 137
click at [1023, 503] on icon at bounding box center [1030, 510] width 30 height 30
click at [769, 378] on input "e." at bounding box center [768, 373] width 1 height 10
radio input "true"
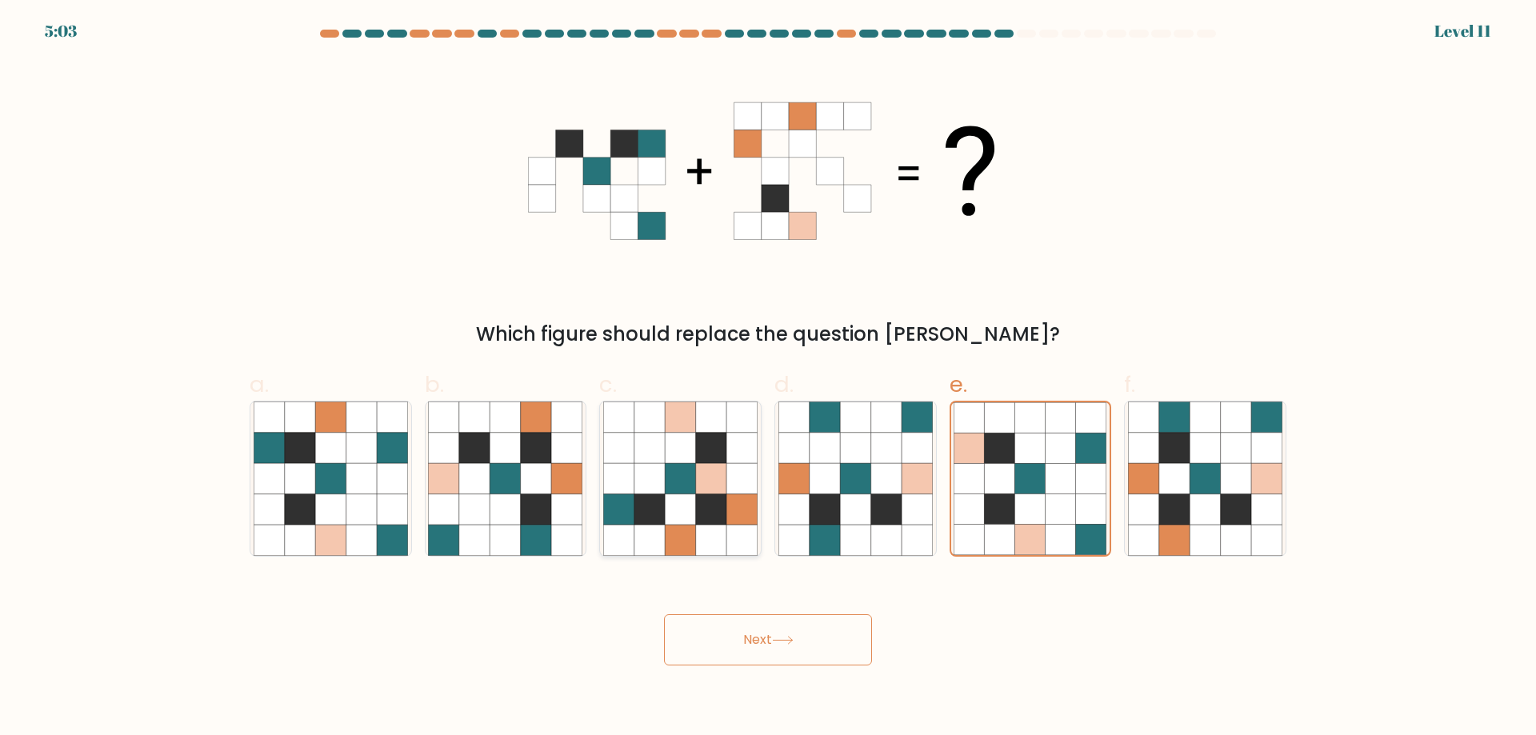
click at [729, 503] on icon at bounding box center [742, 510] width 30 height 30
click at [768, 378] on input "c." at bounding box center [768, 373] width 1 height 10
radio input "true"
click at [519, 497] on icon at bounding box center [506, 510] width 30 height 30
click at [768, 378] on input "b." at bounding box center [768, 373] width 1 height 10
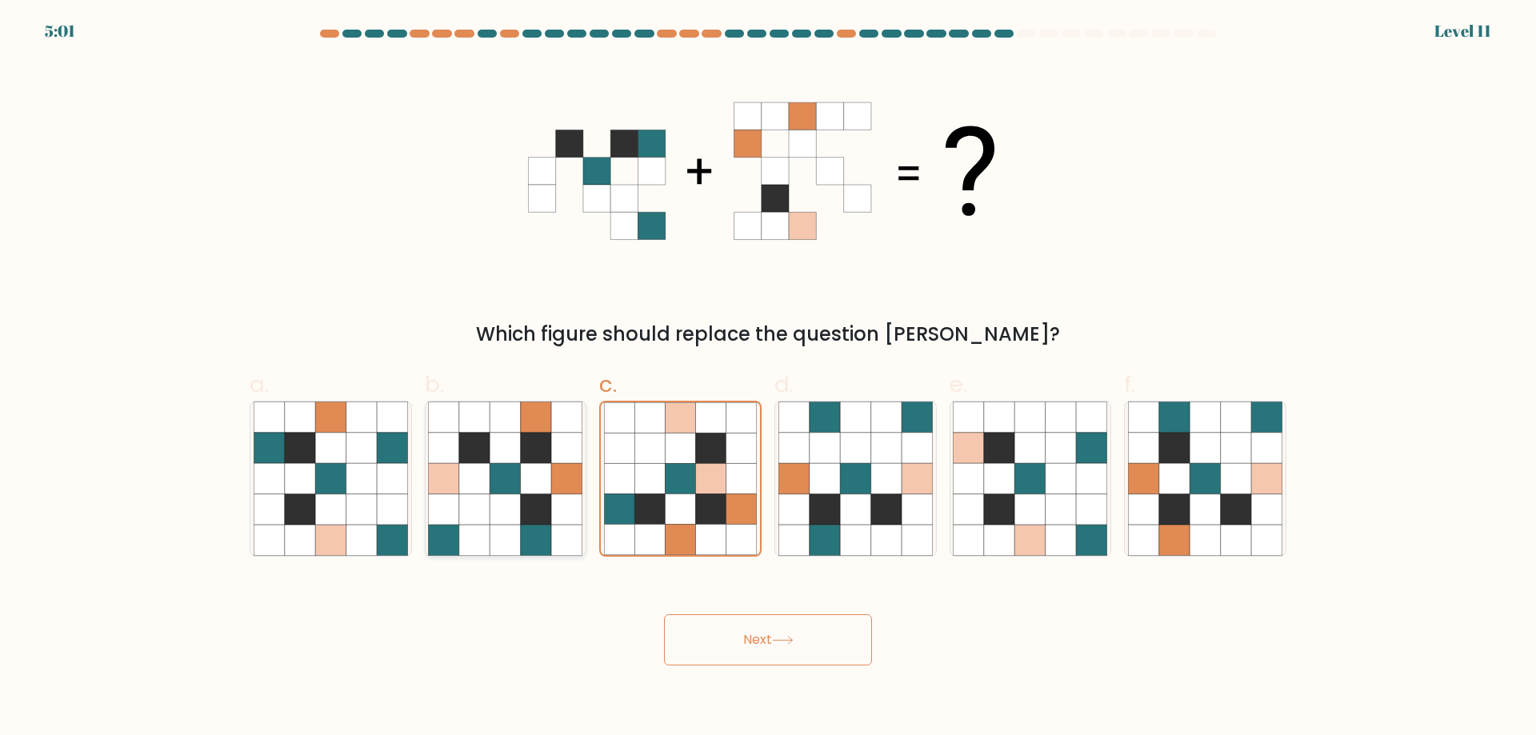
radio input "true"
click at [760, 651] on button "Next" at bounding box center [768, 640] width 208 height 51
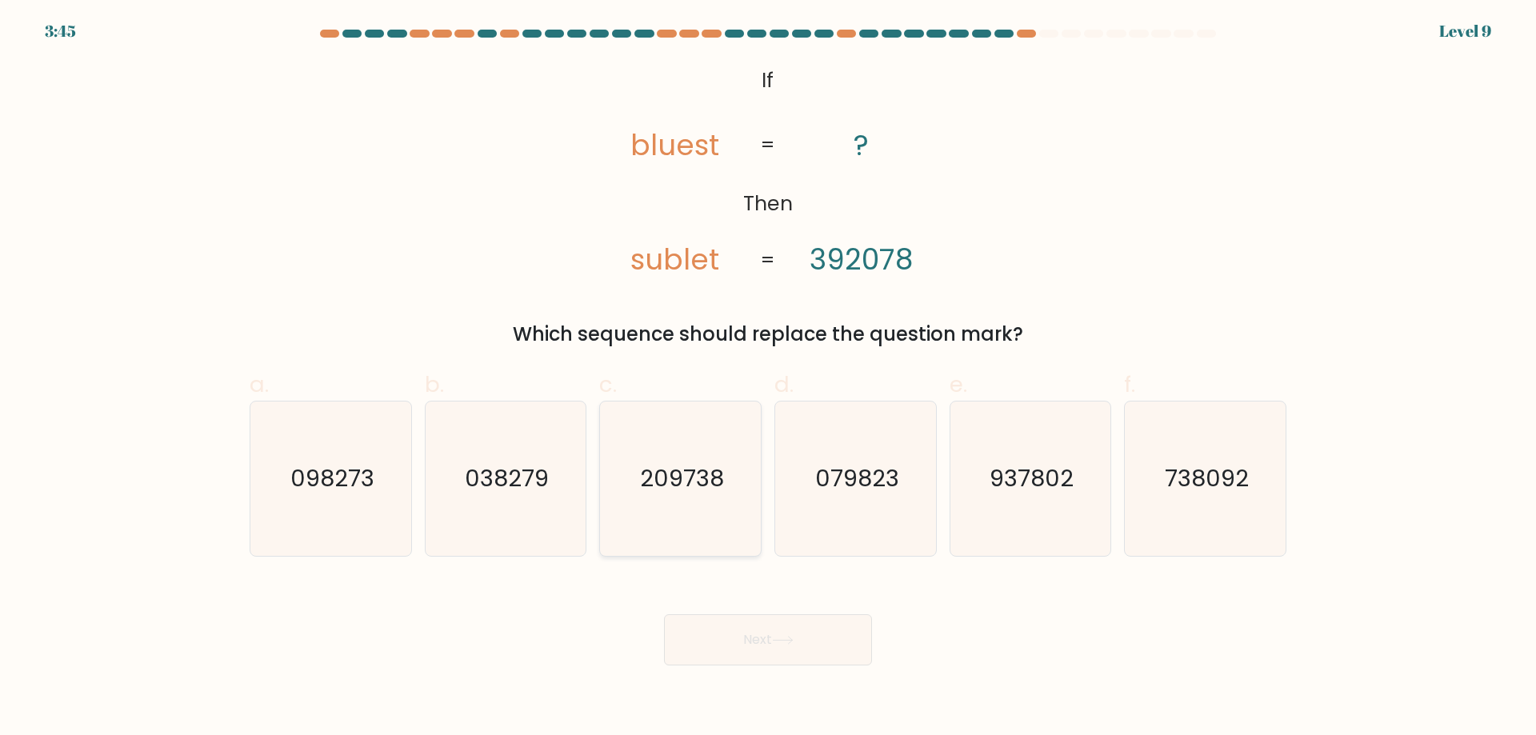
click at [685, 511] on icon "209738" at bounding box center [680, 479] width 154 height 154
click at [768, 378] on input "c. 209738" at bounding box center [768, 373] width 1 height 10
radio input "true"
click at [779, 650] on button "Next" at bounding box center [768, 640] width 208 height 51
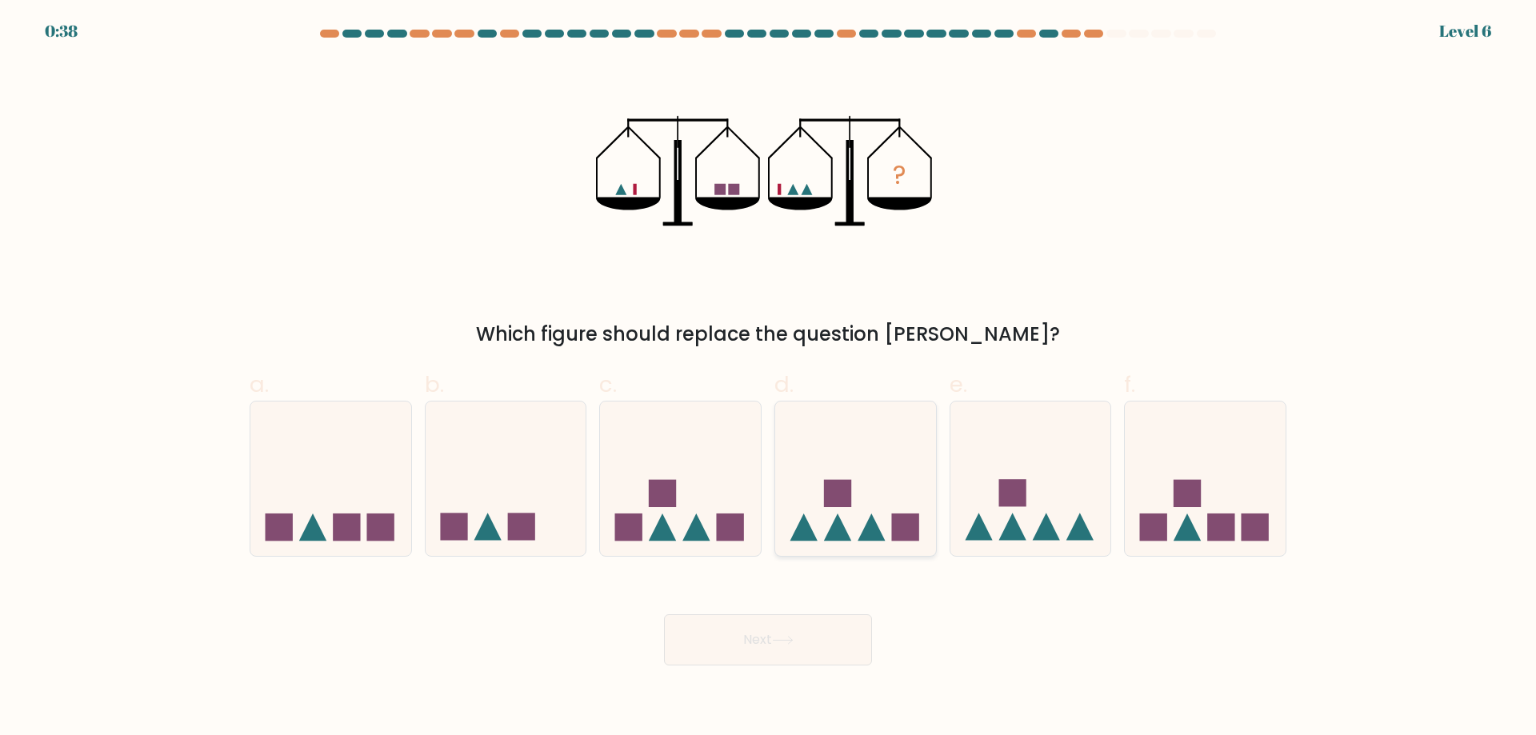
click at [826, 485] on rect at bounding box center [837, 493] width 27 height 27
click at [769, 378] on input "d." at bounding box center [768, 373] width 1 height 10
radio input "true"
click at [831, 659] on button "Next" at bounding box center [768, 640] width 208 height 51
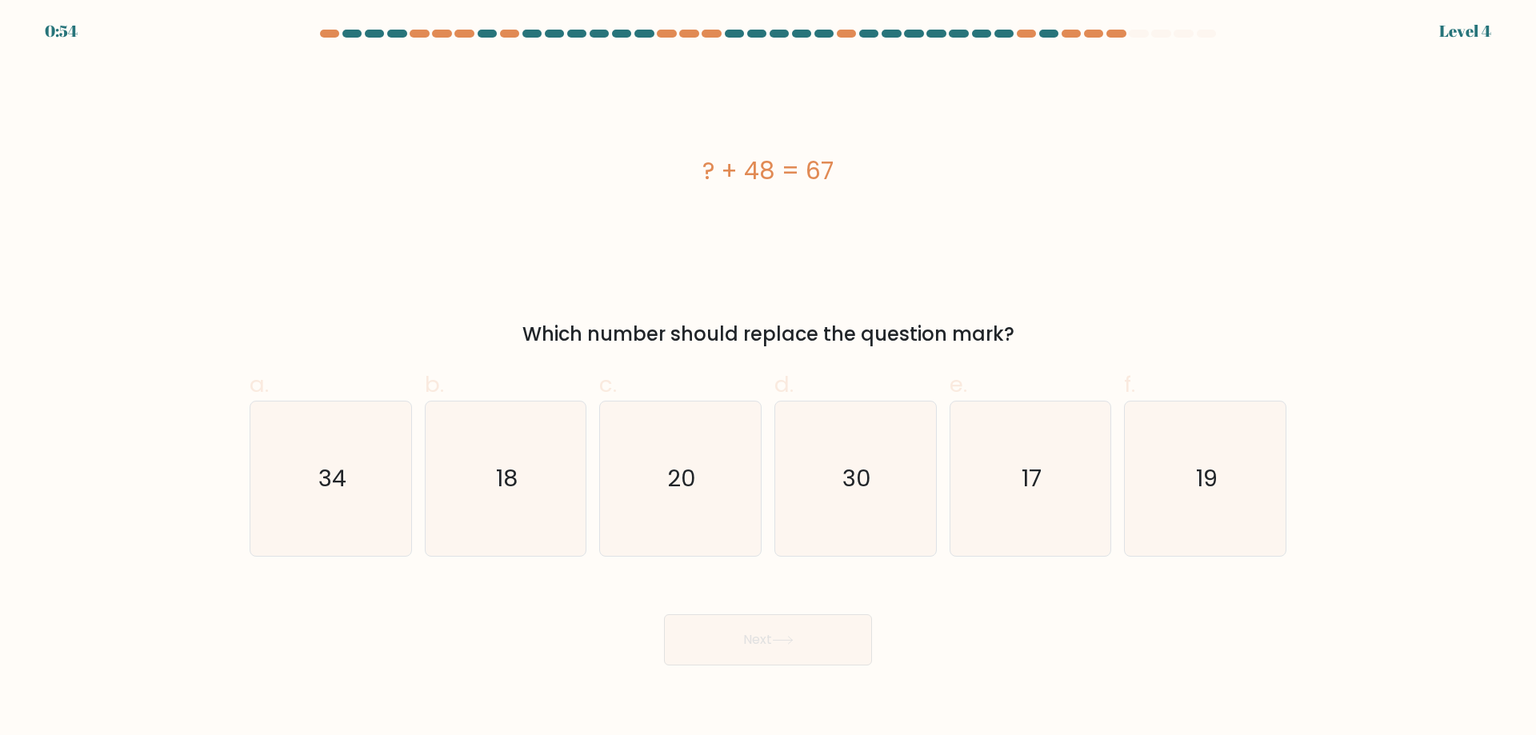
click at [1292, 498] on div "a. 34 b. 18 c. 20 d." at bounding box center [768, 456] width 1056 height 202
click at [1225, 487] on icon "19" at bounding box center [1205, 479] width 154 height 154
click at [769, 378] on input "f. 19" at bounding box center [768, 373] width 1 height 10
radio input "true"
click at [766, 632] on button "Next" at bounding box center [768, 640] width 208 height 51
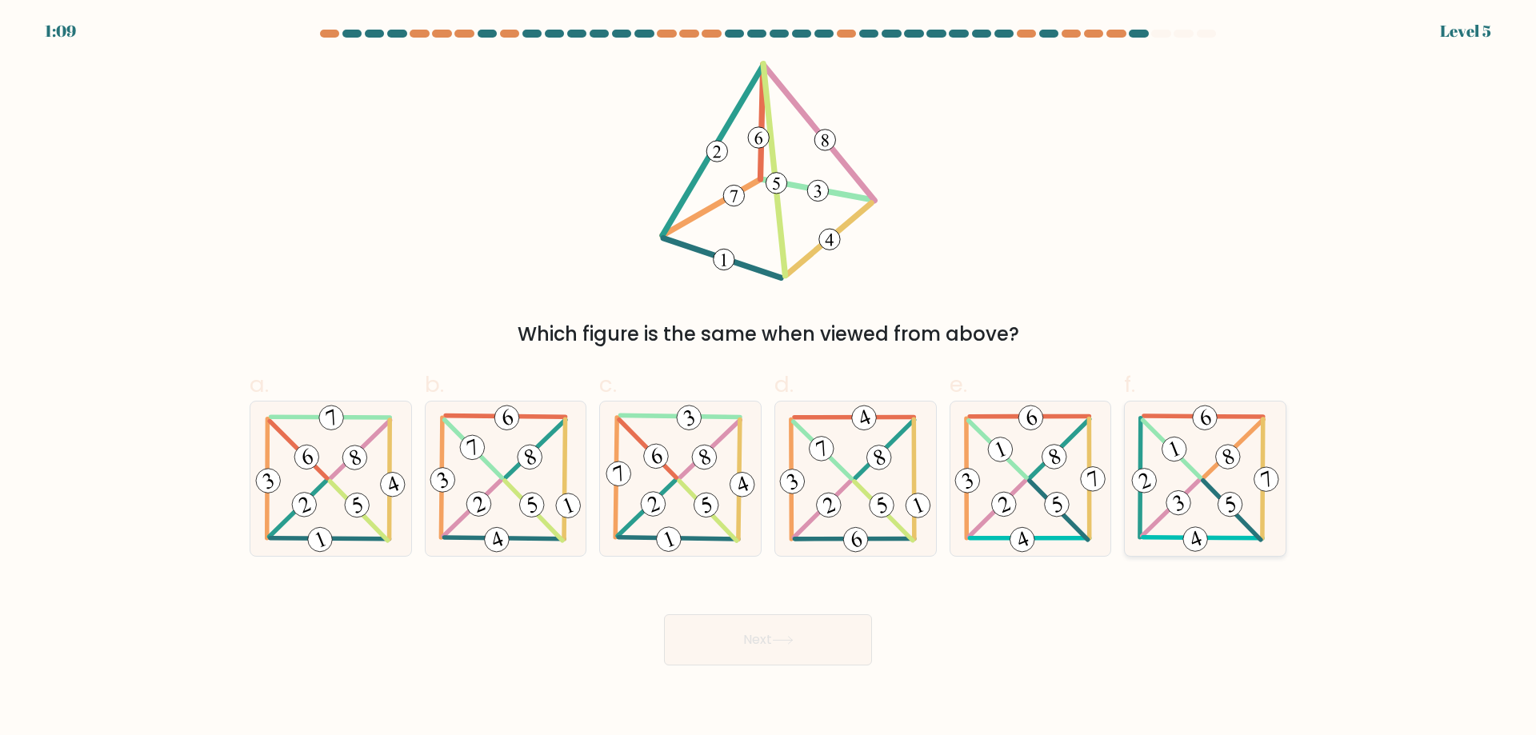
click at [1197, 515] on icon at bounding box center [1205, 479] width 155 height 154
click at [769, 378] on input "f." at bounding box center [768, 373] width 1 height 10
radio input "true"
click at [799, 647] on button "Next" at bounding box center [768, 640] width 208 height 51
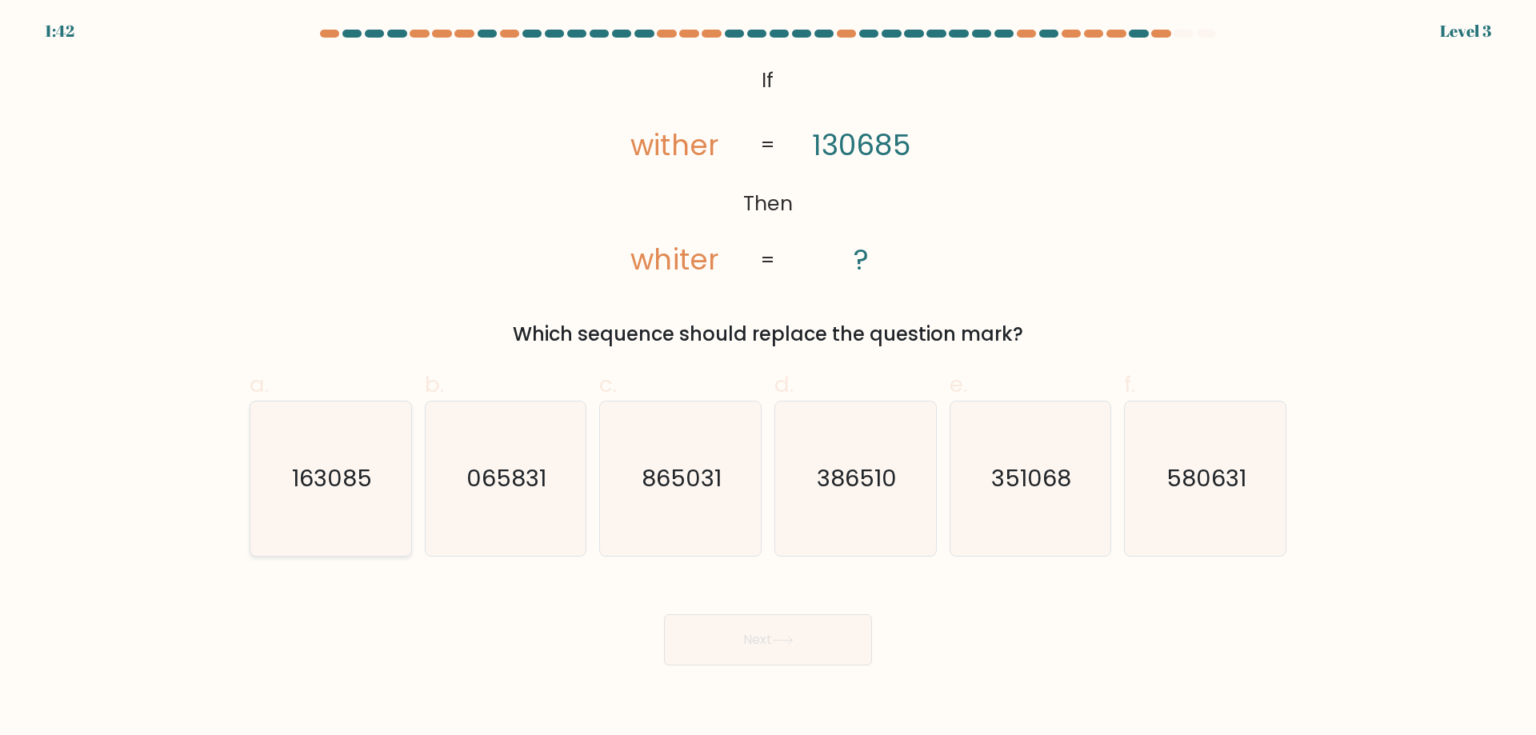
click at [352, 522] on icon "163085" at bounding box center [331, 479] width 154 height 154
click at [768, 378] on input "a. 163085" at bounding box center [768, 373] width 1 height 10
radio input "true"
drag, startPoint x: 819, startPoint y: 686, endPoint x: 811, endPoint y: 663, distance: 23.5
click at [818, 683] on body "1:42 Level 3 If" at bounding box center [768, 367] width 1536 height 735
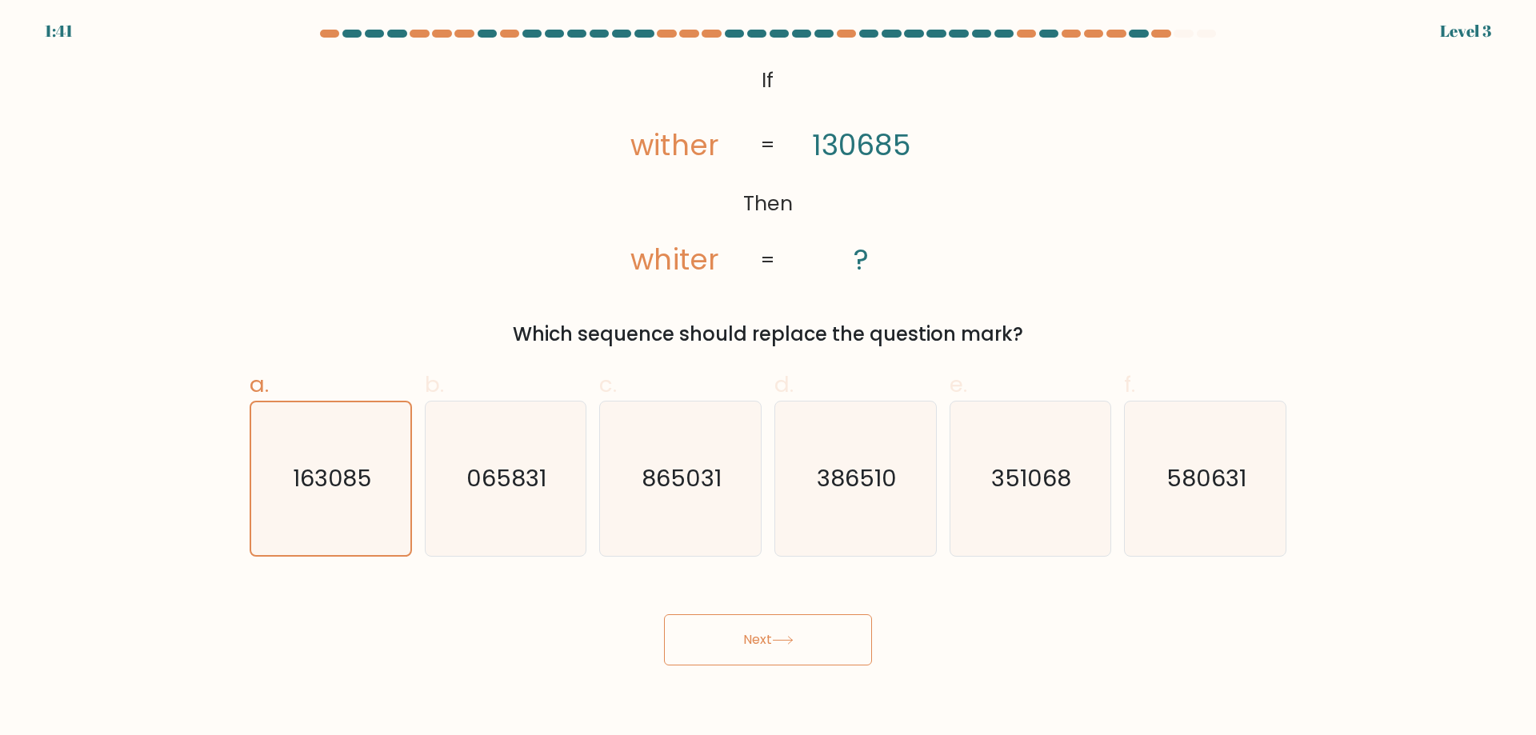
click at [811, 657] on button "Next" at bounding box center [768, 640] width 208 height 51
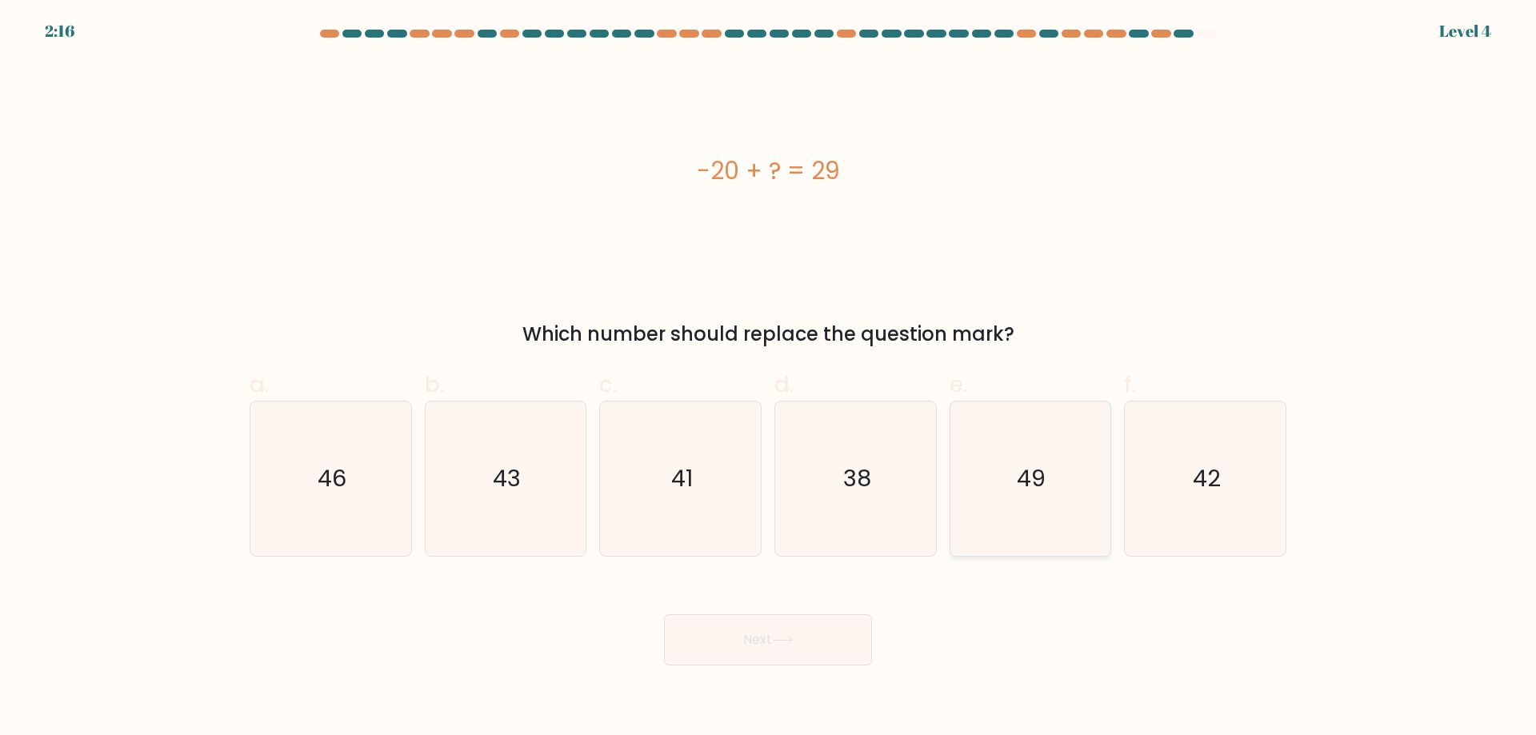
click at [1064, 491] on icon "49" at bounding box center [1030, 479] width 154 height 154
click at [769, 378] on input "e. 49" at bounding box center [768, 373] width 1 height 10
radio input "true"
click at [805, 638] on button "Next" at bounding box center [768, 640] width 208 height 51
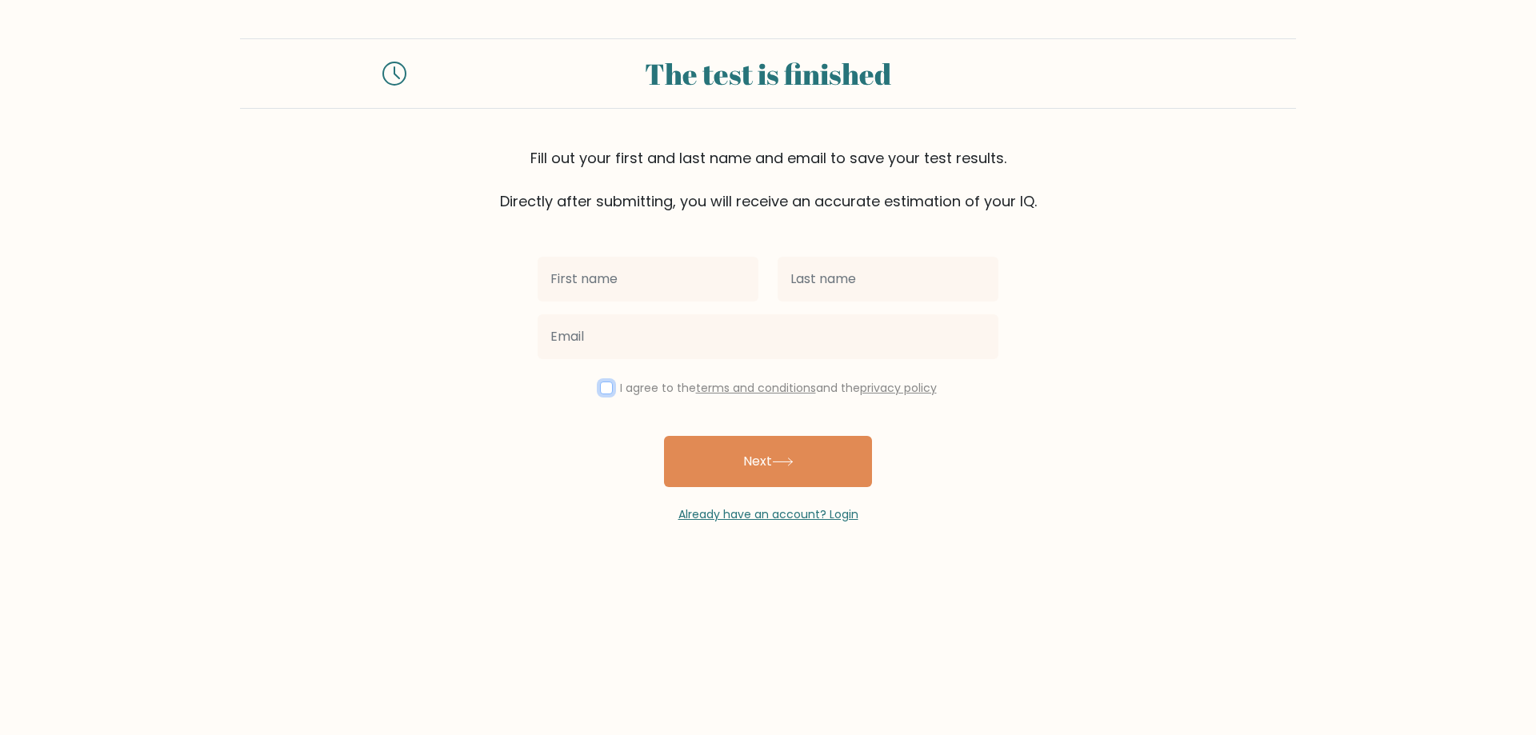
click at [603, 386] on input "checkbox" at bounding box center [606, 388] width 13 height 13
checkbox input "true"
click at [647, 274] on input "text" at bounding box center [648, 279] width 221 height 45
type input "[PERSON_NAME]"
type input "Cruz"
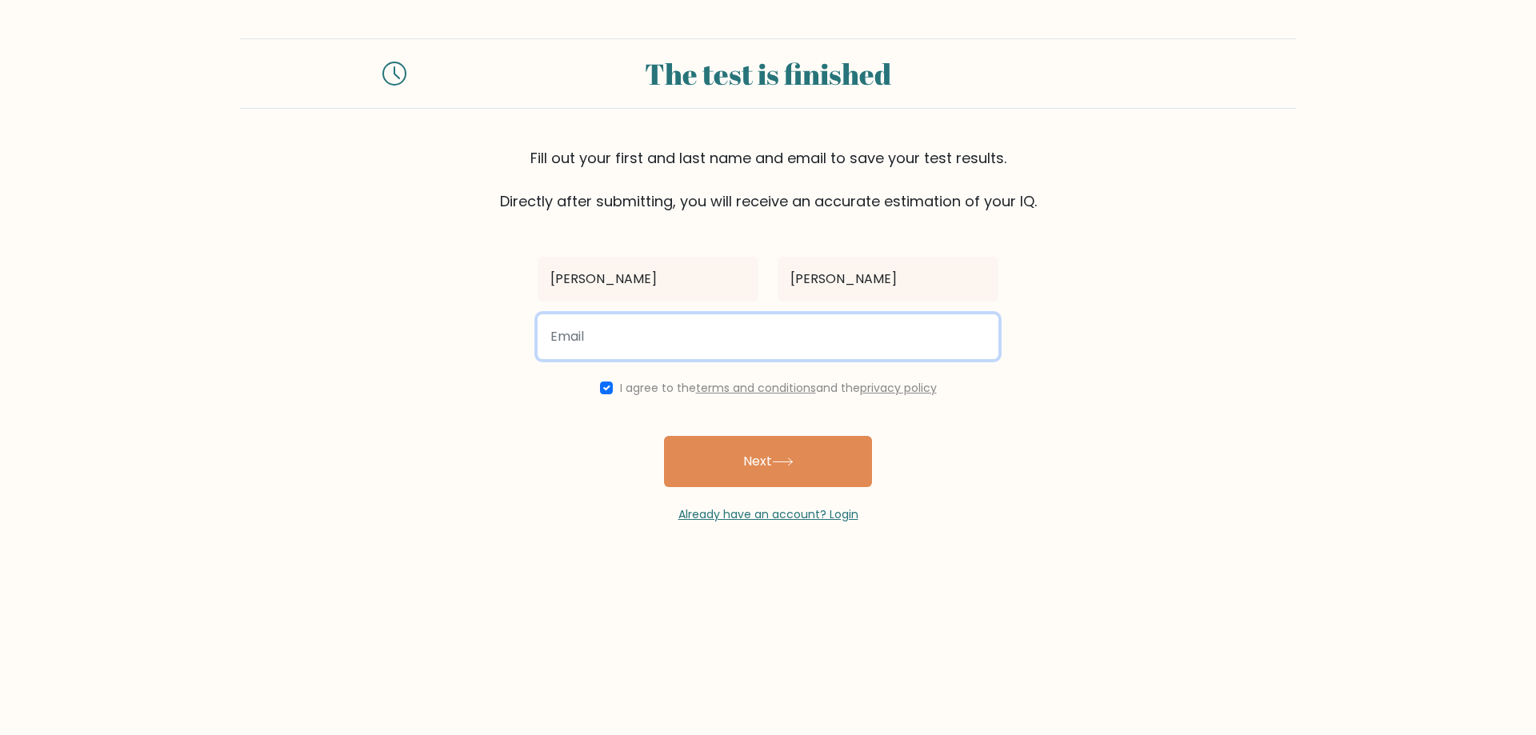
click at [615, 338] on input "email" at bounding box center [768, 336] width 461 height 45
type input "ddcruz9692@gmail.com"
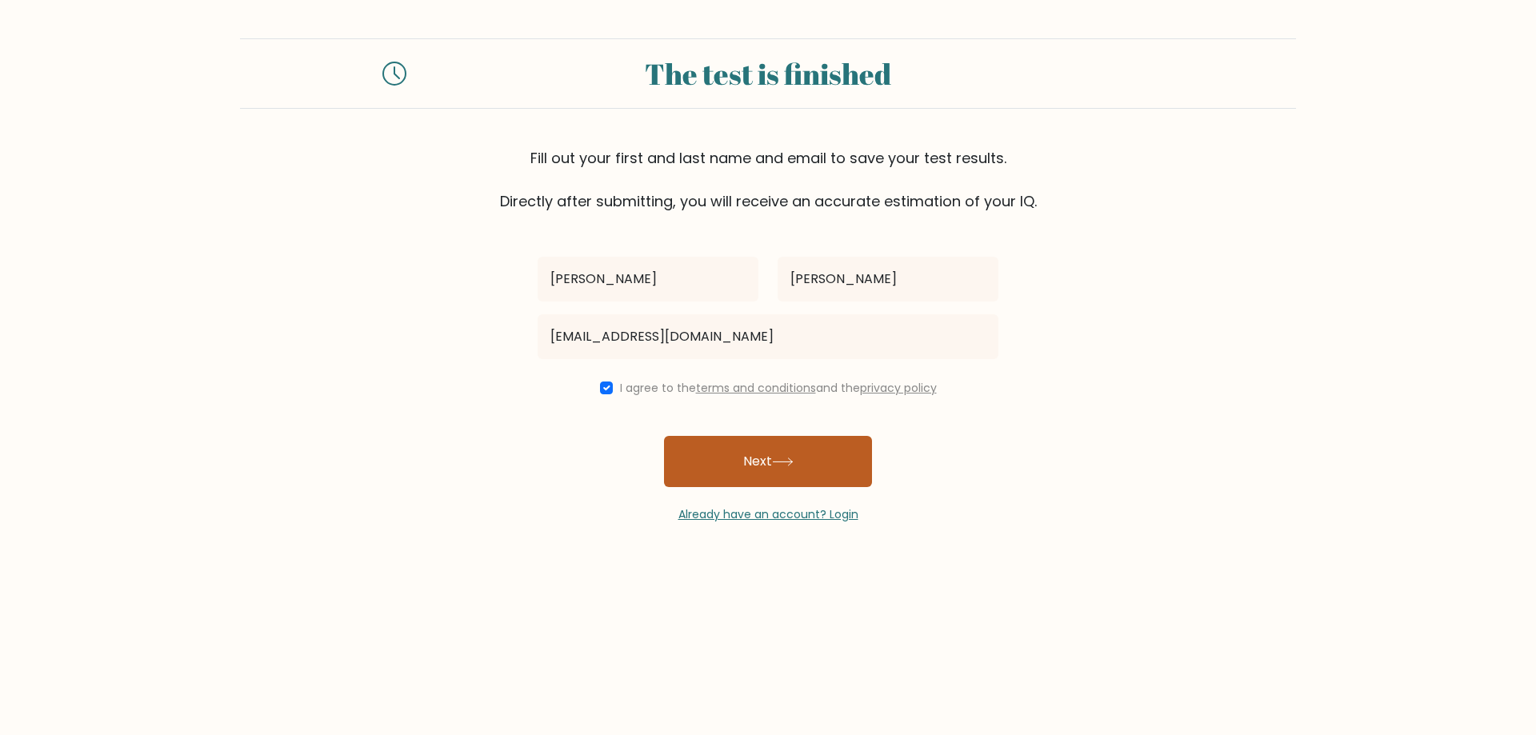
click at [791, 460] on icon at bounding box center [783, 462] width 22 height 9
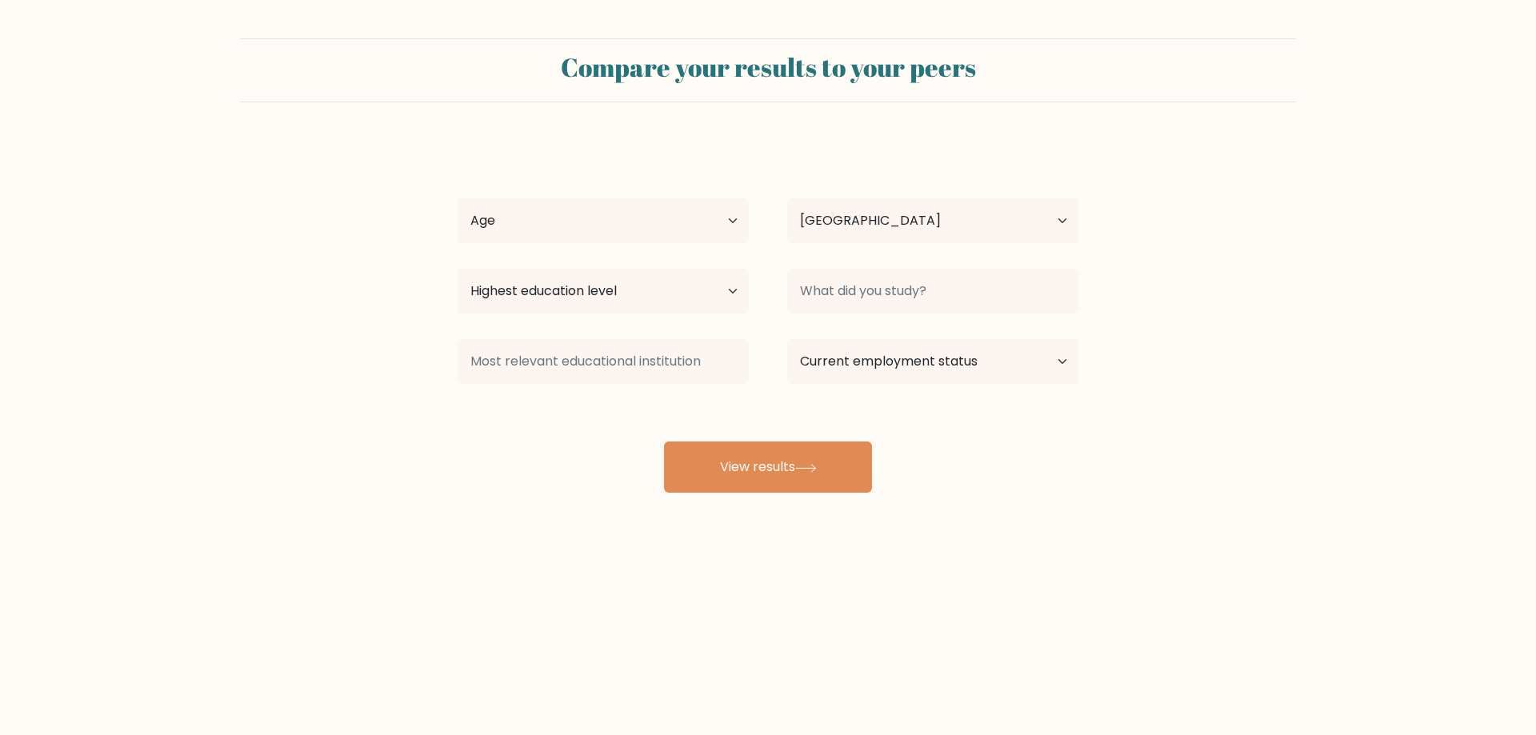
select select "PH"
click at [649, 235] on select "Age Under [DEMOGRAPHIC_DATA] [DEMOGRAPHIC_DATA] [DEMOGRAPHIC_DATA] [DEMOGRAPHIC…" at bounding box center [603, 220] width 291 height 45
select select "25_34"
click at [458, 198] on select "Age Under [DEMOGRAPHIC_DATA] [DEMOGRAPHIC_DATA] [DEMOGRAPHIC_DATA] [DEMOGRAPHIC…" at bounding box center [603, 220] width 291 height 45
click at [807, 221] on select "Country [GEOGRAPHIC_DATA] [GEOGRAPHIC_DATA] [GEOGRAPHIC_DATA] [US_STATE] [GEOGR…" at bounding box center [932, 220] width 291 height 45
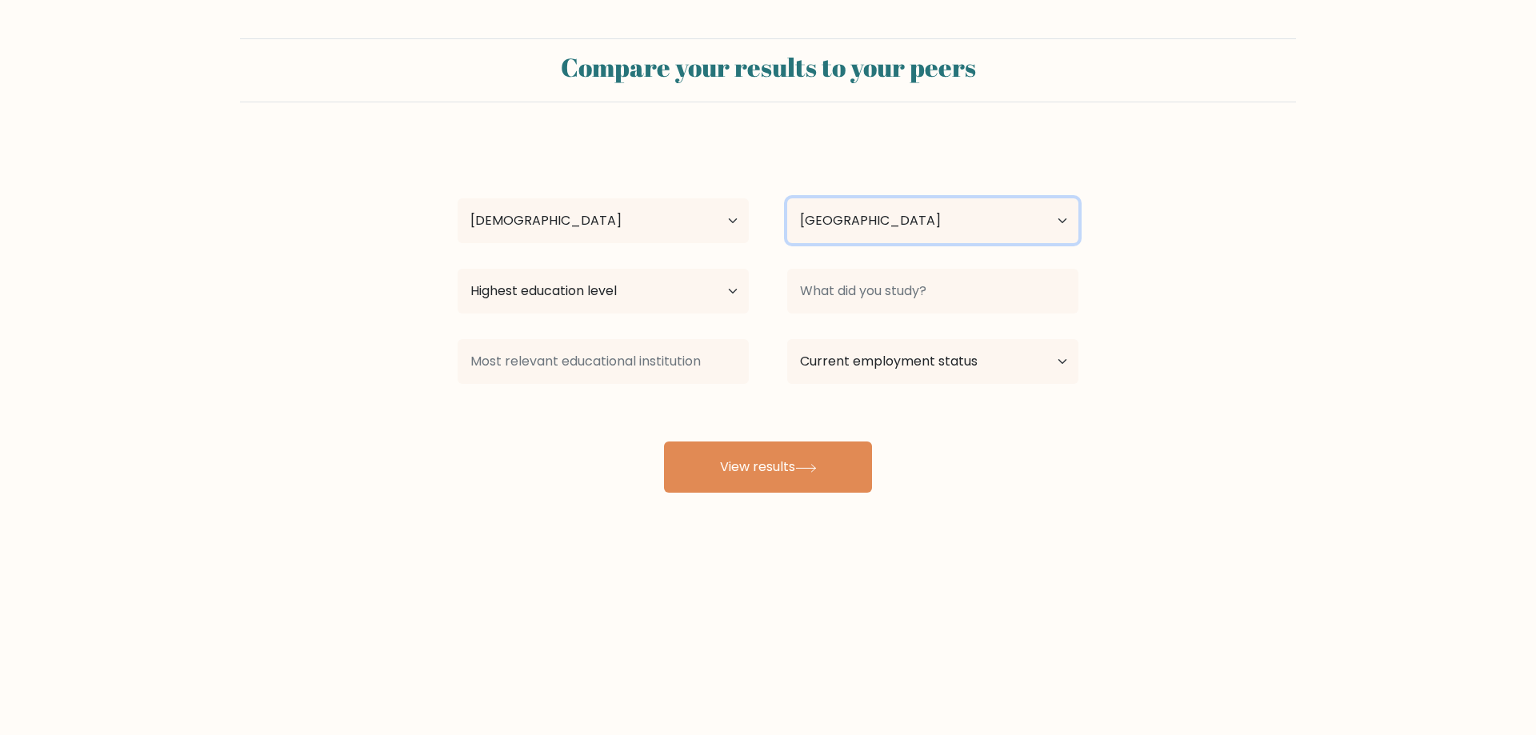
click at [809, 221] on select "Country [GEOGRAPHIC_DATA] [GEOGRAPHIC_DATA] [GEOGRAPHIC_DATA] [US_STATE] [GEOGR…" at bounding box center [932, 220] width 291 height 45
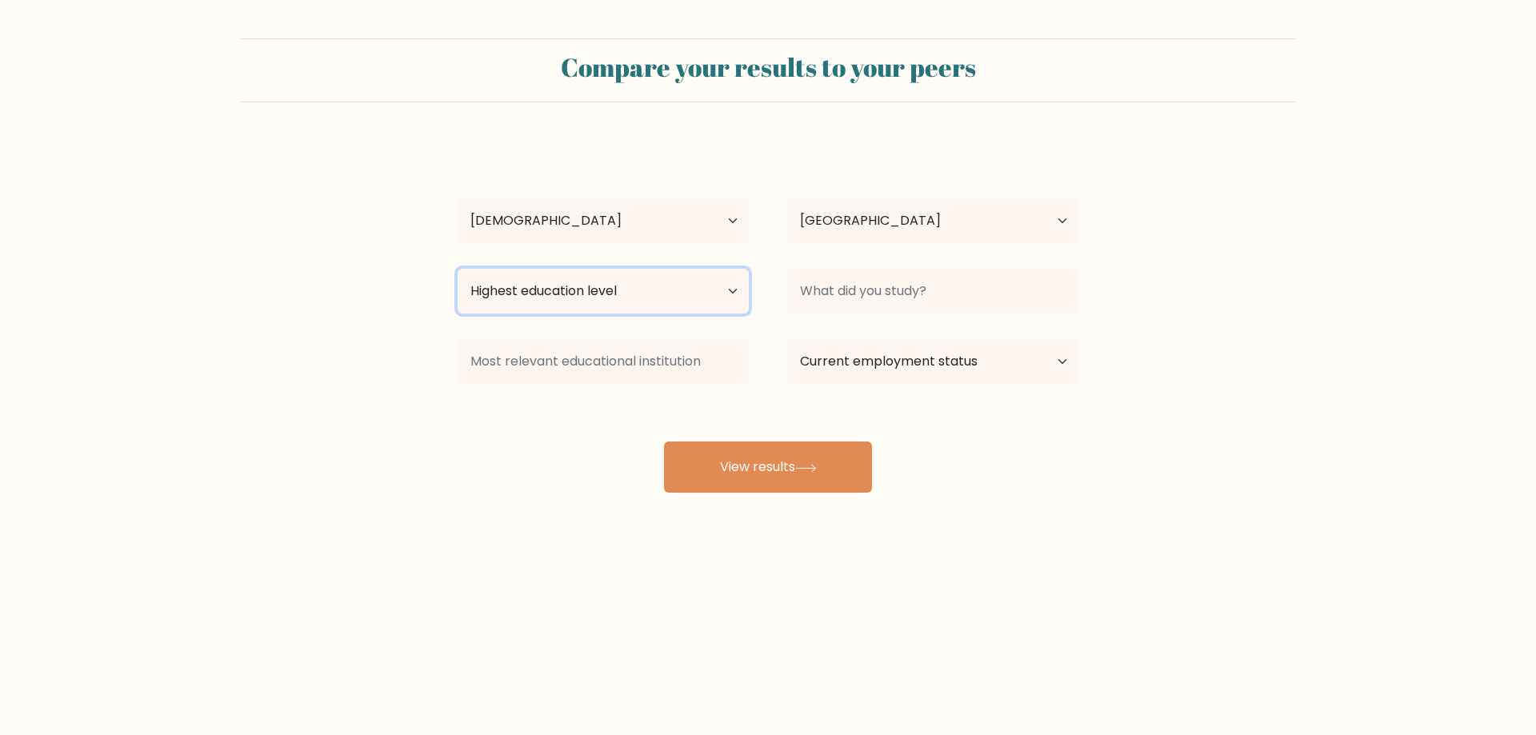
click at [625, 300] on select "Highest education level No schooling Primary Lower Secondary Upper Secondary Oc…" at bounding box center [603, 291] width 291 height 45
select select "bachelors_degree"
click at [458, 269] on select "Highest education level No schooling Primary Lower Secondary Upper Secondary Oc…" at bounding box center [603, 291] width 291 height 45
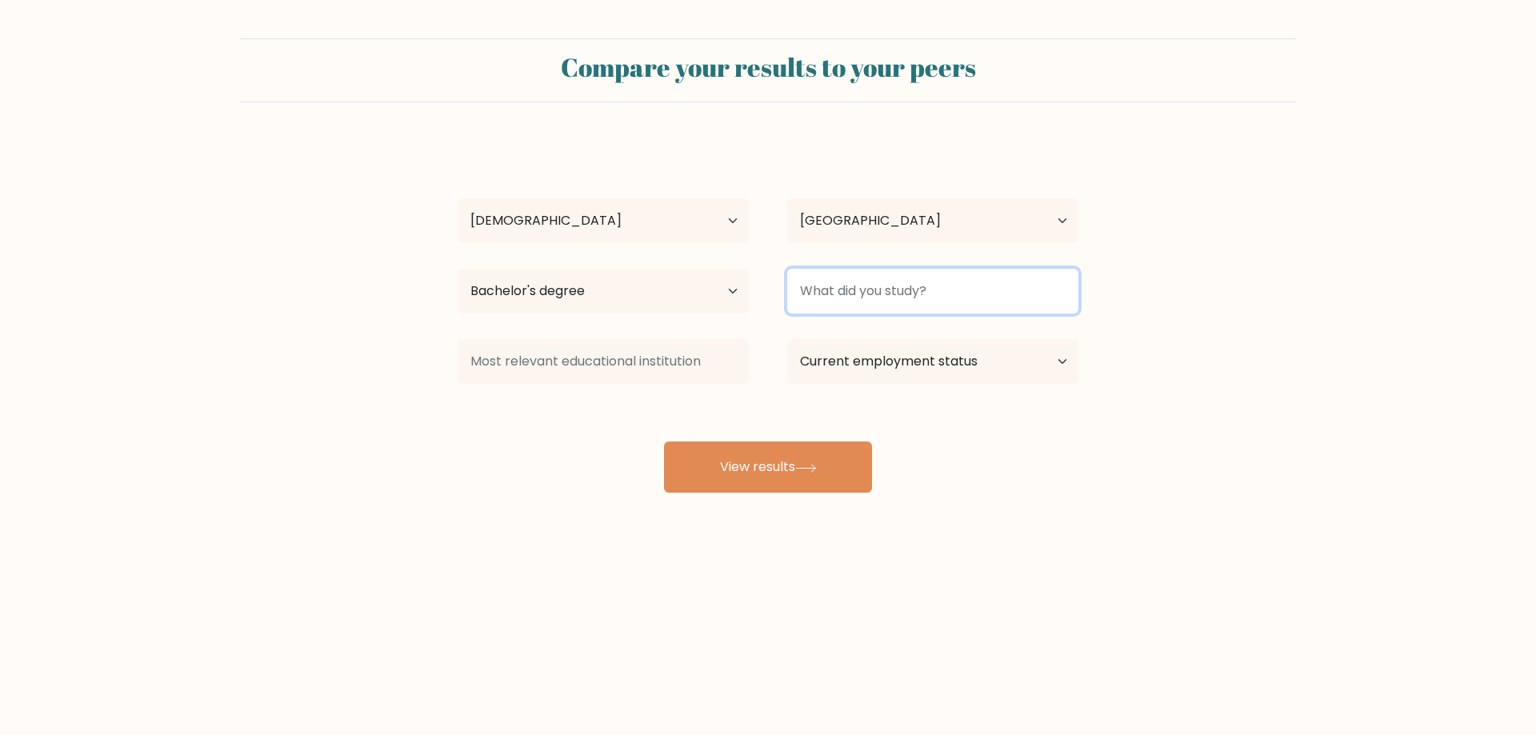
click at [879, 283] on input at bounding box center [932, 291] width 291 height 45
type input "B"
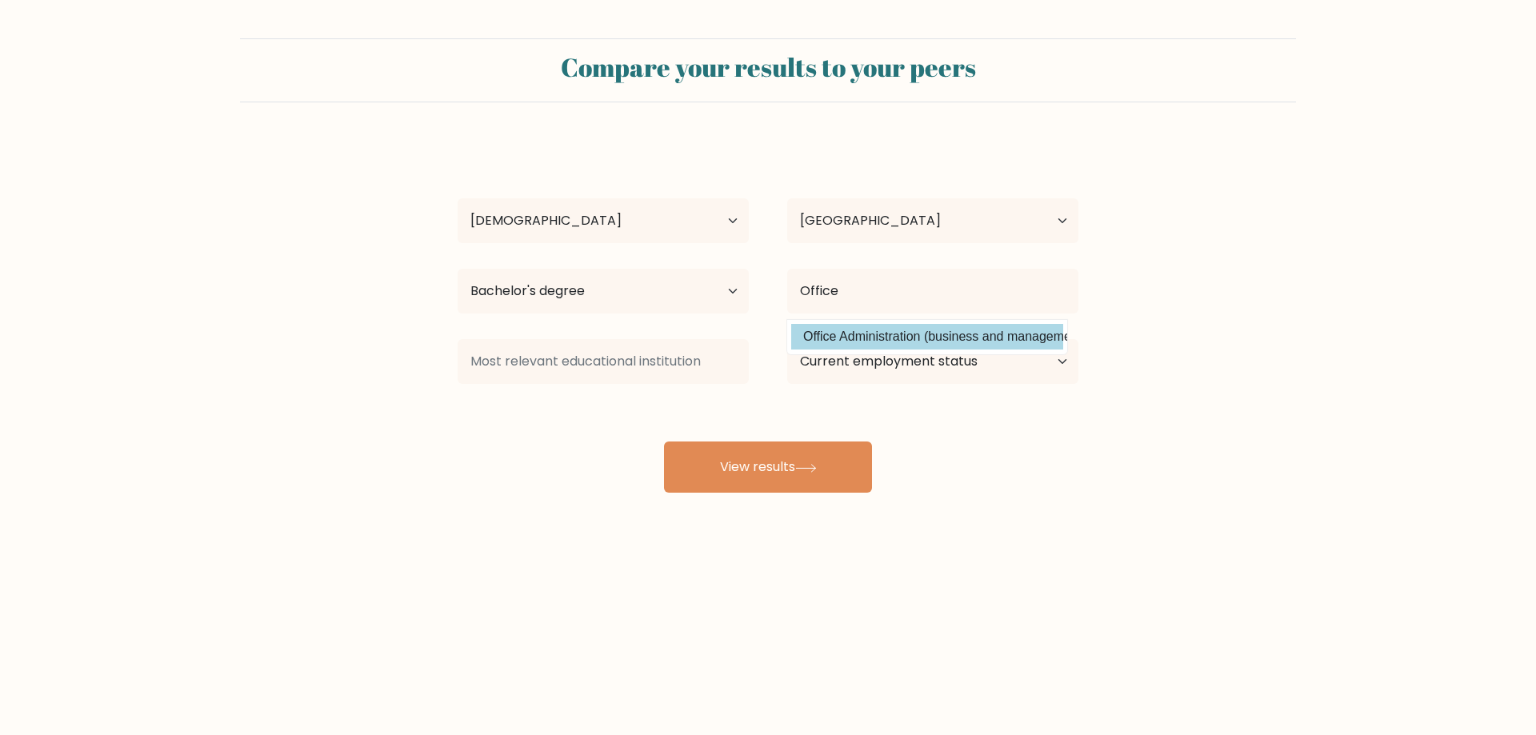
click at [970, 341] on option "Office Administration (business and management)" at bounding box center [927, 337] width 272 height 26
type input "Office Administration"
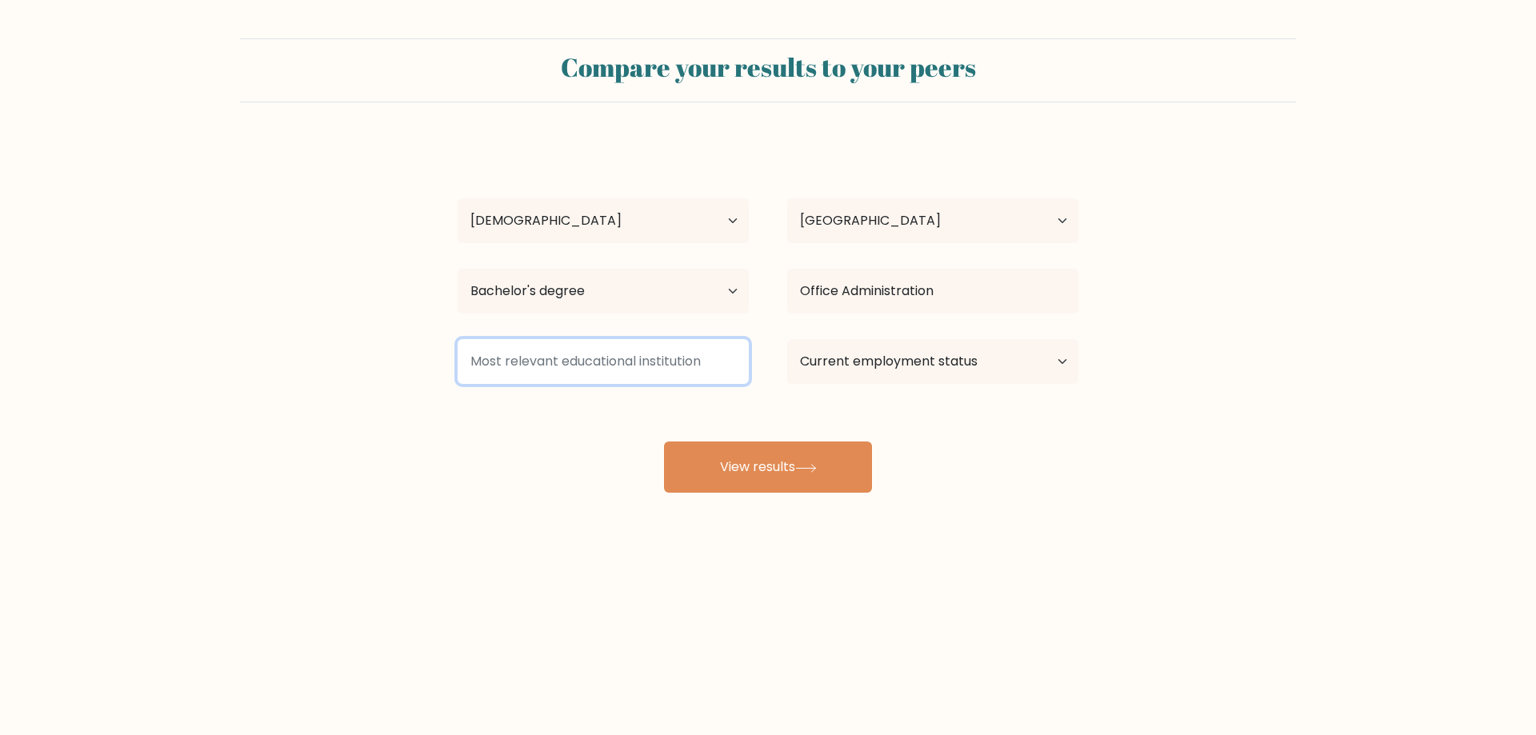
click at [571, 365] on input at bounding box center [603, 361] width 291 height 45
click at [919, 354] on select "Current employment status Employed Student Retired Other / prefer not to answer" at bounding box center [932, 361] width 291 height 45
select select "other"
click at [787, 339] on select "Current employment status Employed Student Retired Other / prefer not to answer" at bounding box center [932, 361] width 291 height 45
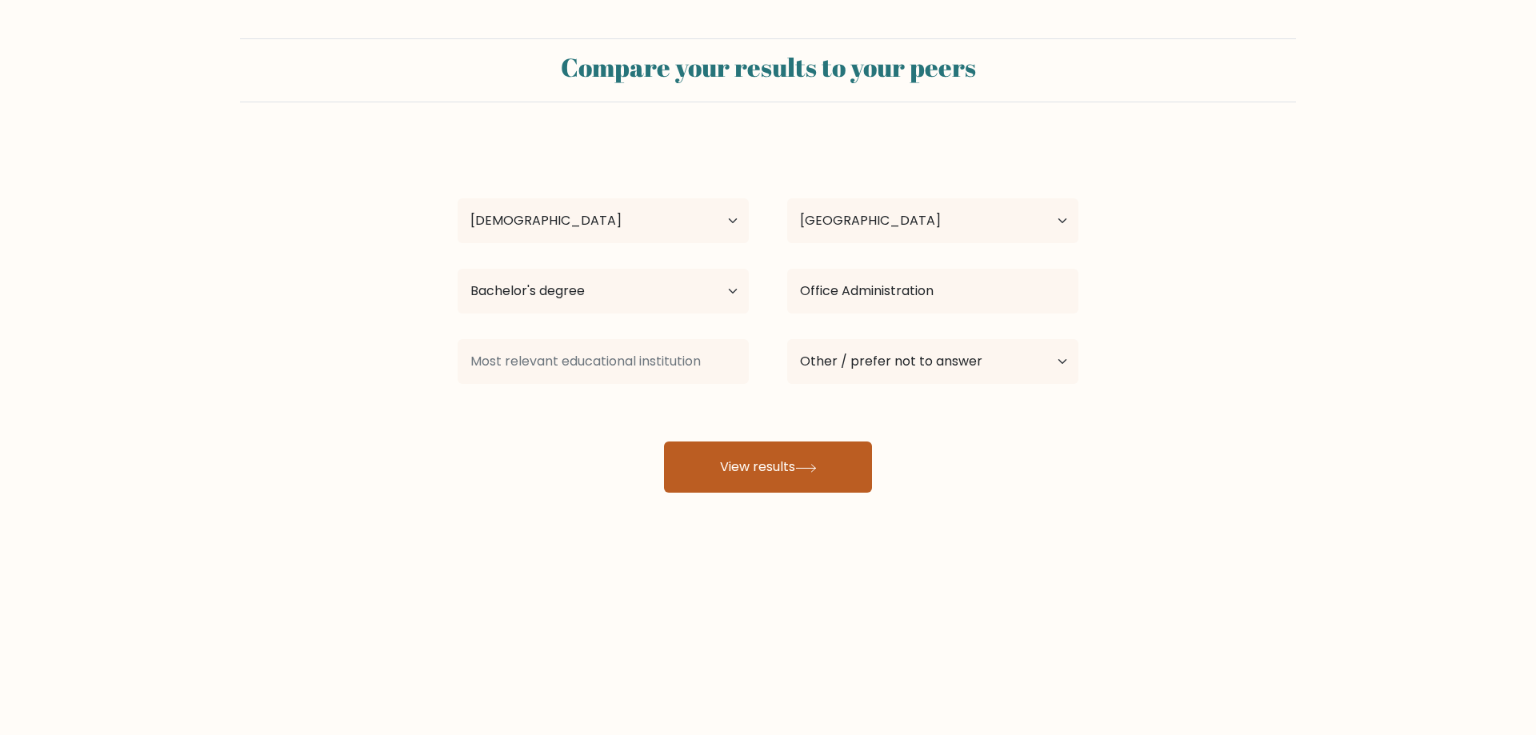
click at [826, 484] on button "View results" at bounding box center [768, 467] width 208 height 51
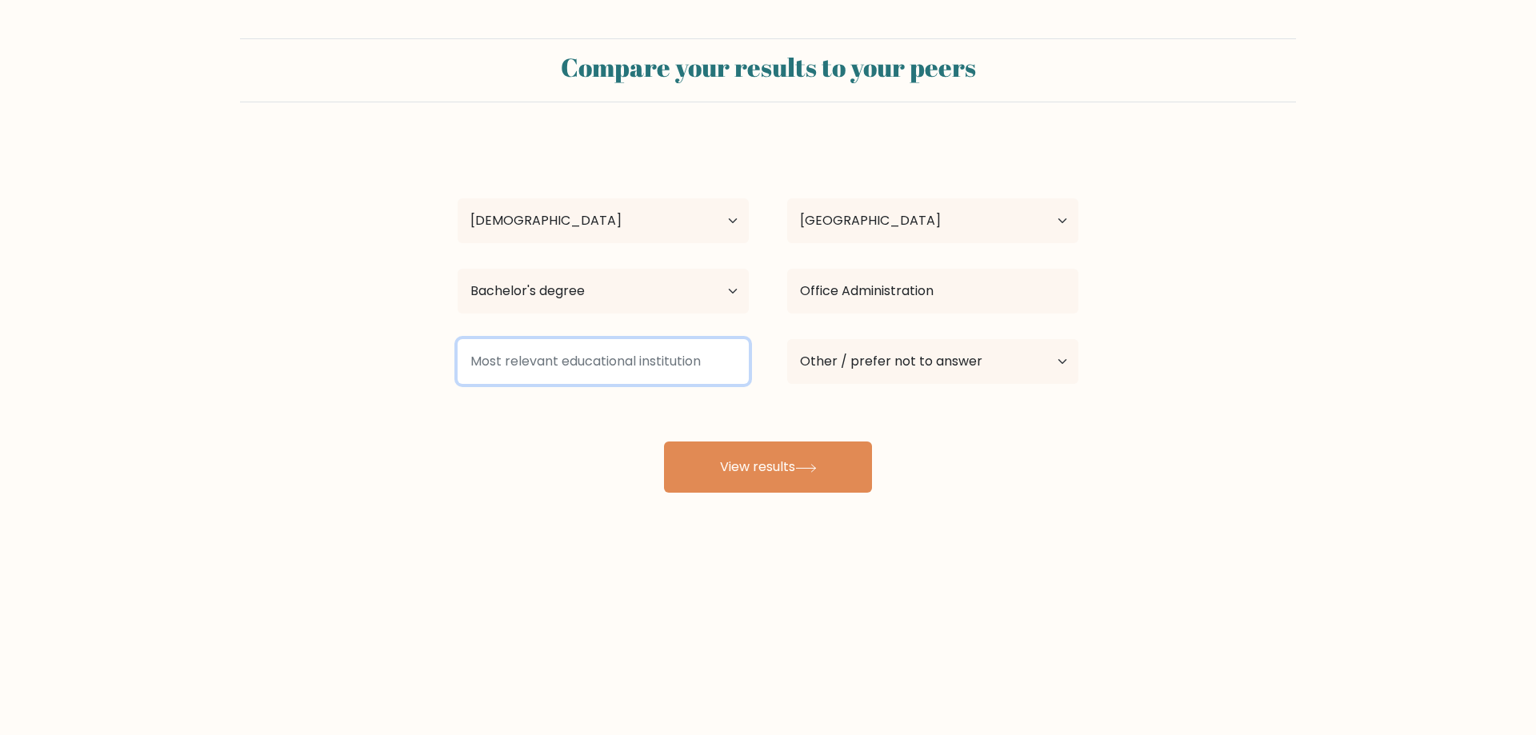
click at [613, 360] on input at bounding box center [603, 361] width 291 height 45
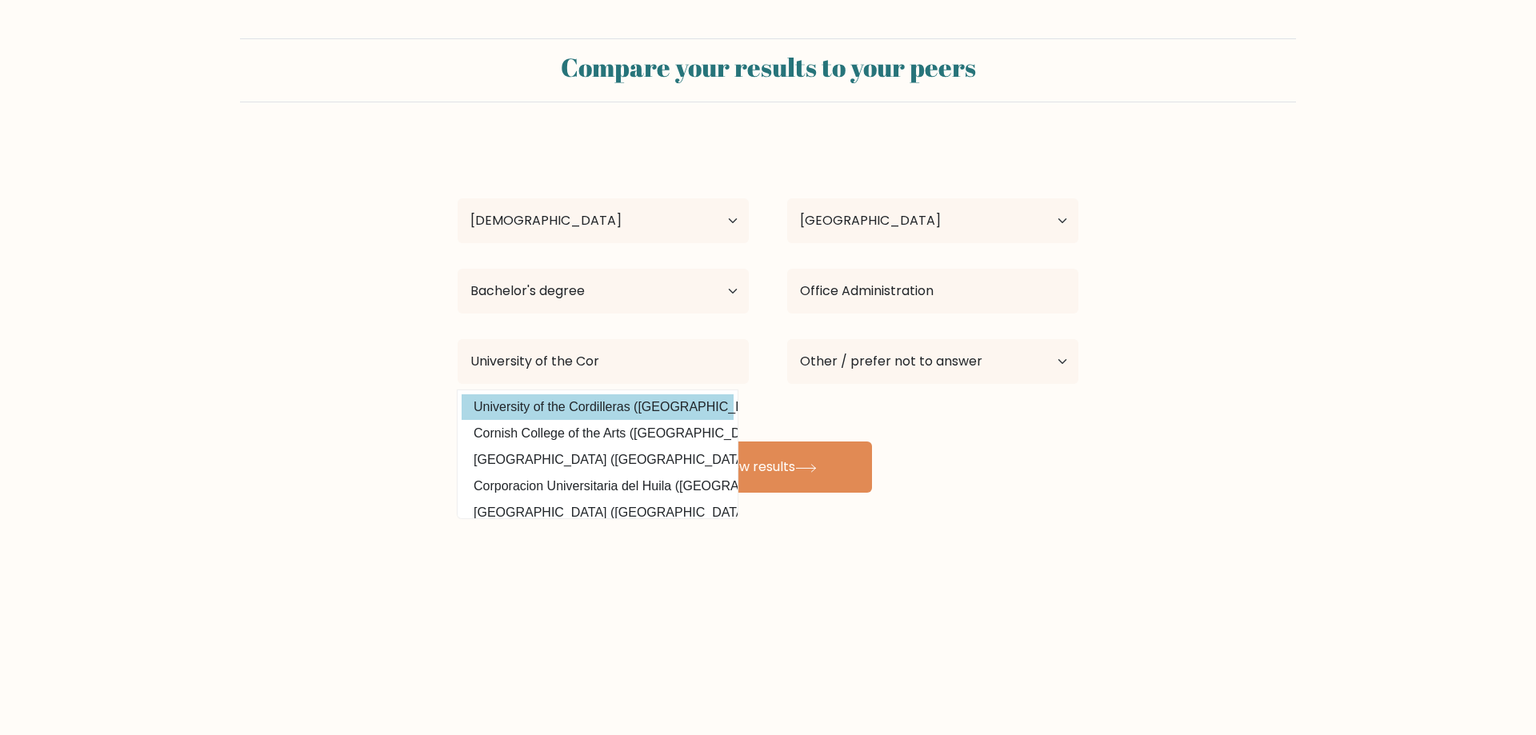
click at [657, 401] on option "University of the Cordilleras ([GEOGRAPHIC_DATA])" at bounding box center [598, 407] width 272 height 26
type input "University of the Cordilleras"
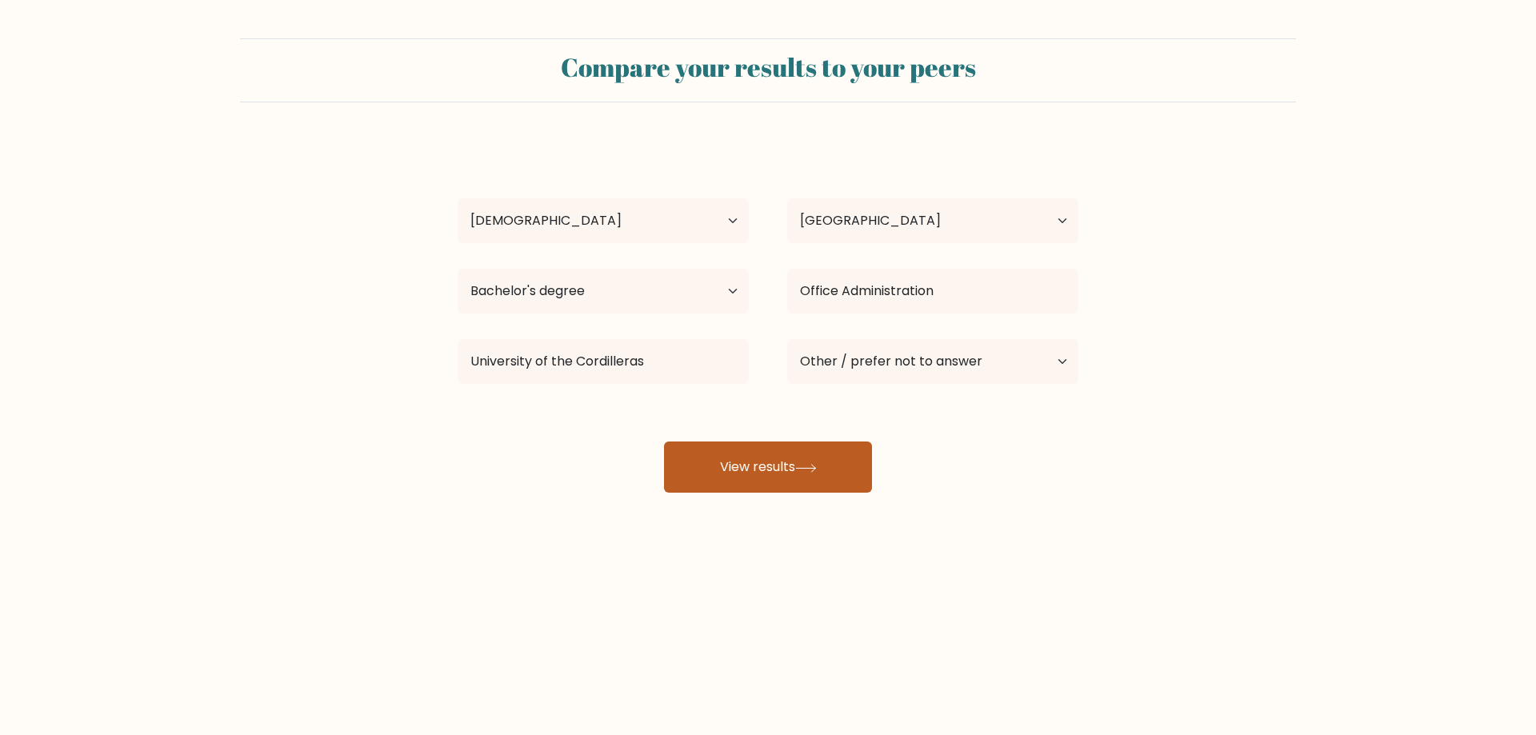
click at [789, 467] on button "View results" at bounding box center [768, 467] width 208 height 51
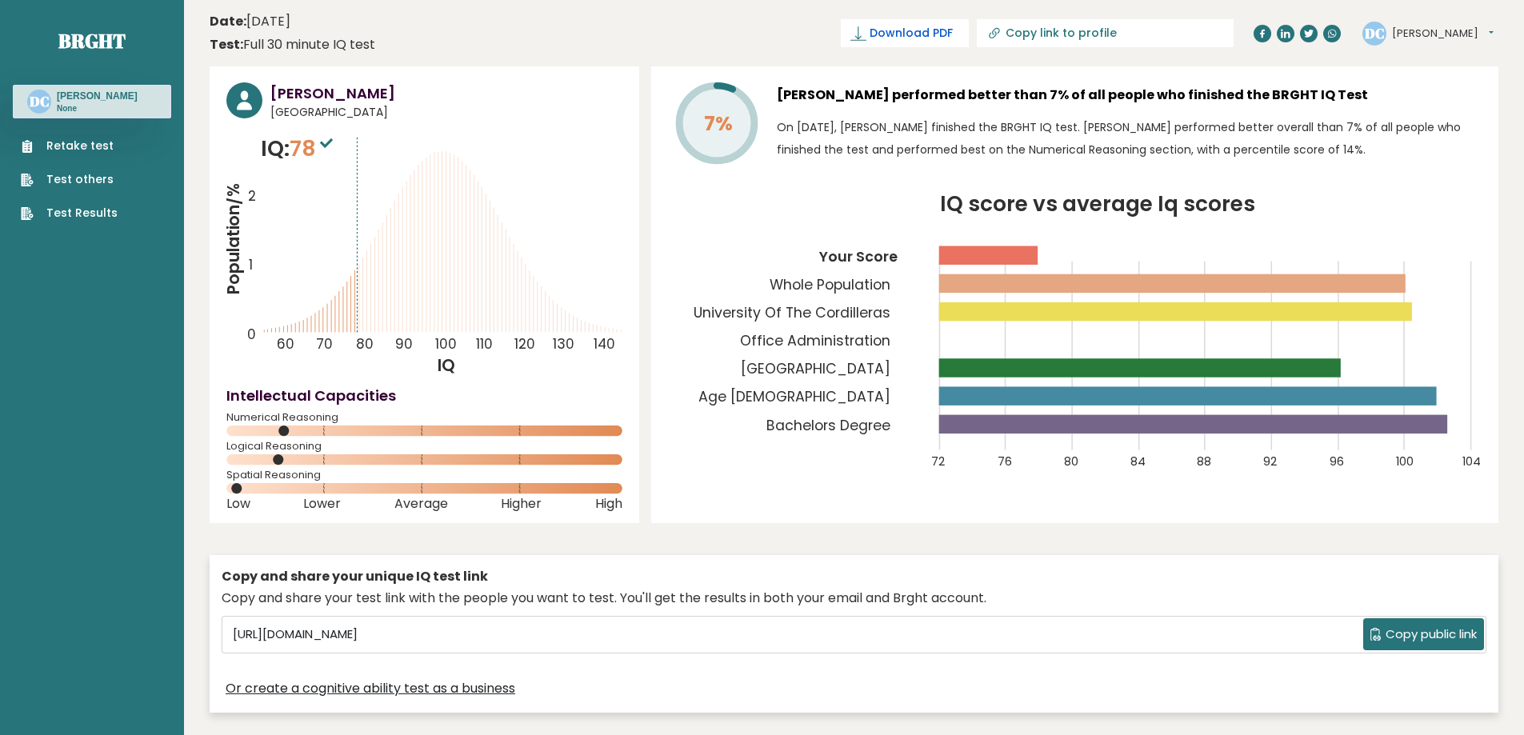
click at [953, 35] on span "Download PDF" at bounding box center [911, 33] width 83 height 17
click at [91, 150] on link "Retake test" at bounding box center [69, 146] width 97 height 17
